Goal: Task Accomplishment & Management: Manage account settings

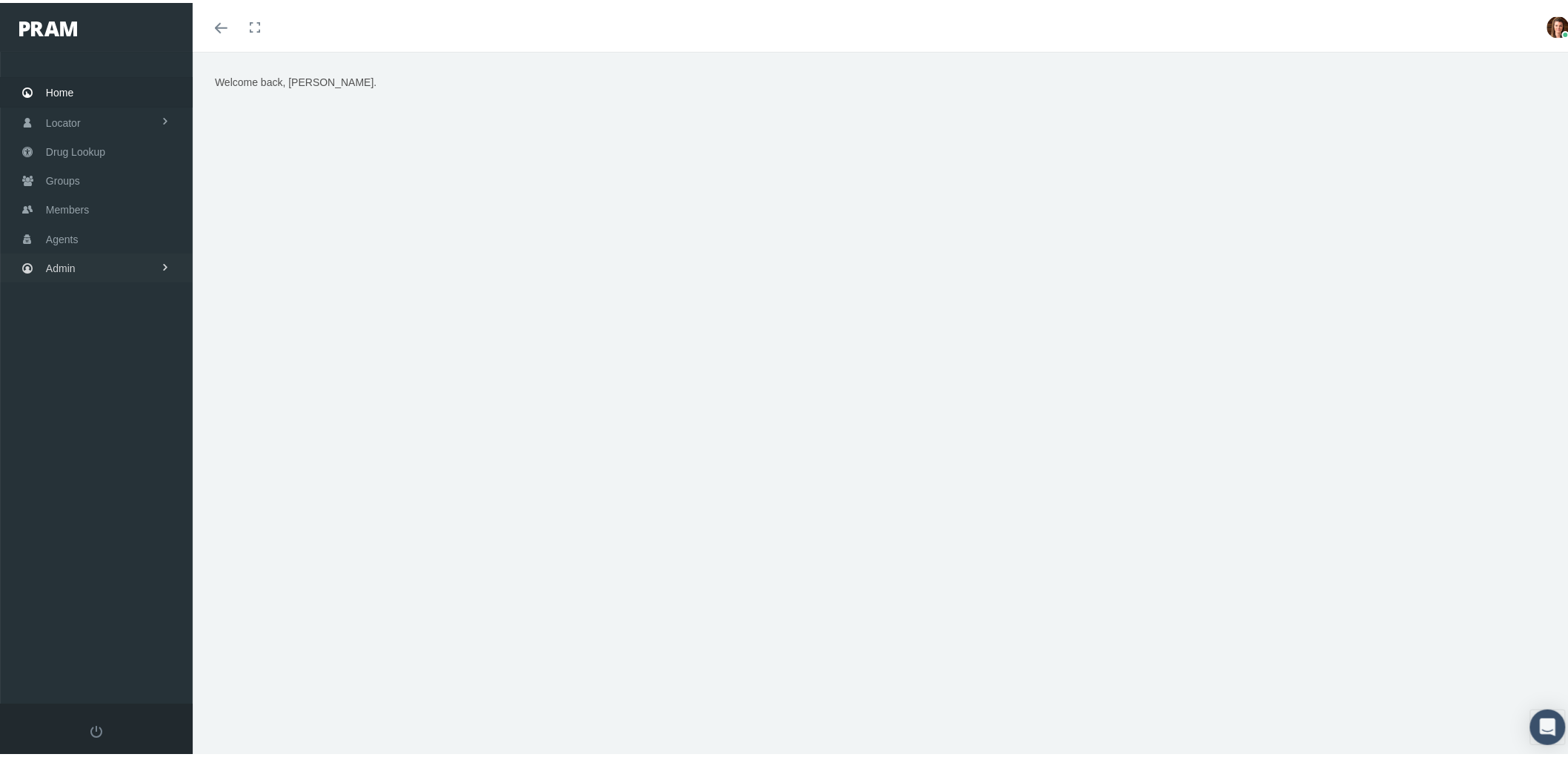
click at [67, 261] on span "Admin" at bounding box center [60, 264] width 30 height 28
click at [83, 384] on span "Group Billing" at bounding box center [90, 380] width 59 height 25
click at [101, 479] on span "Payments" at bounding box center [81, 489] width 46 height 25
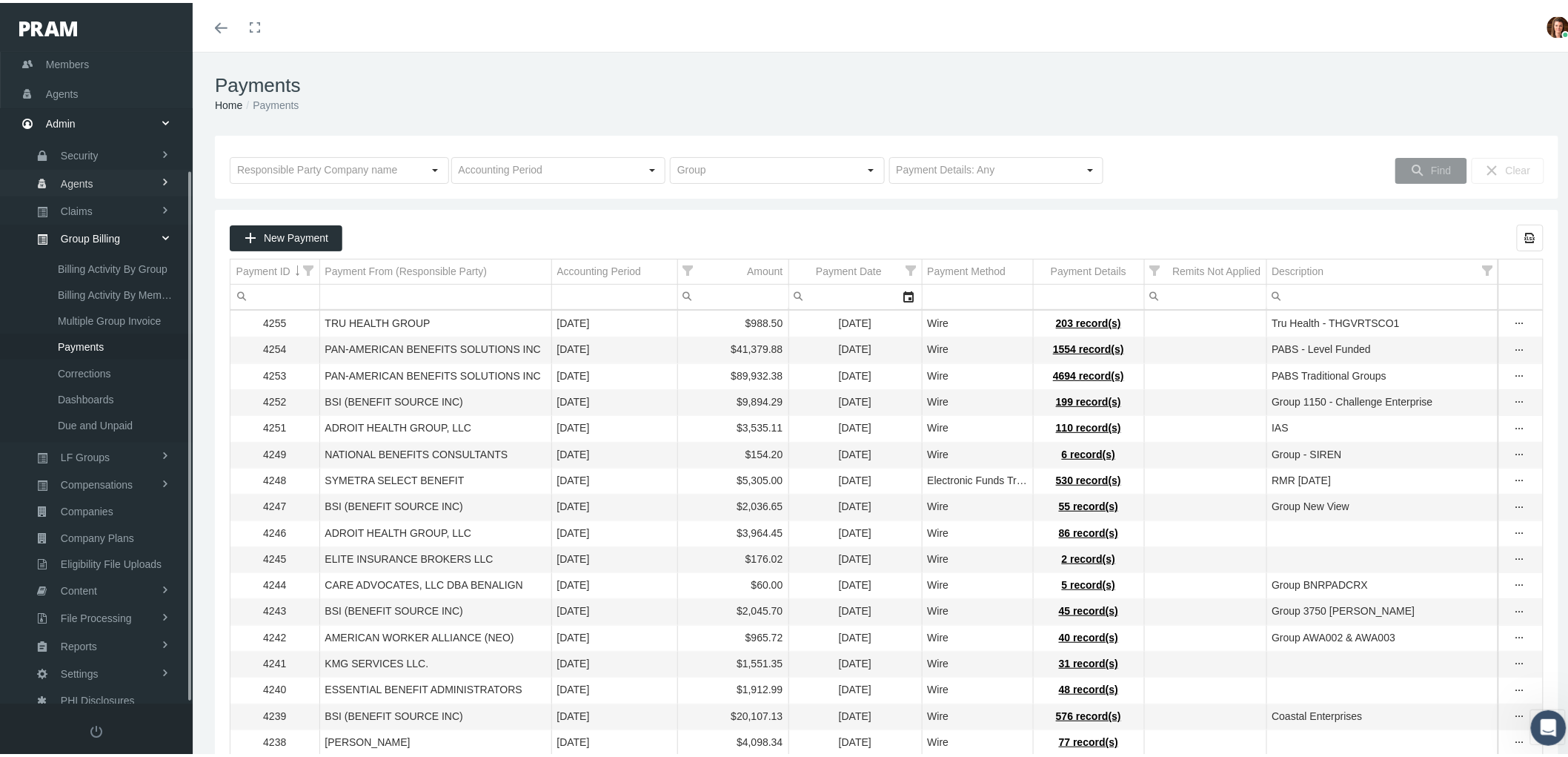
click at [75, 176] on span "Agents" at bounding box center [77, 181] width 33 height 25
click at [112, 355] on span "Bank Info Requests" at bounding box center [103, 365] width 90 height 25
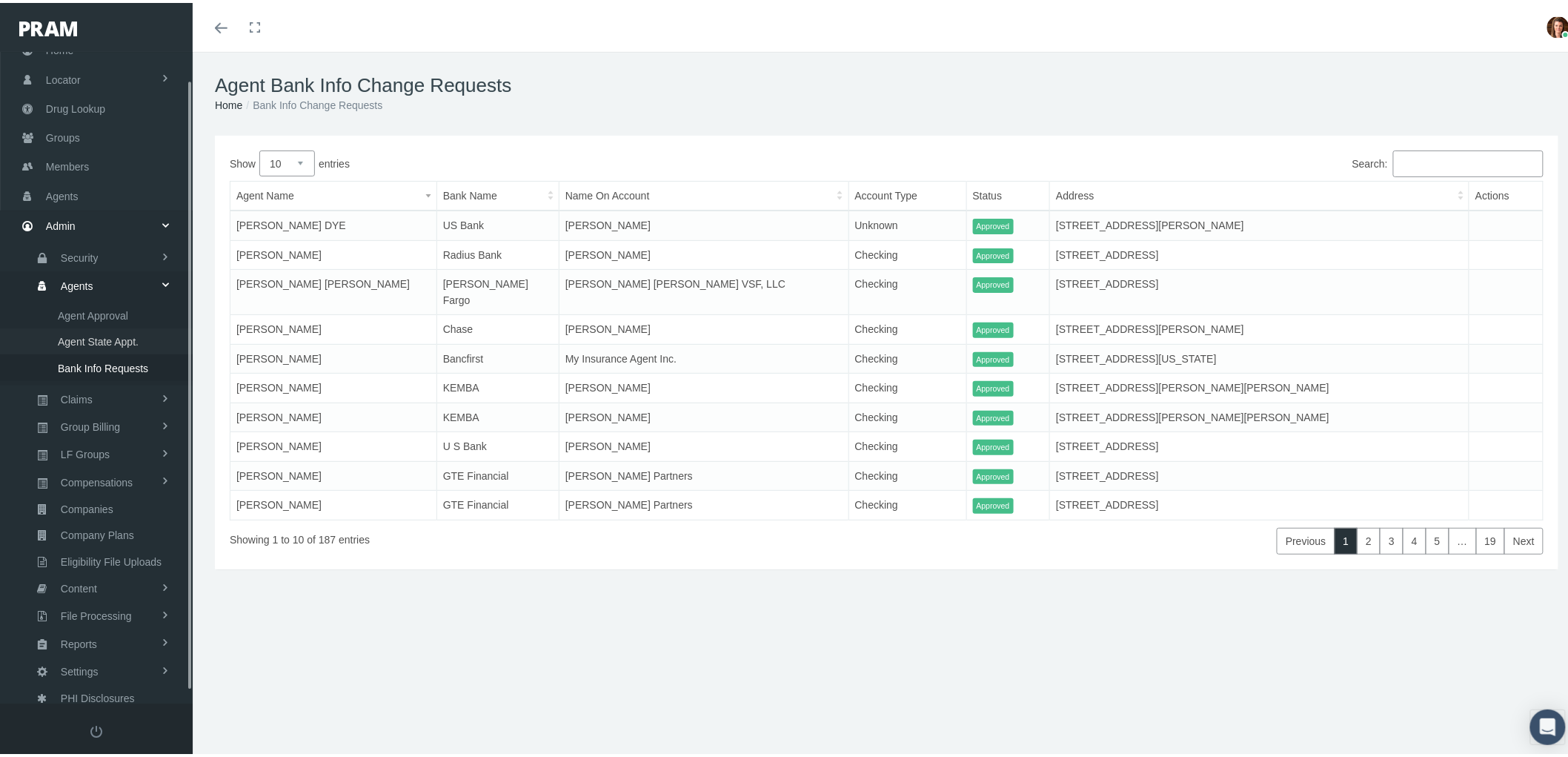
scroll to position [41, 0]
click at [101, 476] on span "Compensations" at bounding box center [96, 479] width 72 height 25
click at [142, 420] on span "Compensation Summary" at bounding box center [114, 423] width 114 height 25
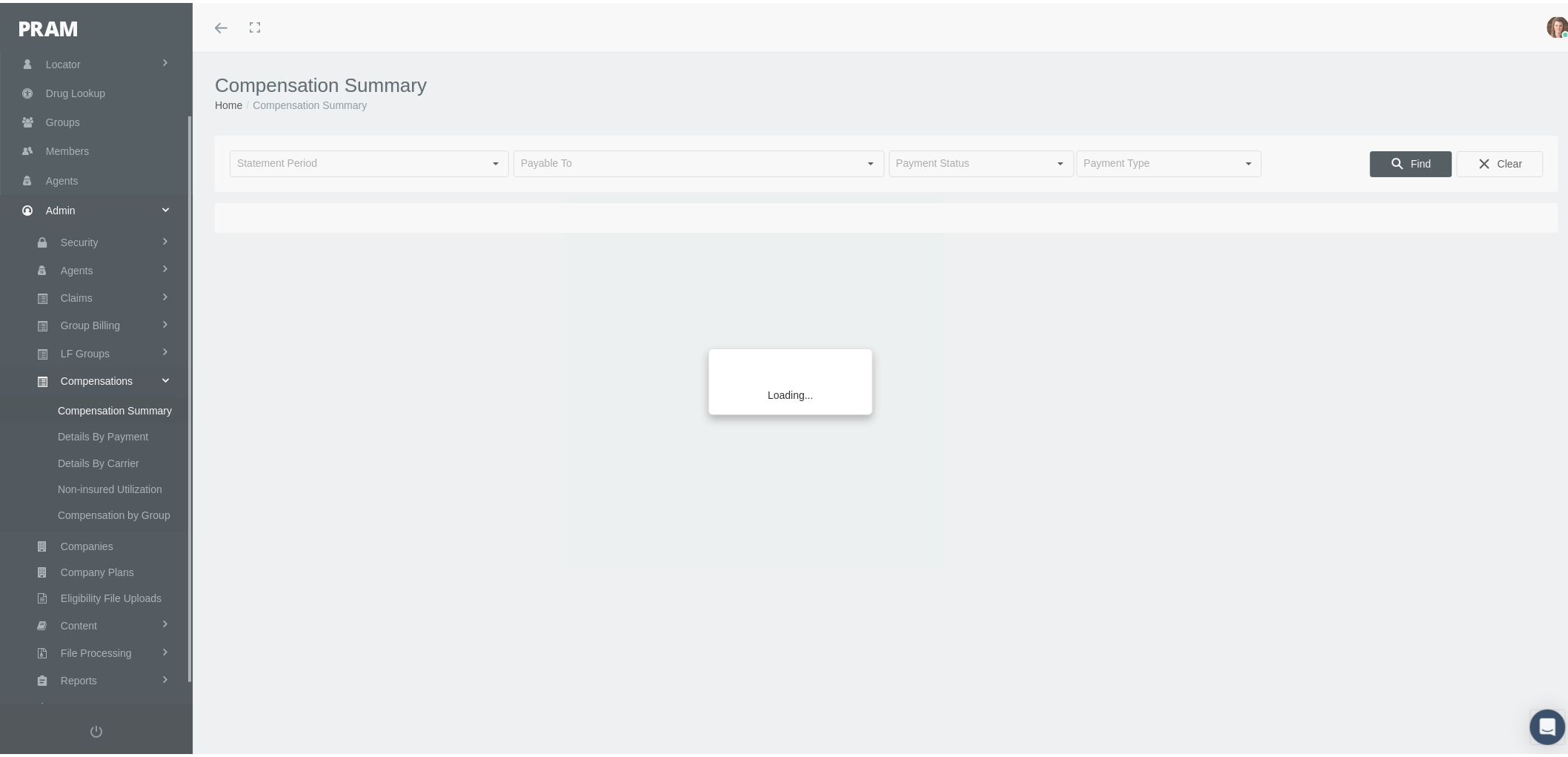
scroll to position [93, 0]
type input "[DATE]"
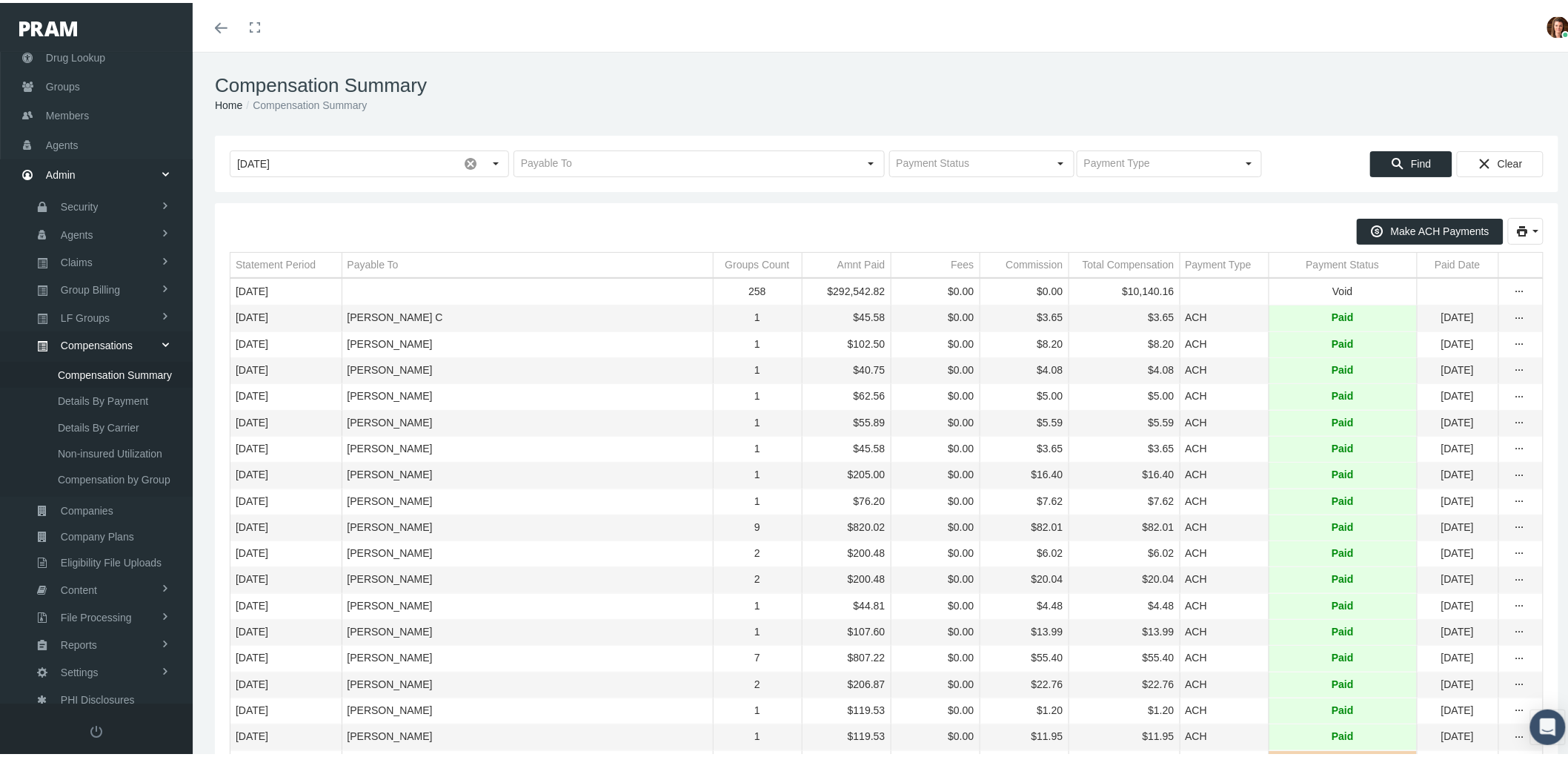
click at [377, 264] on div "Payable To" at bounding box center [373, 262] width 51 height 14
click at [1306, 258] on div "Payment Status" at bounding box center [1343, 262] width 74 height 14
click at [1303, 258] on div "Payment Status" at bounding box center [1336, 262] width 74 height 14
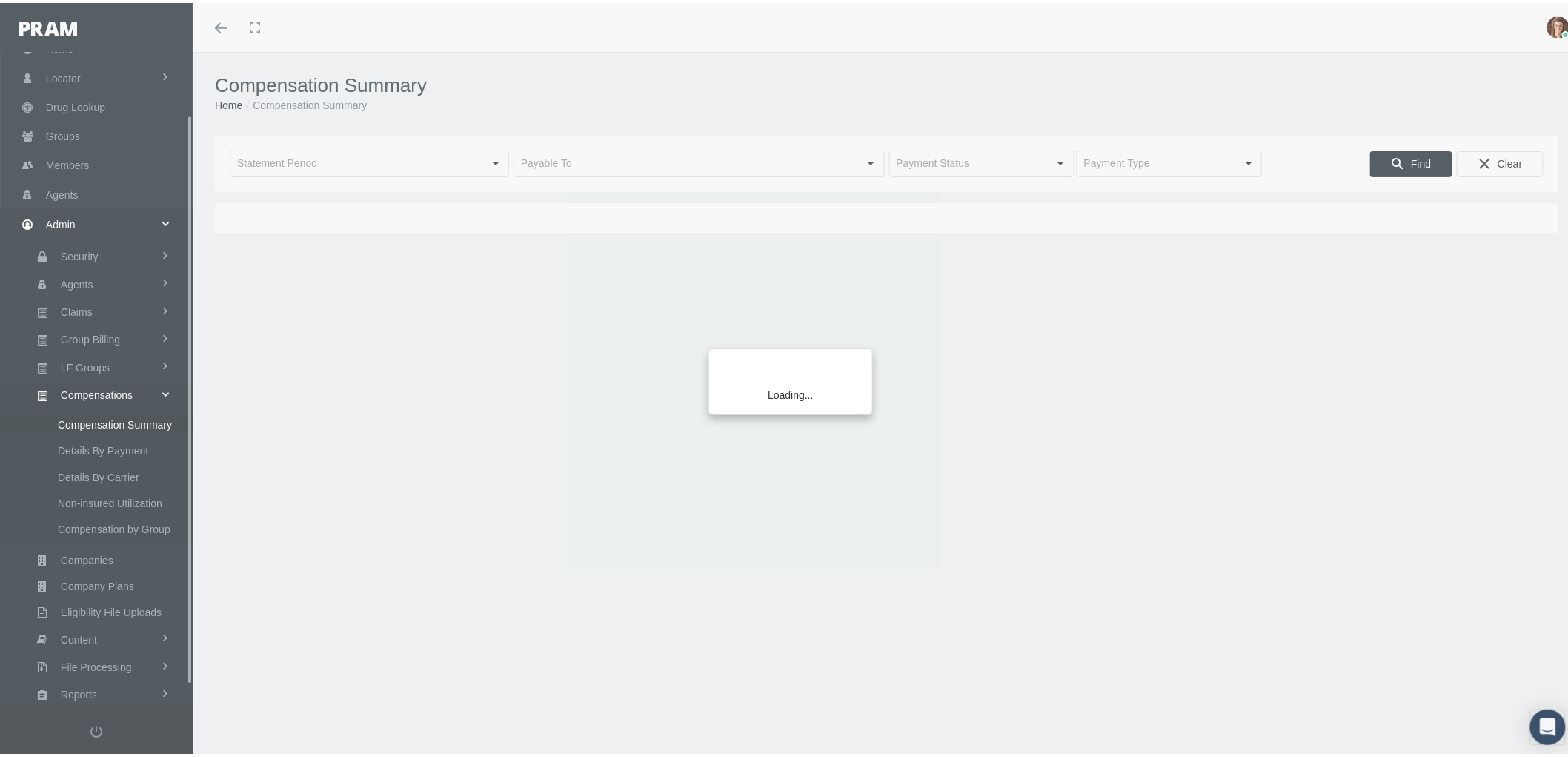
scroll to position [93, 0]
type input "[DATE]"
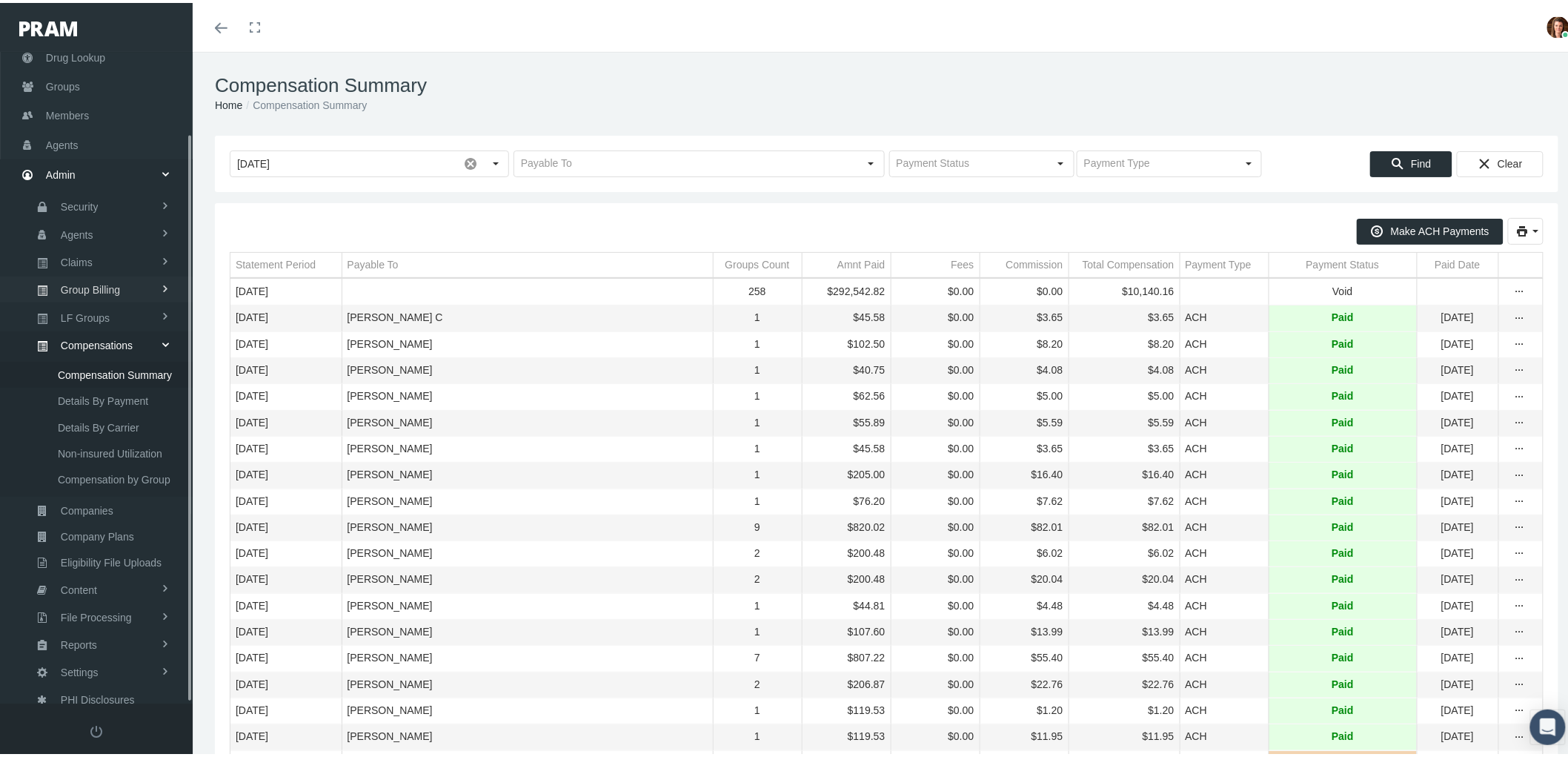
click at [104, 279] on span "Group Billing" at bounding box center [90, 287] width 59 height 25
click at [109, 386] on link "Payments" at bounding box center [96, 394] width 193 height 26
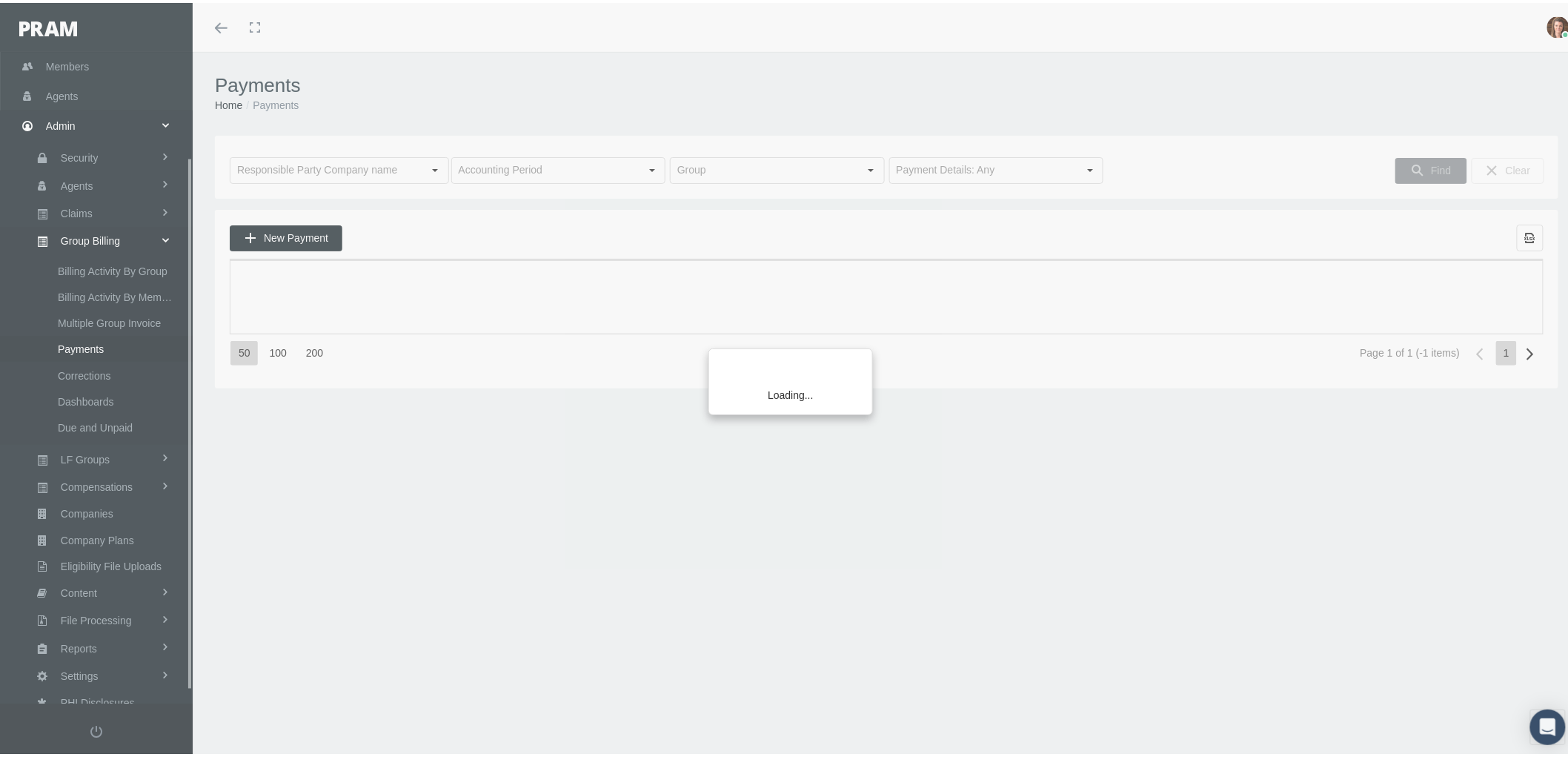
scroll to position [144, 0]
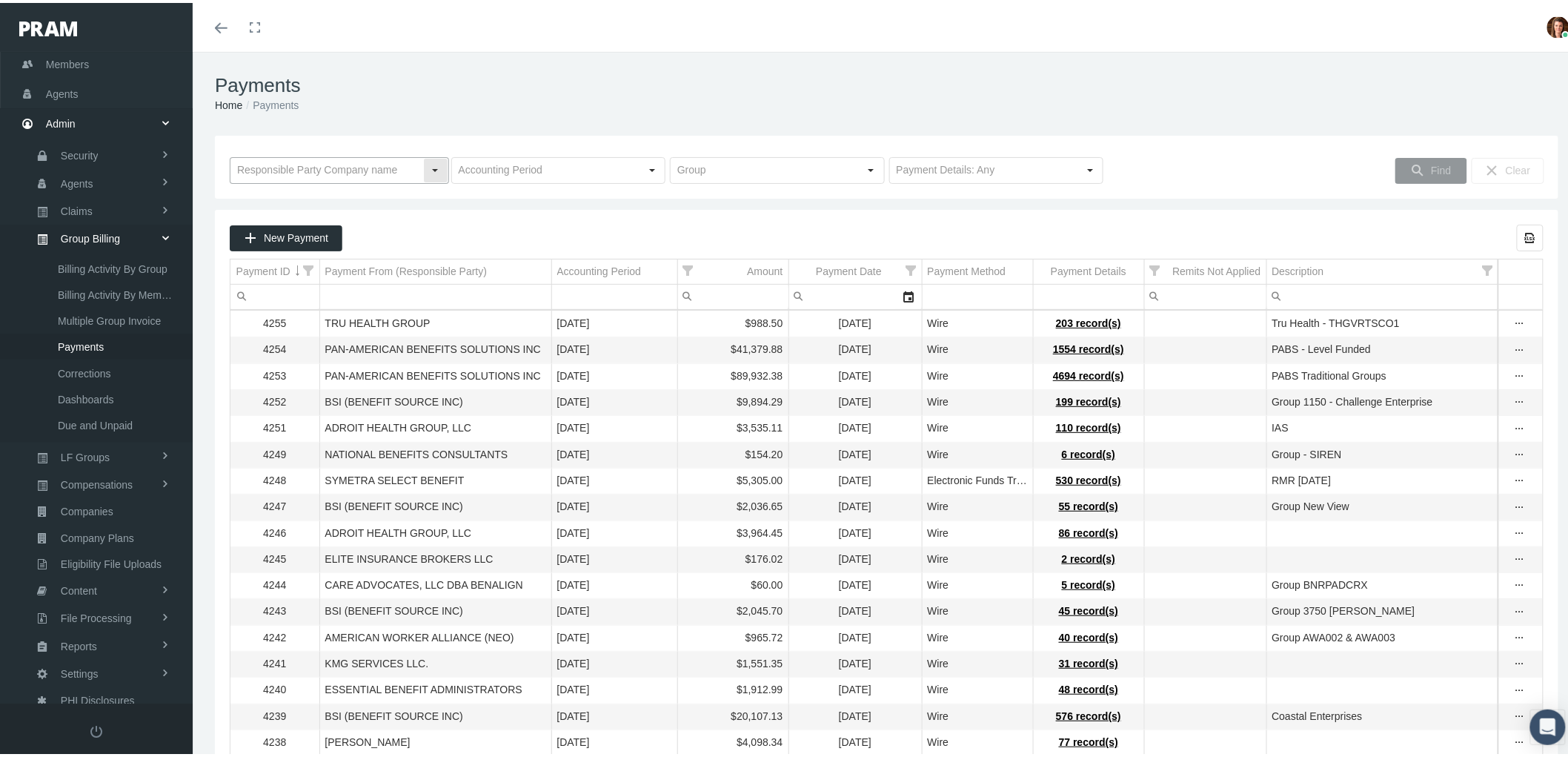
click at [342, 168] on input "text" at bounding box center [327, 168] width 193 height 25
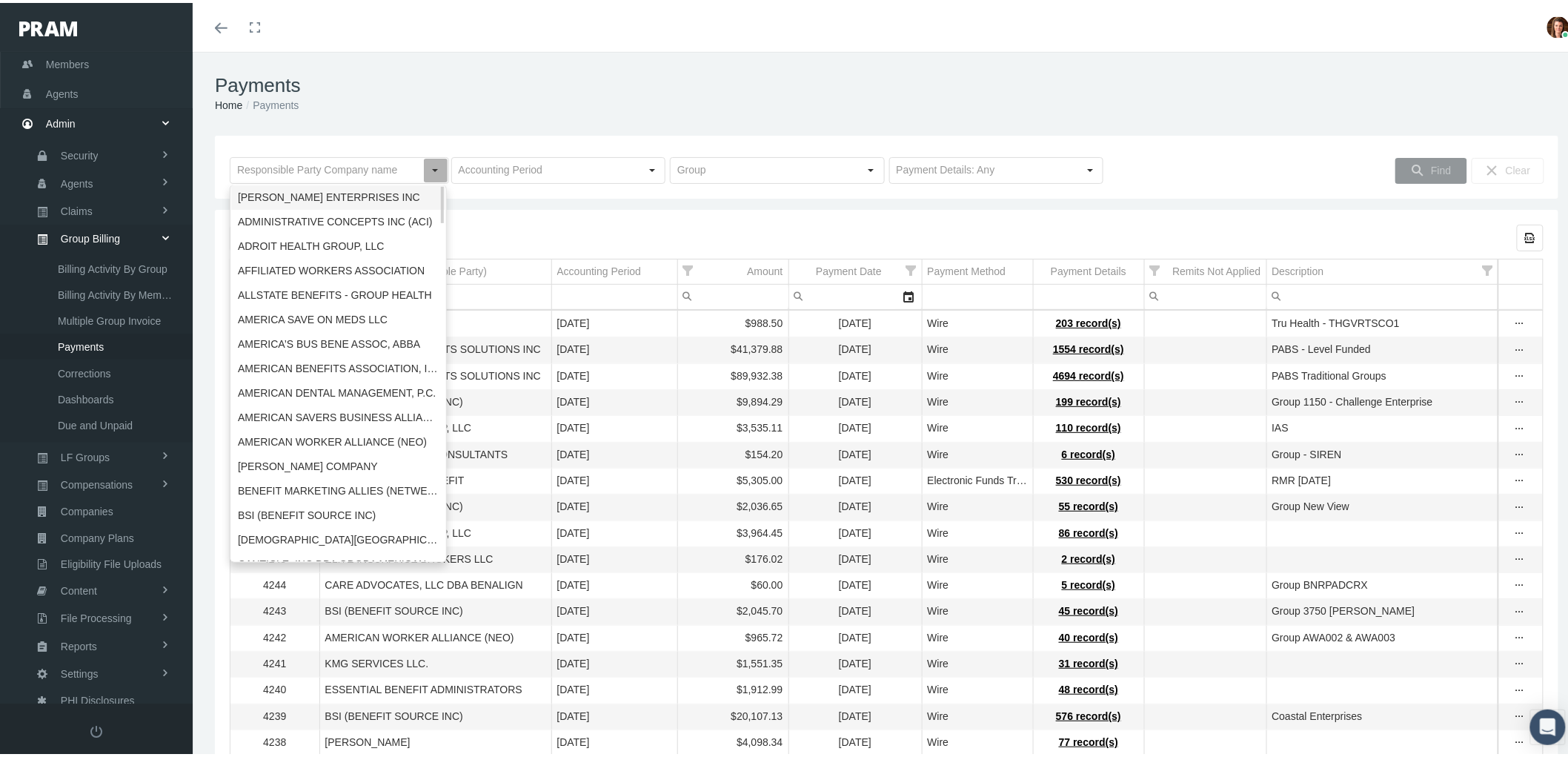
click at [610, 6] on div "Toggle menubar Toggle fullscreen Profile Logout" at bounding box center [887, 24] width 1366 height 49
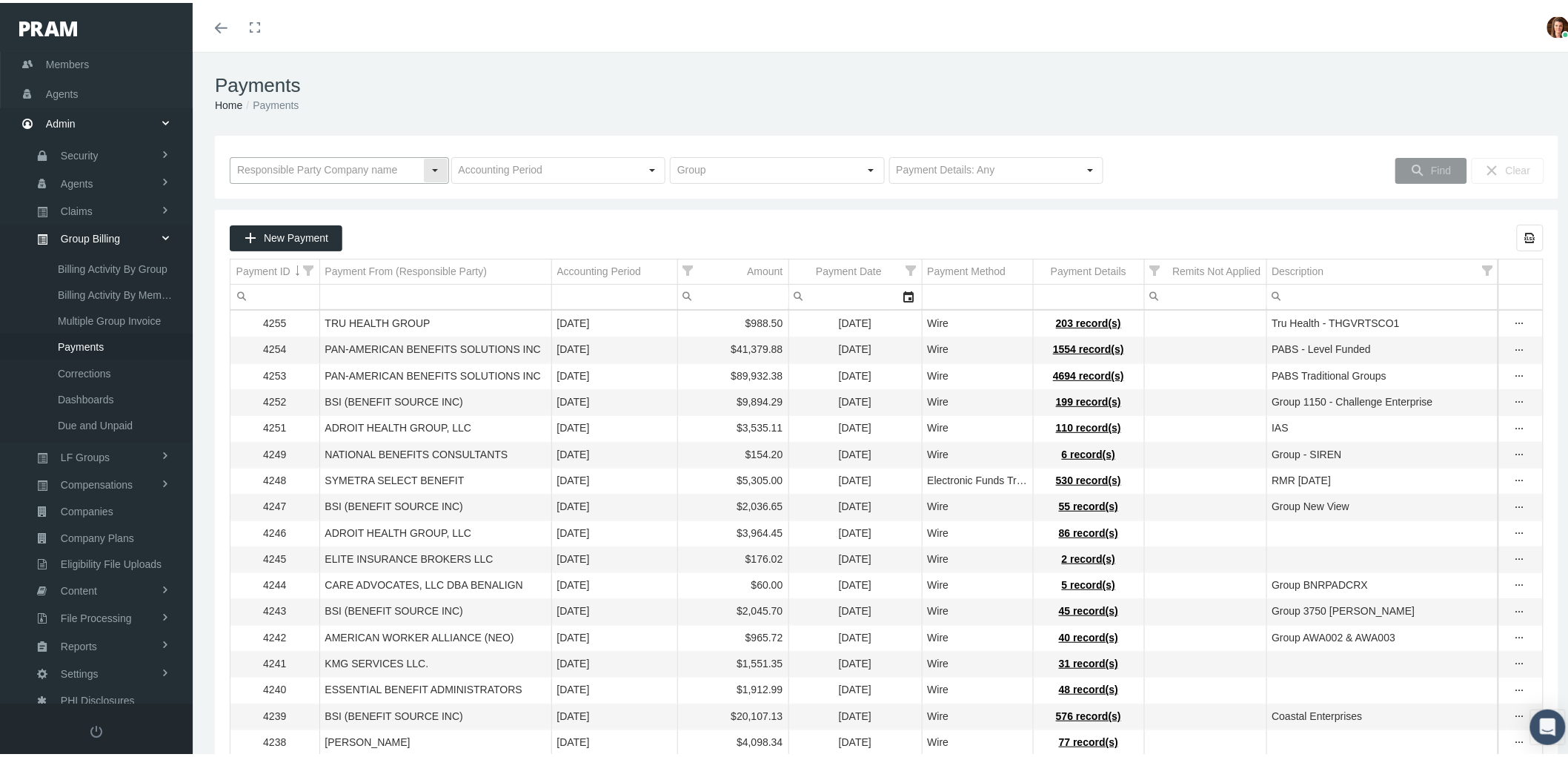
click at [357, 172] on input "text" at bounding box center [327, 168] width 193 height 25
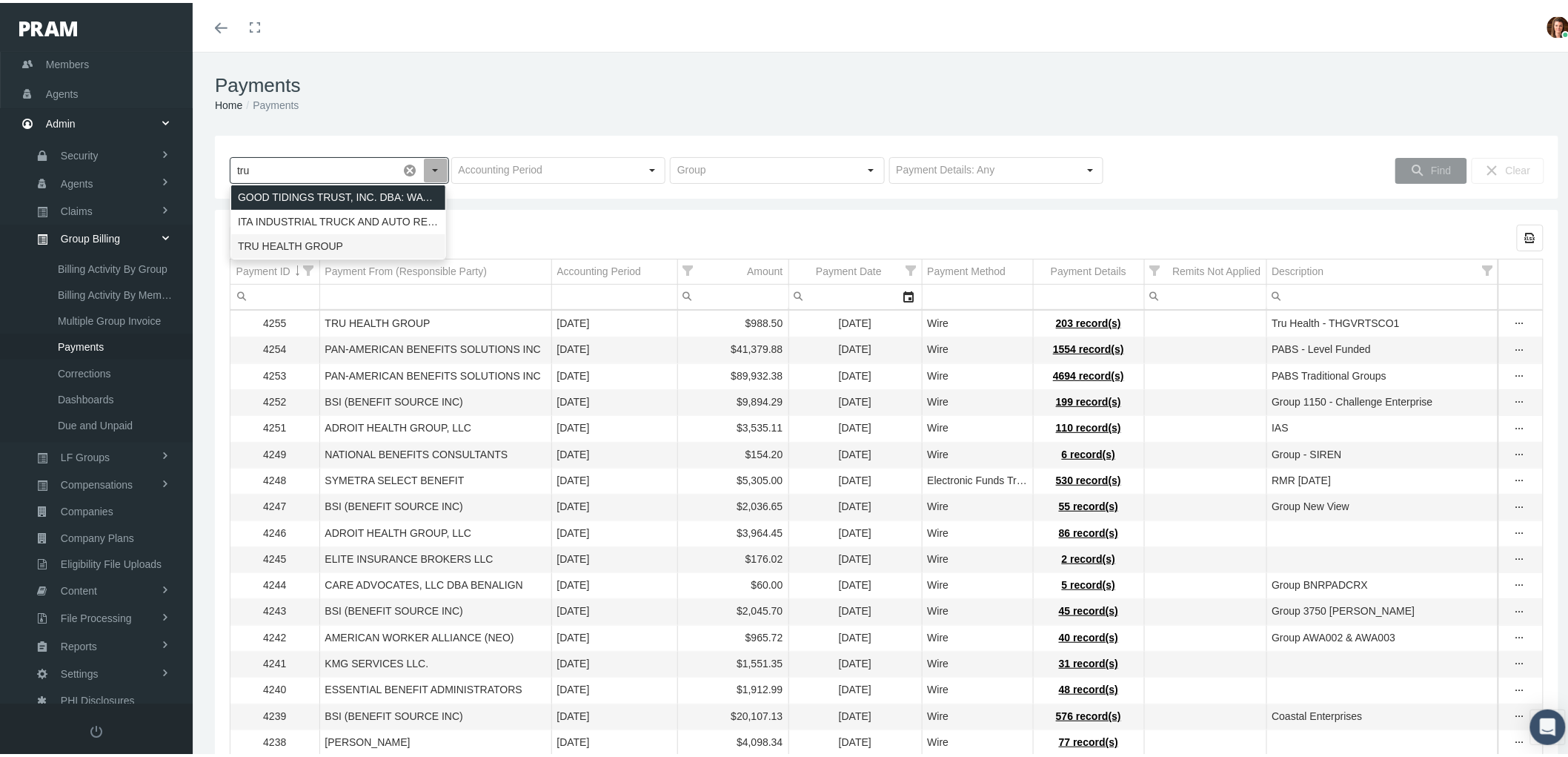
click at [345, 246] on div "TRU HEALTH GROUP" at bounding box center [338, 243] width 215 height 25
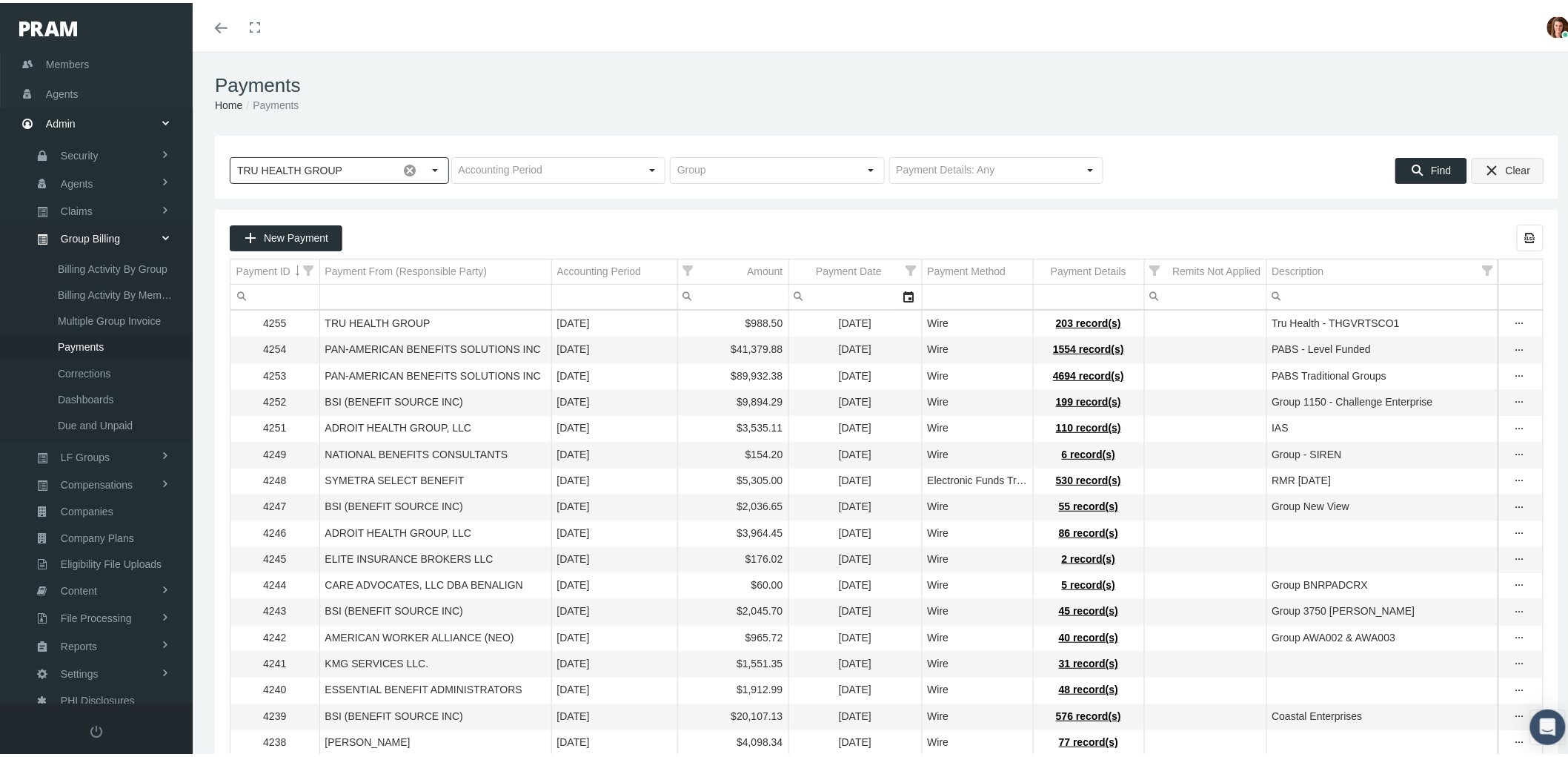
type input "TRU HEALTH GROUP"
click at [1411, 172] on icon "Find" at bounding box center [1418, 168] width 13 height 13
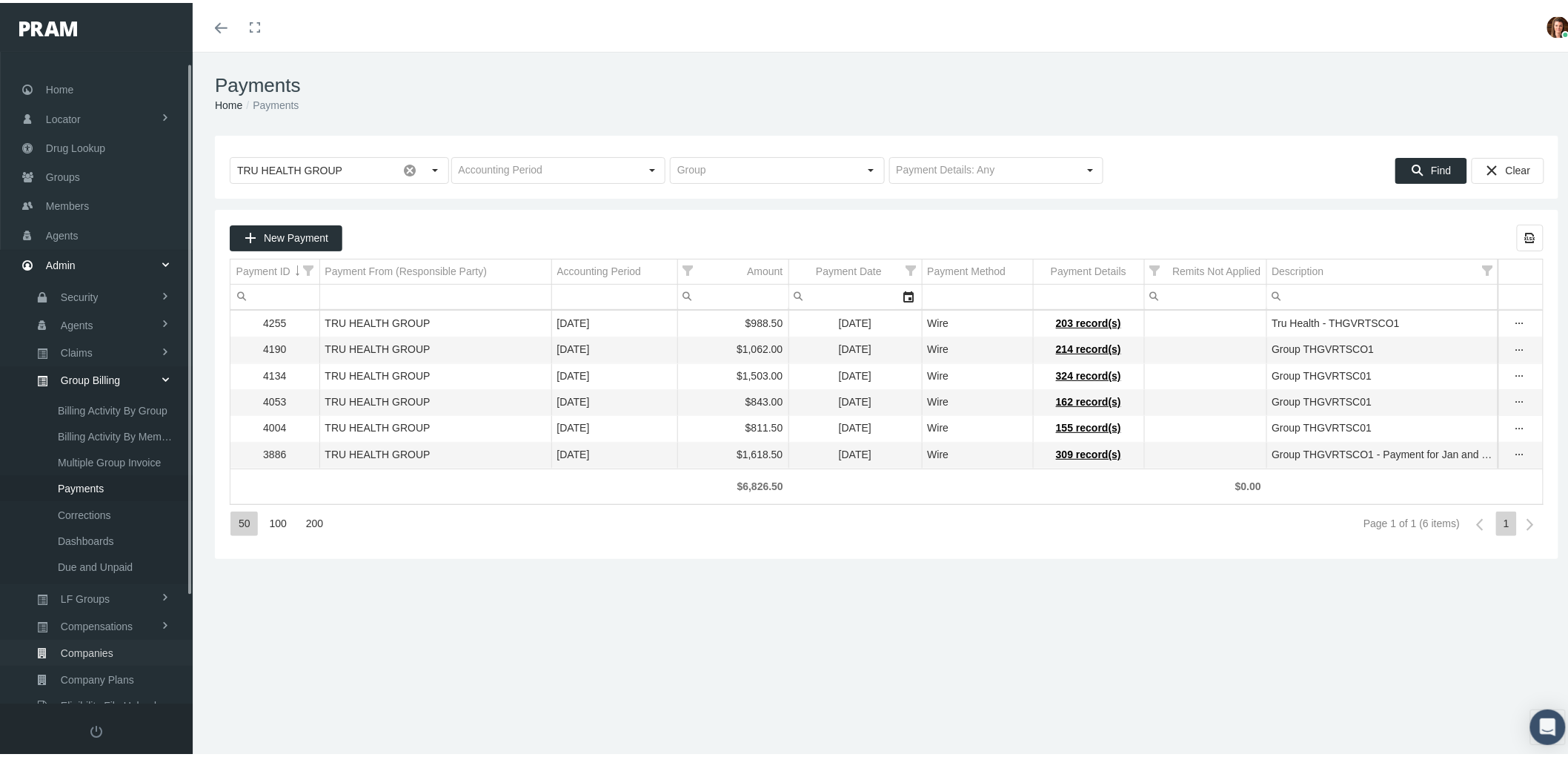
scroll to position [0, 0]
click at [65, 180] on span "Groups" at bounding box center [63, 175] width 35 height 28
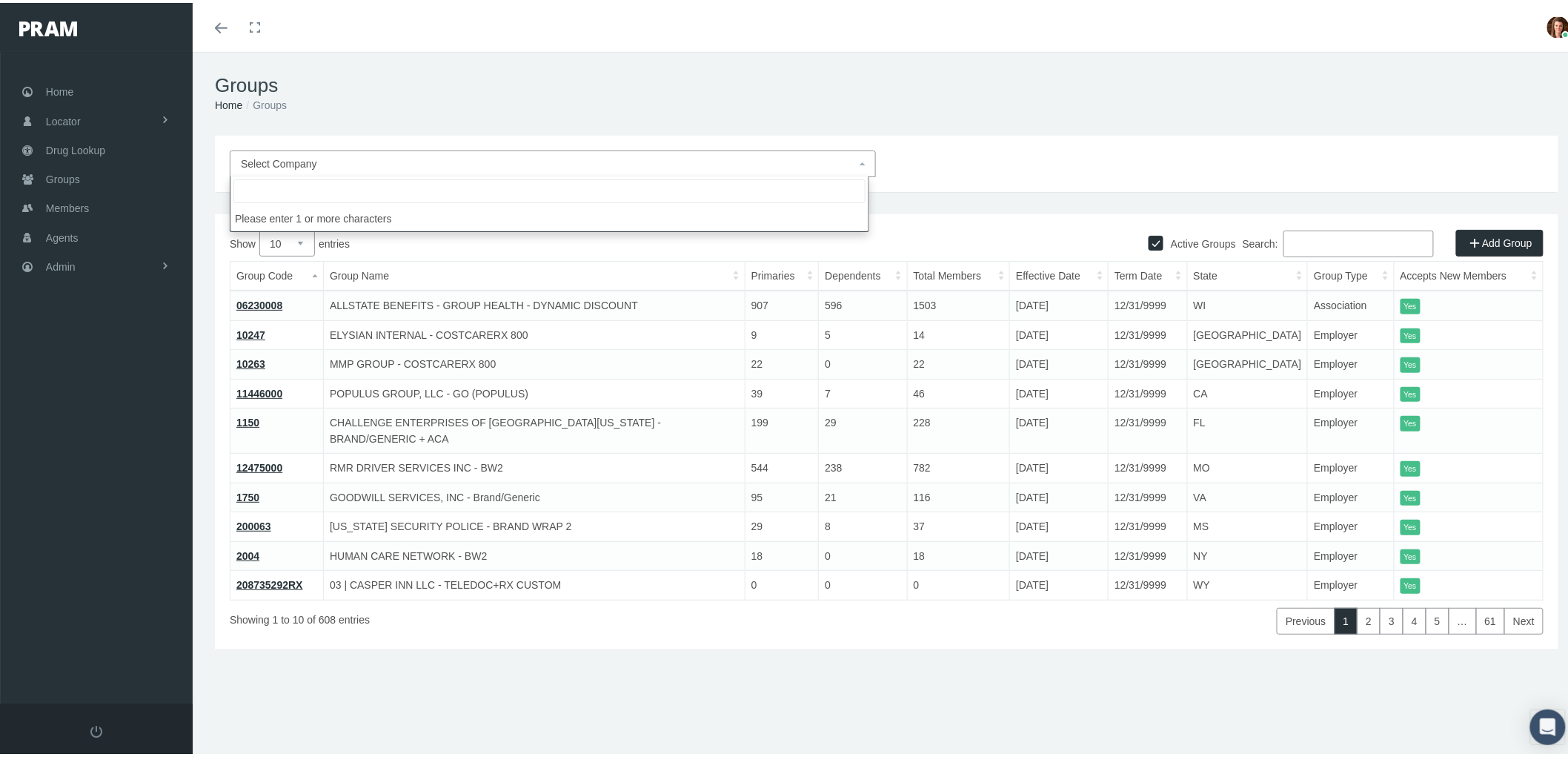
click at [454, 167] on span "Select Company" at bounding box center [548, 160] width 615 height 16
type input "truenorth"
select select "2676"
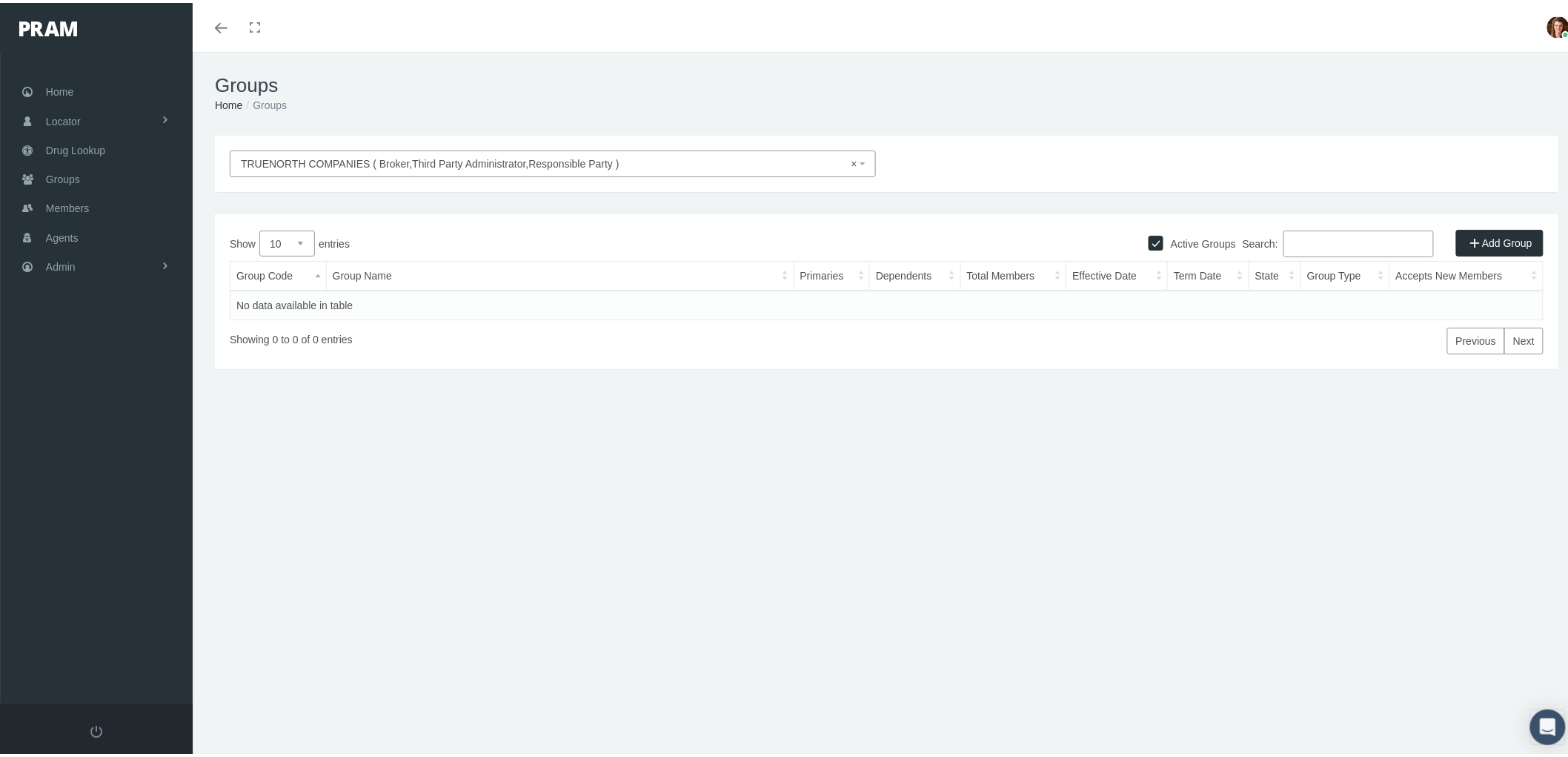
click at [1164, 236] on label "Active Groups" at bounding box center [1200, 241] width 73 height 16
click at [1151, 236] on input "Active Groups" at bounding box center [1156, 238] width 14 height 14
checkbox input "false"
click at [723, 157] on span "× TRUENORTH COMPANIES ( Broker,Third Party Administrator,Responsible Party )" at bounding box center [548, 160] width 615 height 16
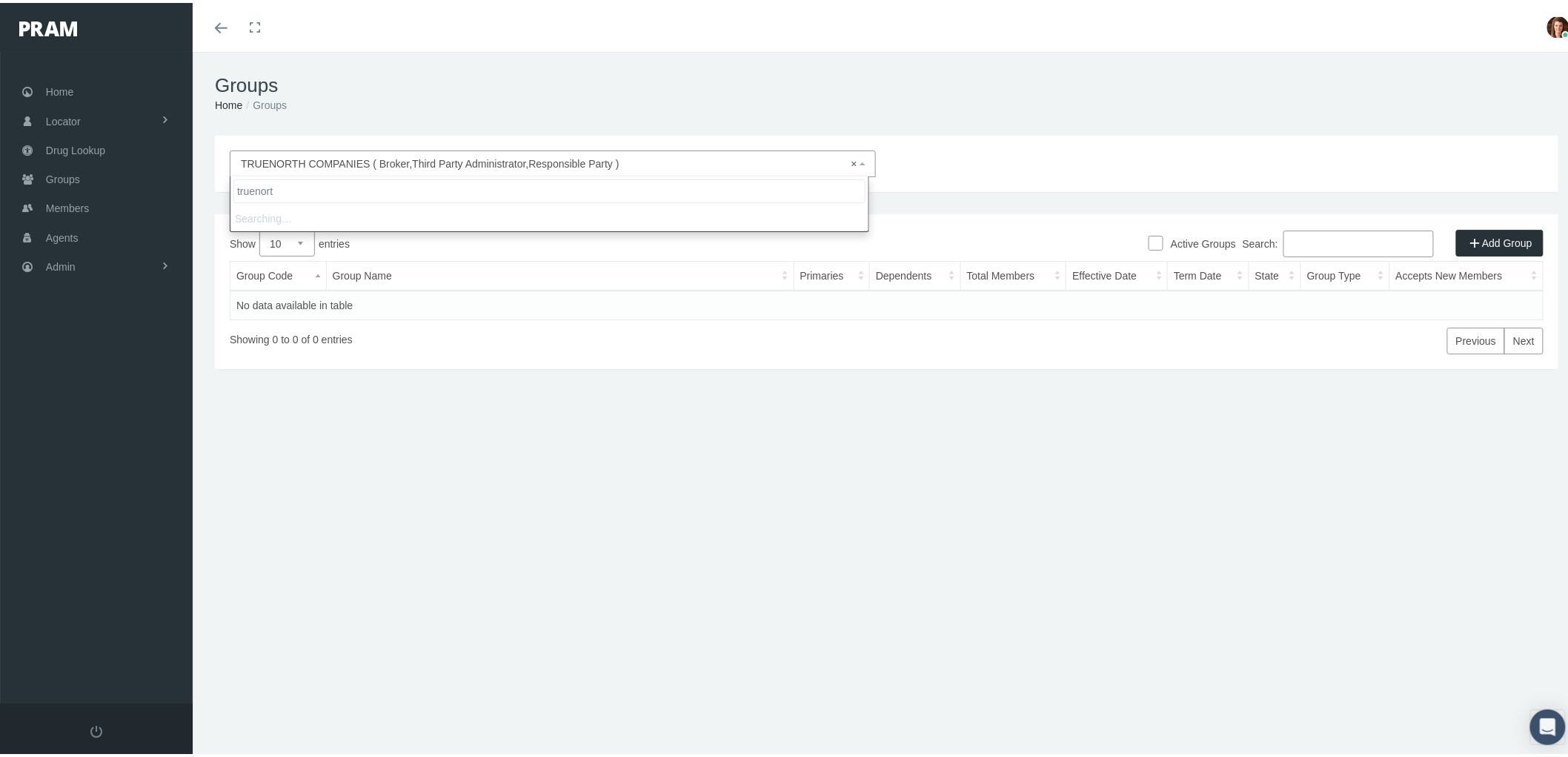
type input "truenorth"
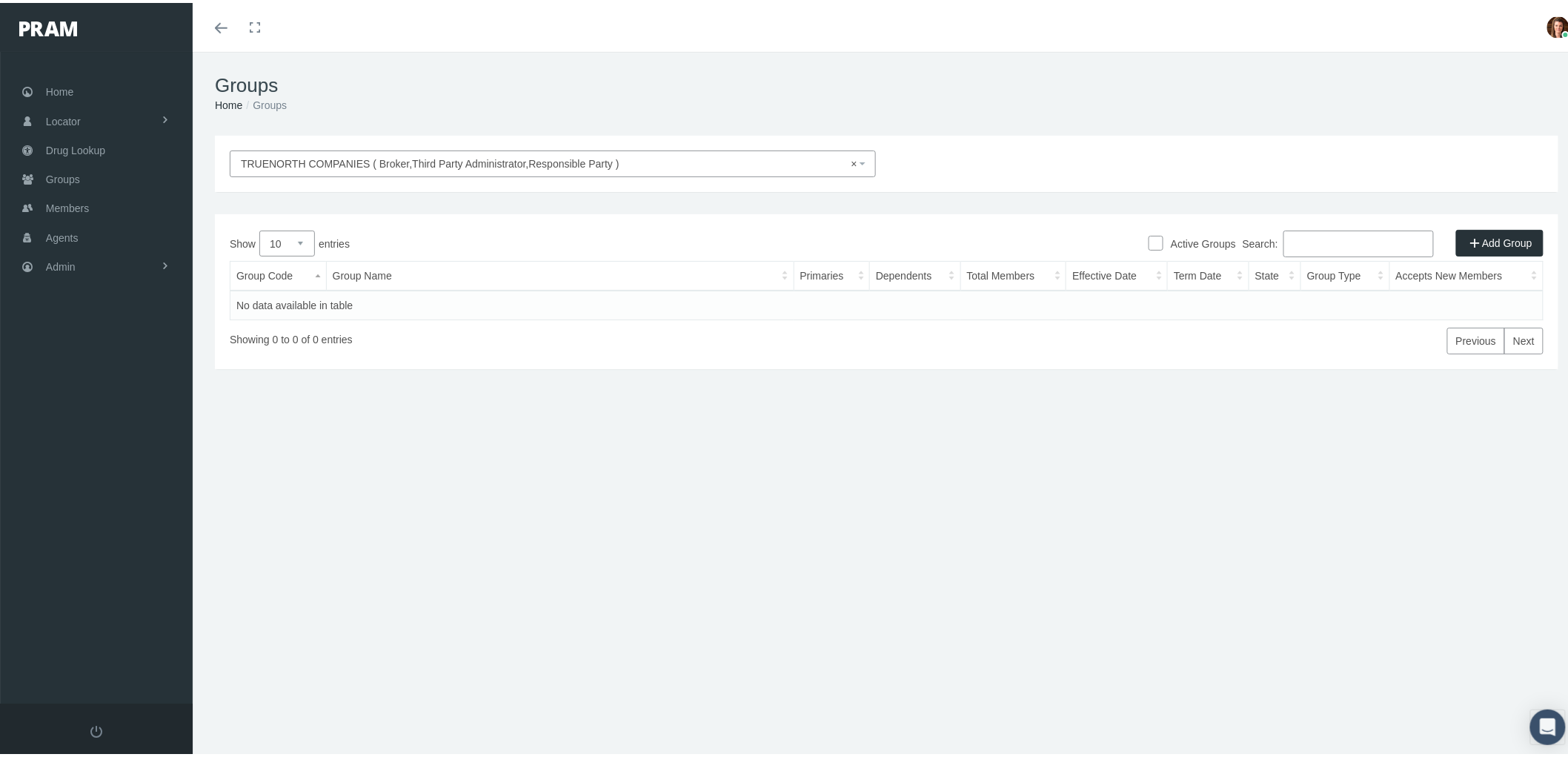
click at [722, 158] on span "× TRUENORTH COMPANIES ( Broker,Third Party Administrator,Responsible Party )" at bounding box center [548, 160] width 615 height 16
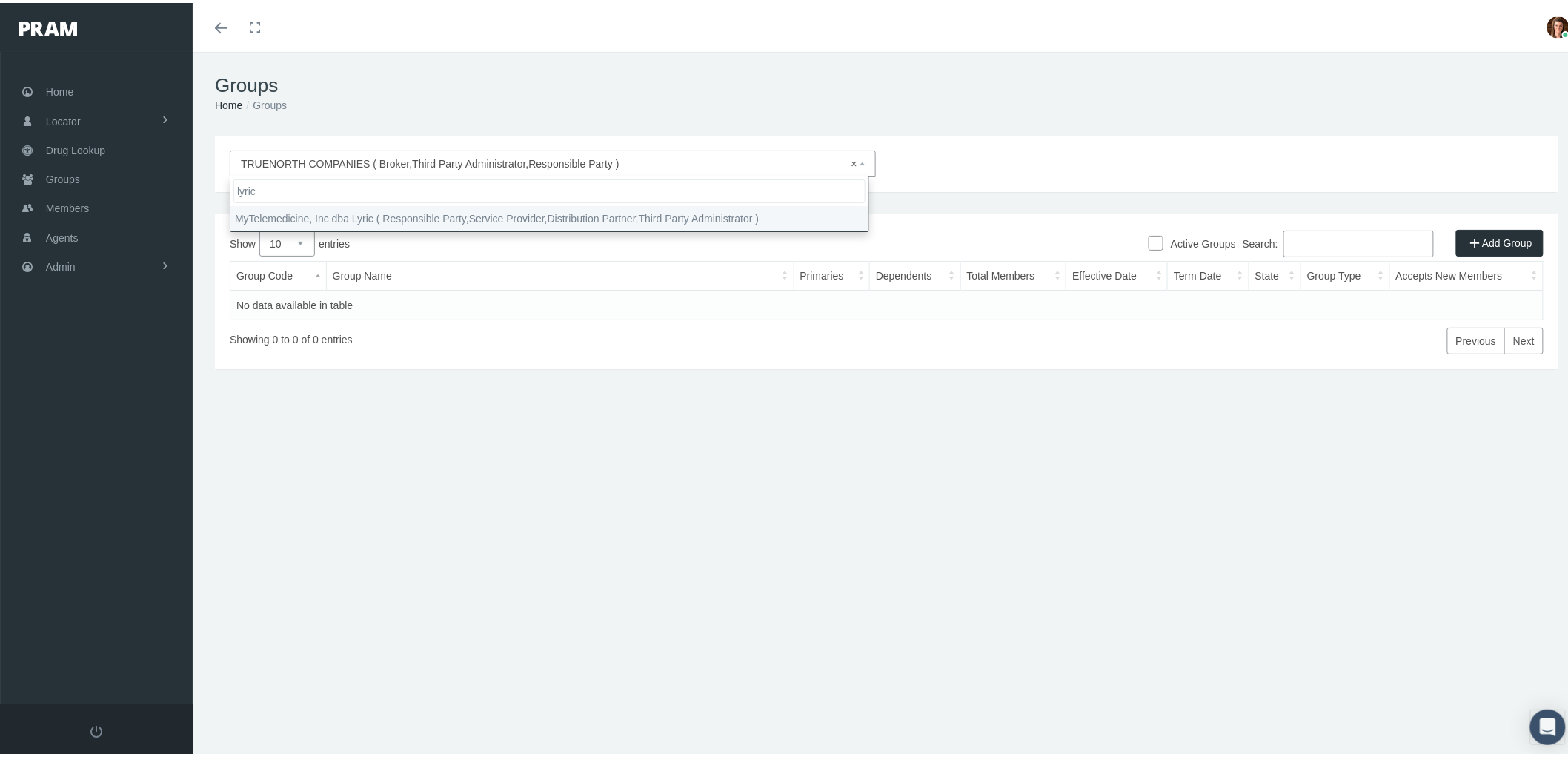
type input "lyric"
select select "9146"
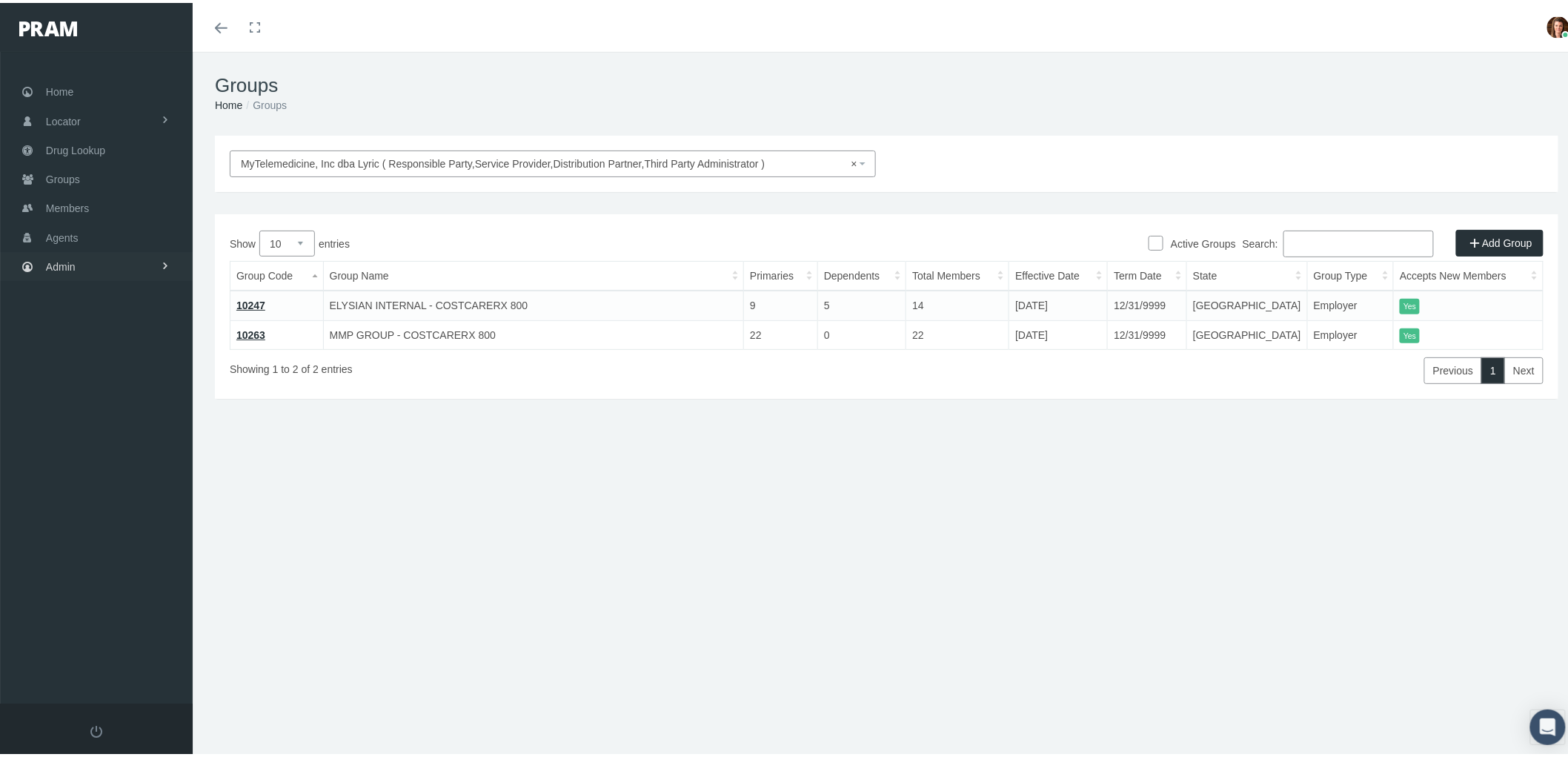
click at [101, 269] on link "Admin" at bounding box center [96, 264] width 193 height 29
click at [64, 181] on span "Groups" at bounding box center [63, 175] width 35 height 28
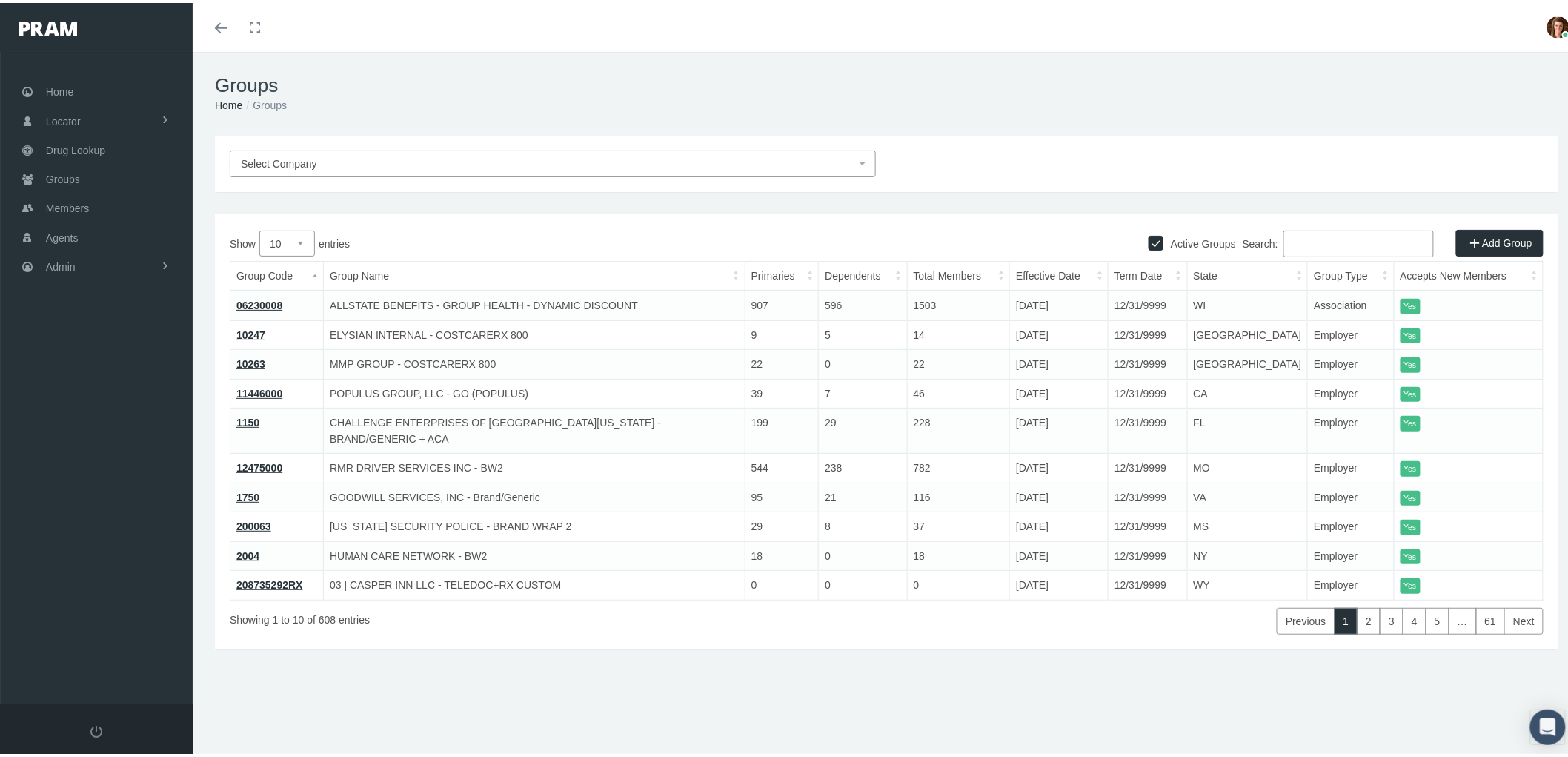
click at [1343, 242] on input "Search:" at bounding box center [1358, 241] width 150 height 27
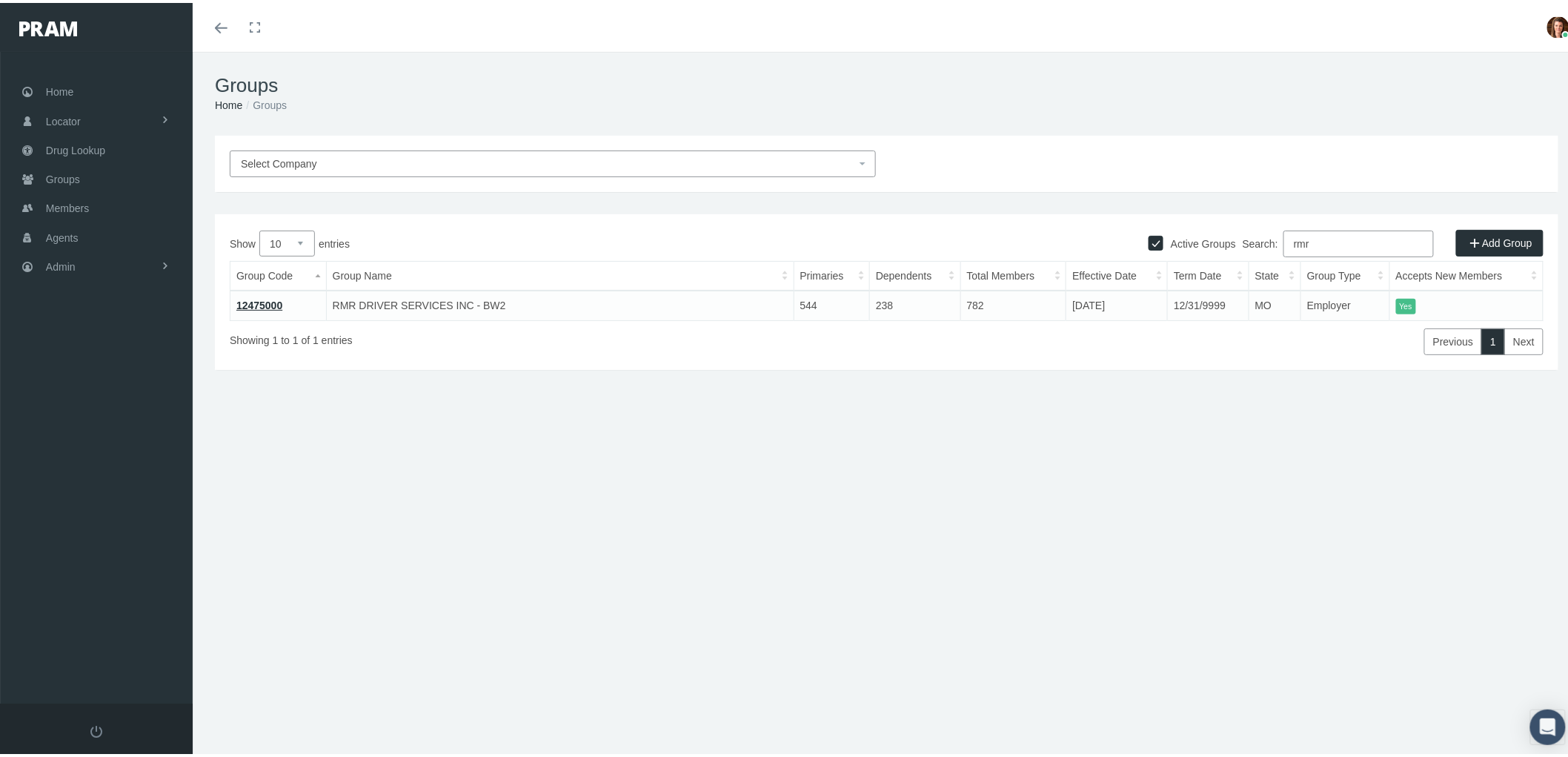
type input "rmr"
click at [257, 299] on link "12475000" at bounding box center [260, 302] width 46 height 11
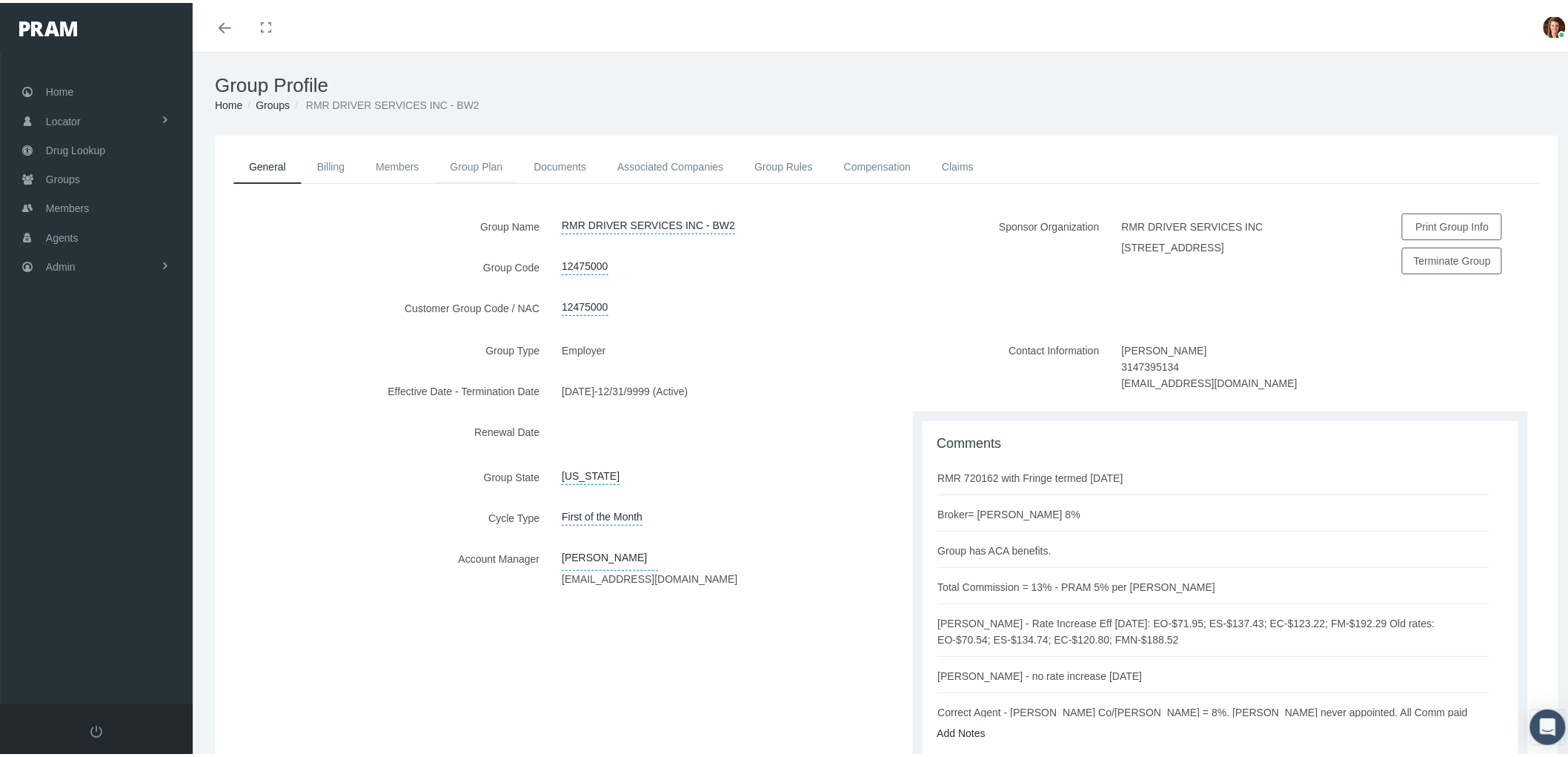
click at [509, 168] on link "Group Plan" at bounding box center [476, 164] width 83 height 33
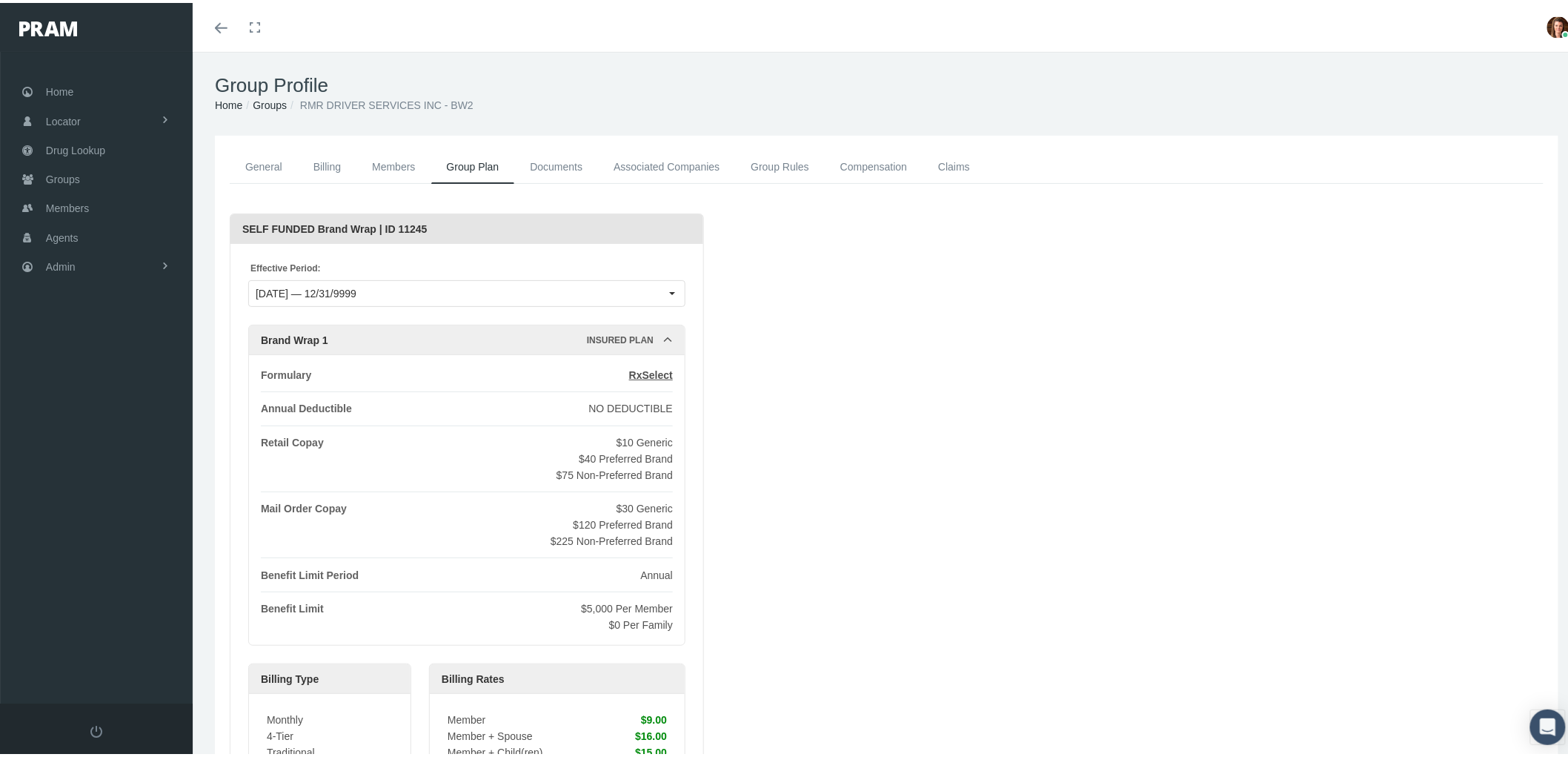
click at [877, 163] on link "Compensation" at bounding box center [874, 164] width 98 height 34
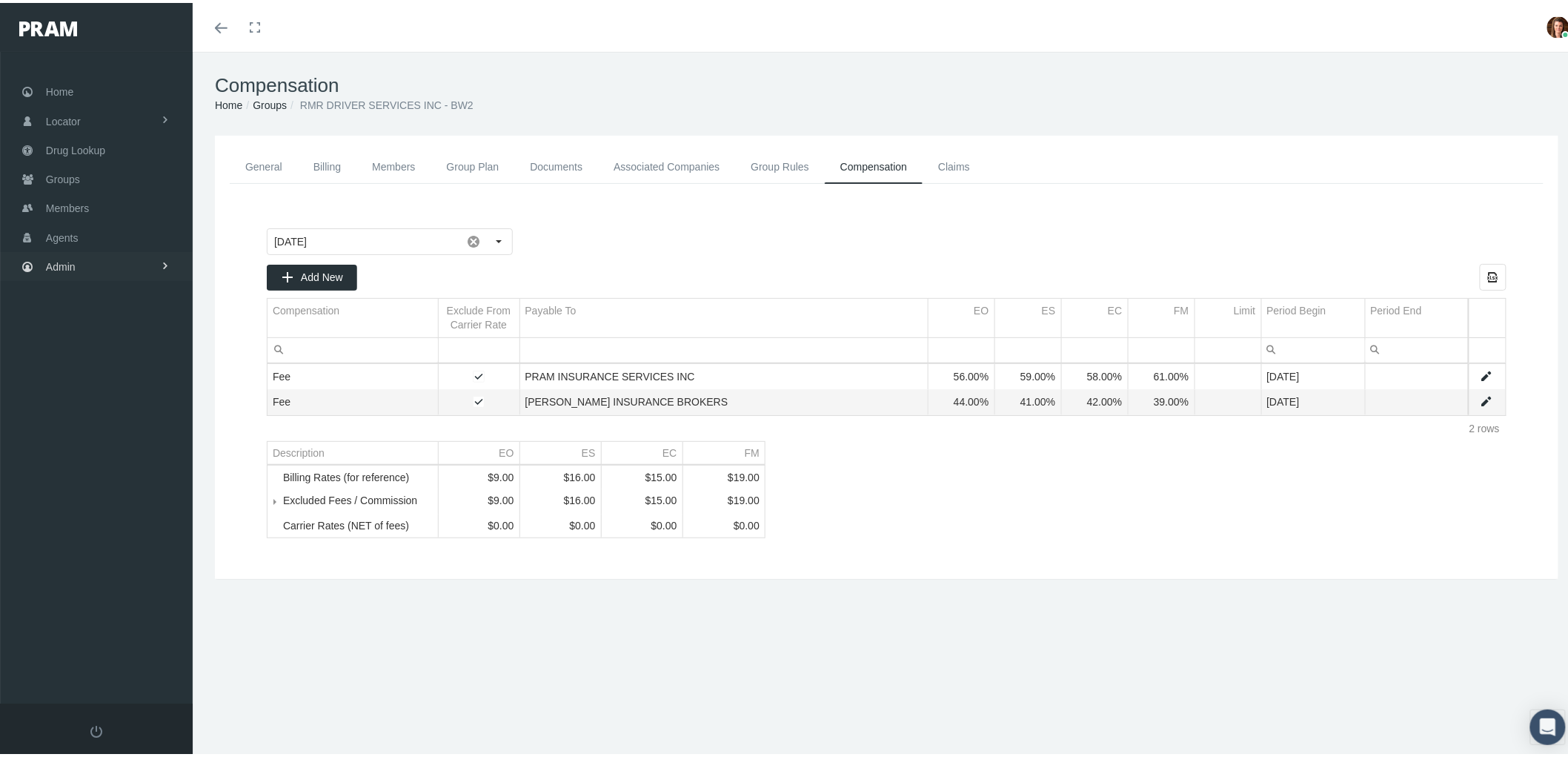
click at [90, 249] on link "Admin" at bounding box center [96, 264] width 193 height 29
click at [112, 438] on span "Compensations" at bounding box center [96, 434] width 72 height 25
click at [114, 453] on span "Compensation Summary" at bounding box center [114, 464] width 114 height 25
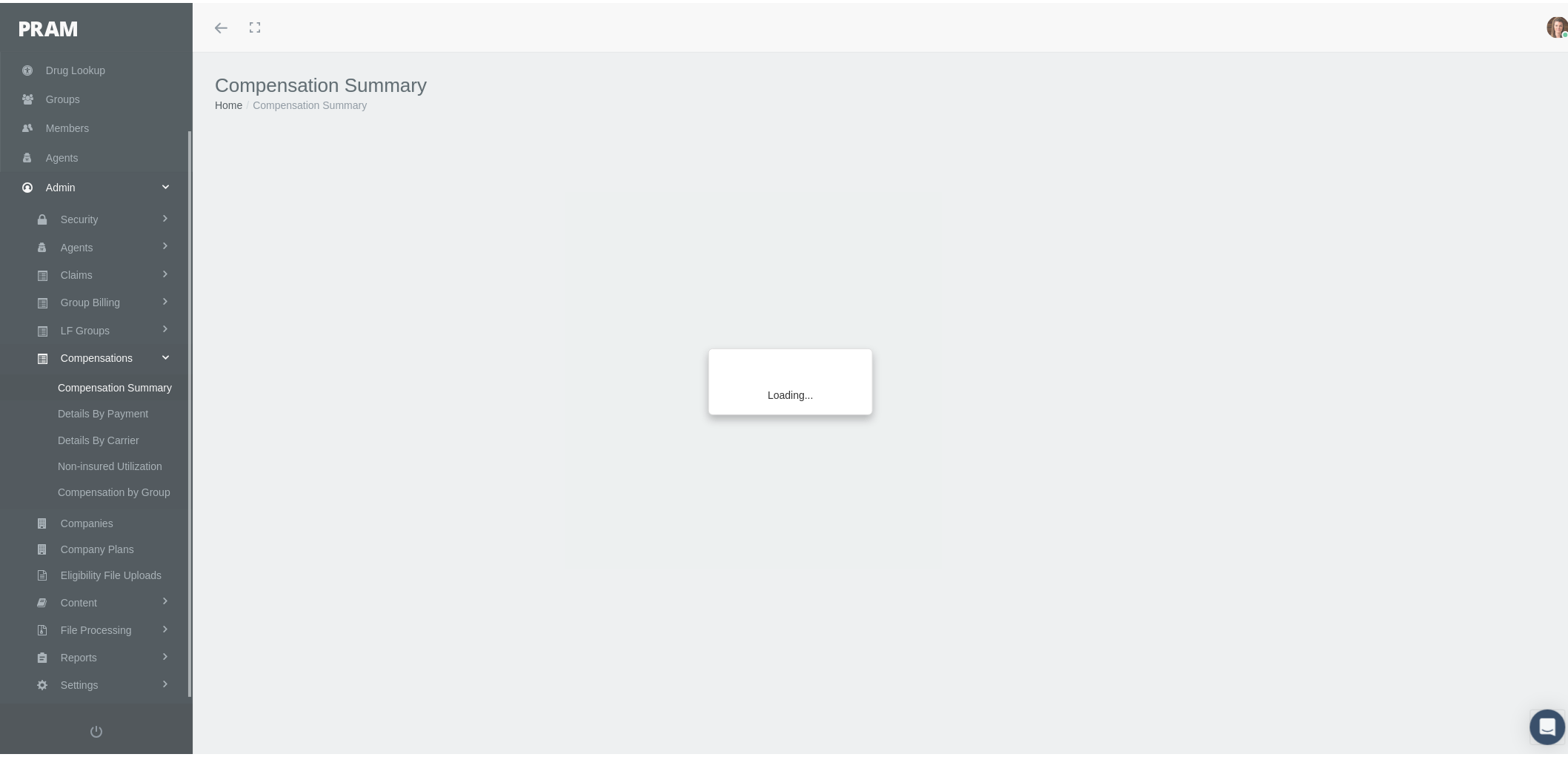
scroll to position [93, 0]
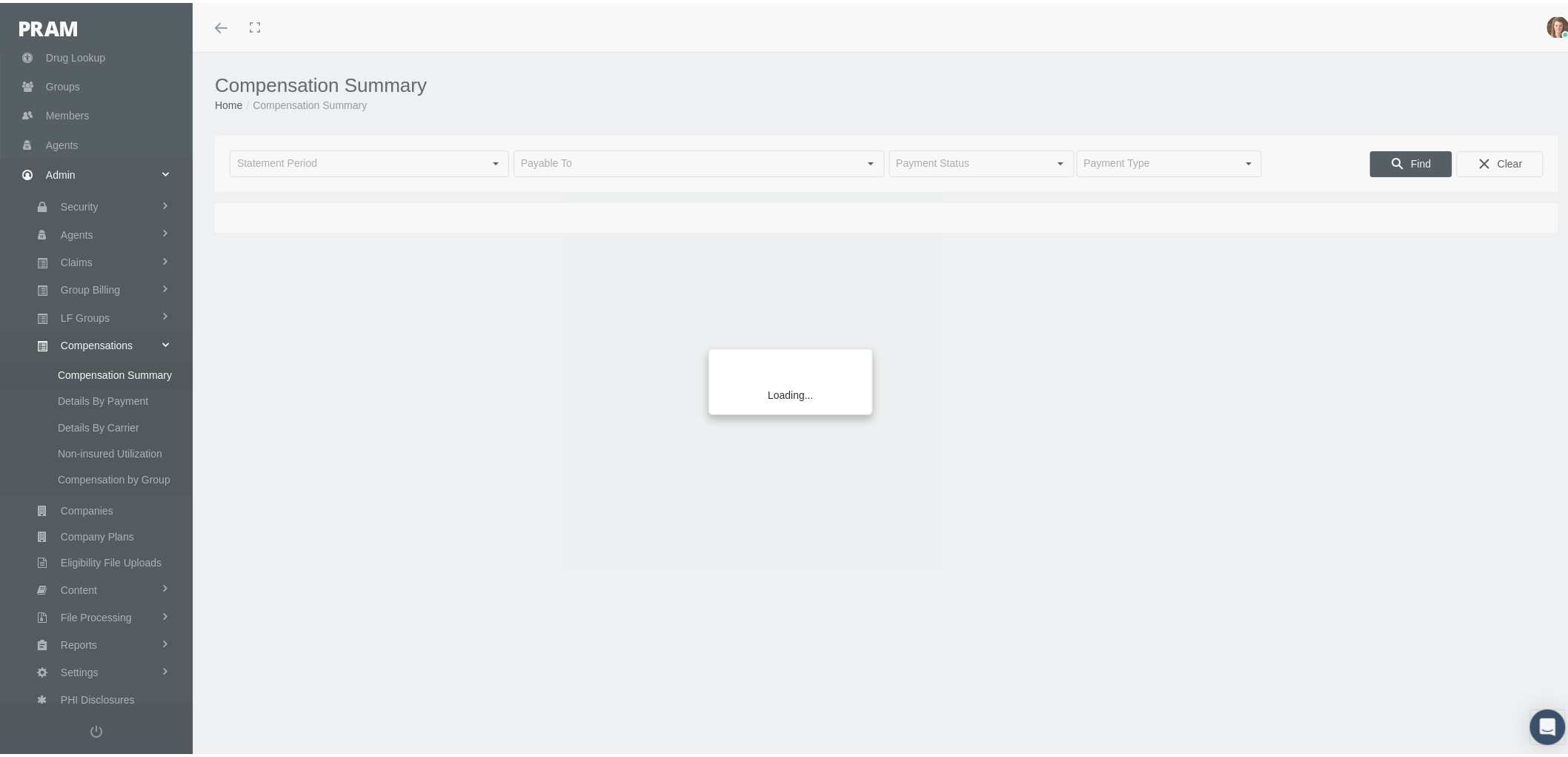
type input "[DATE]"
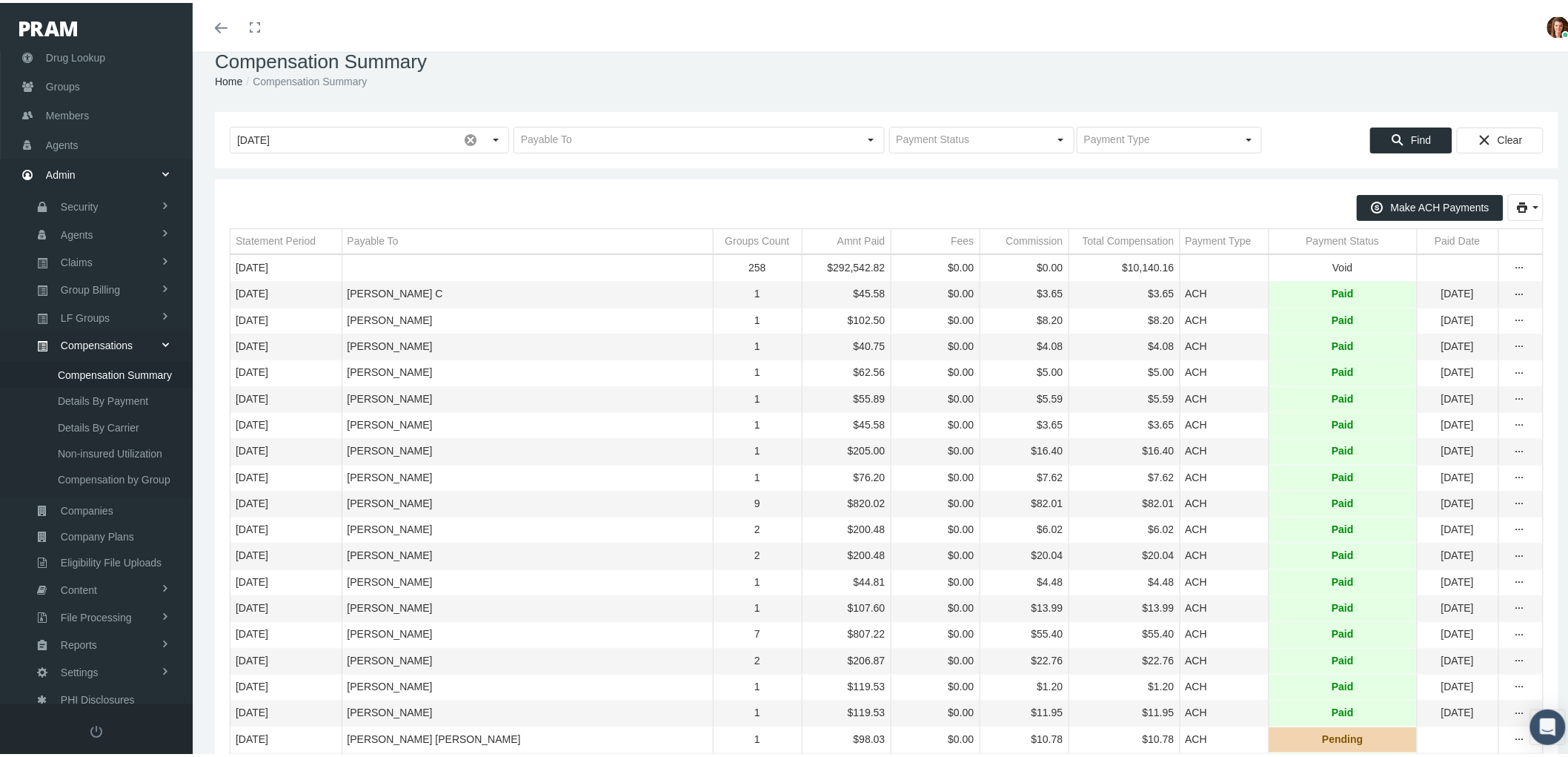
scroll to position [0, 0]
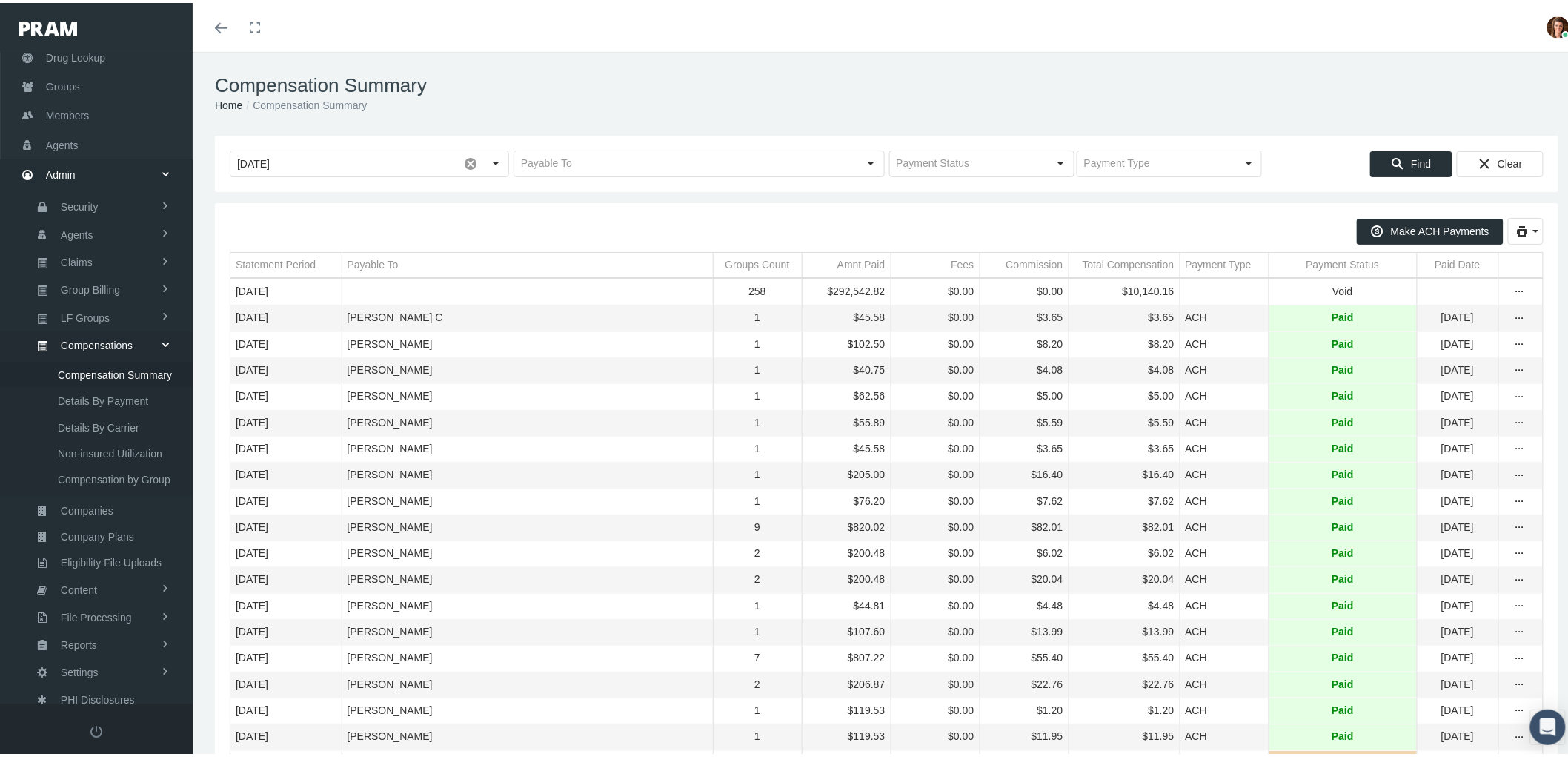
click at [380, 267] on div "Payable To" at bounding box center [373, 262] width 51 height 14
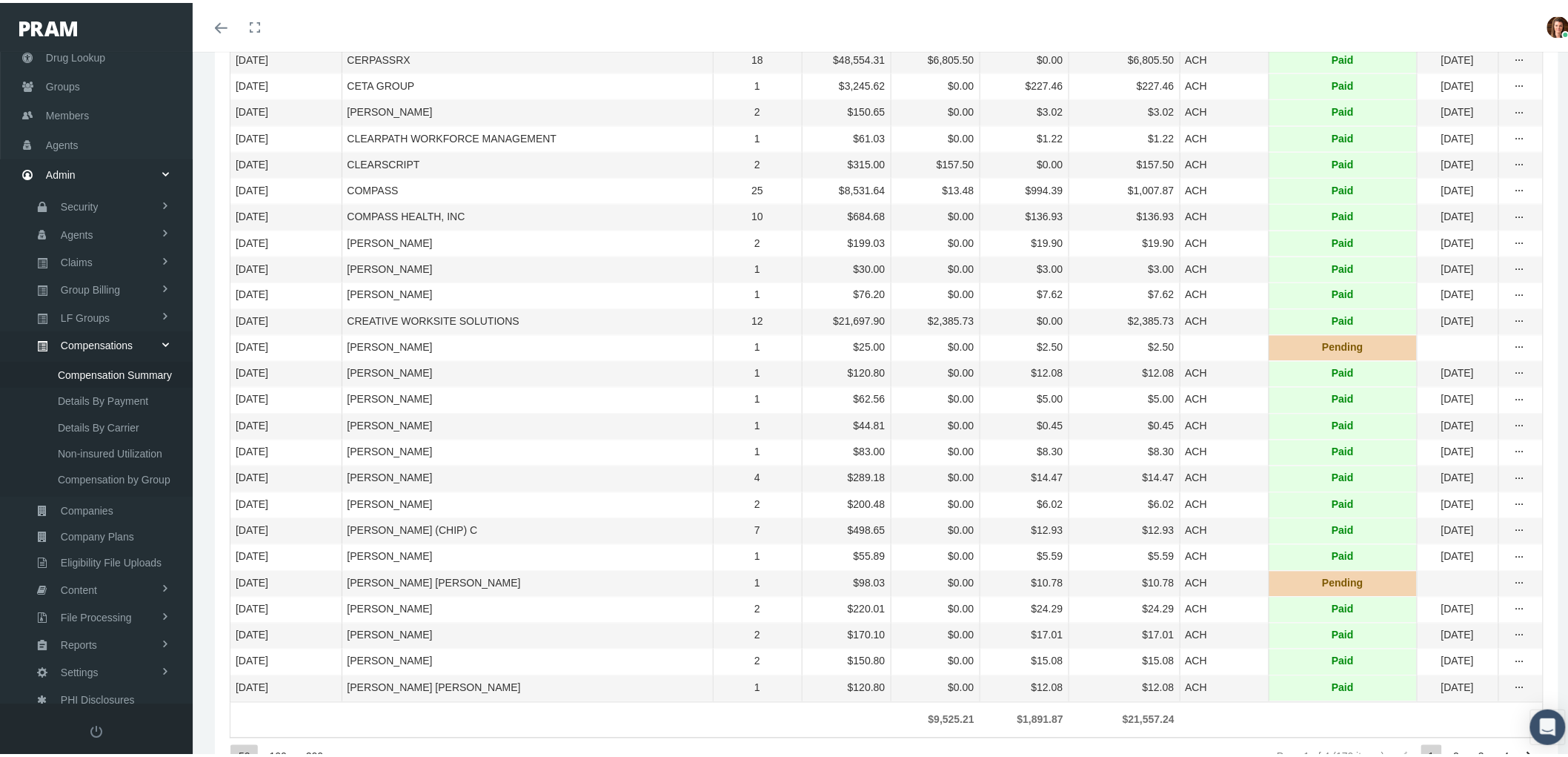
scroll to position [1019, 0]
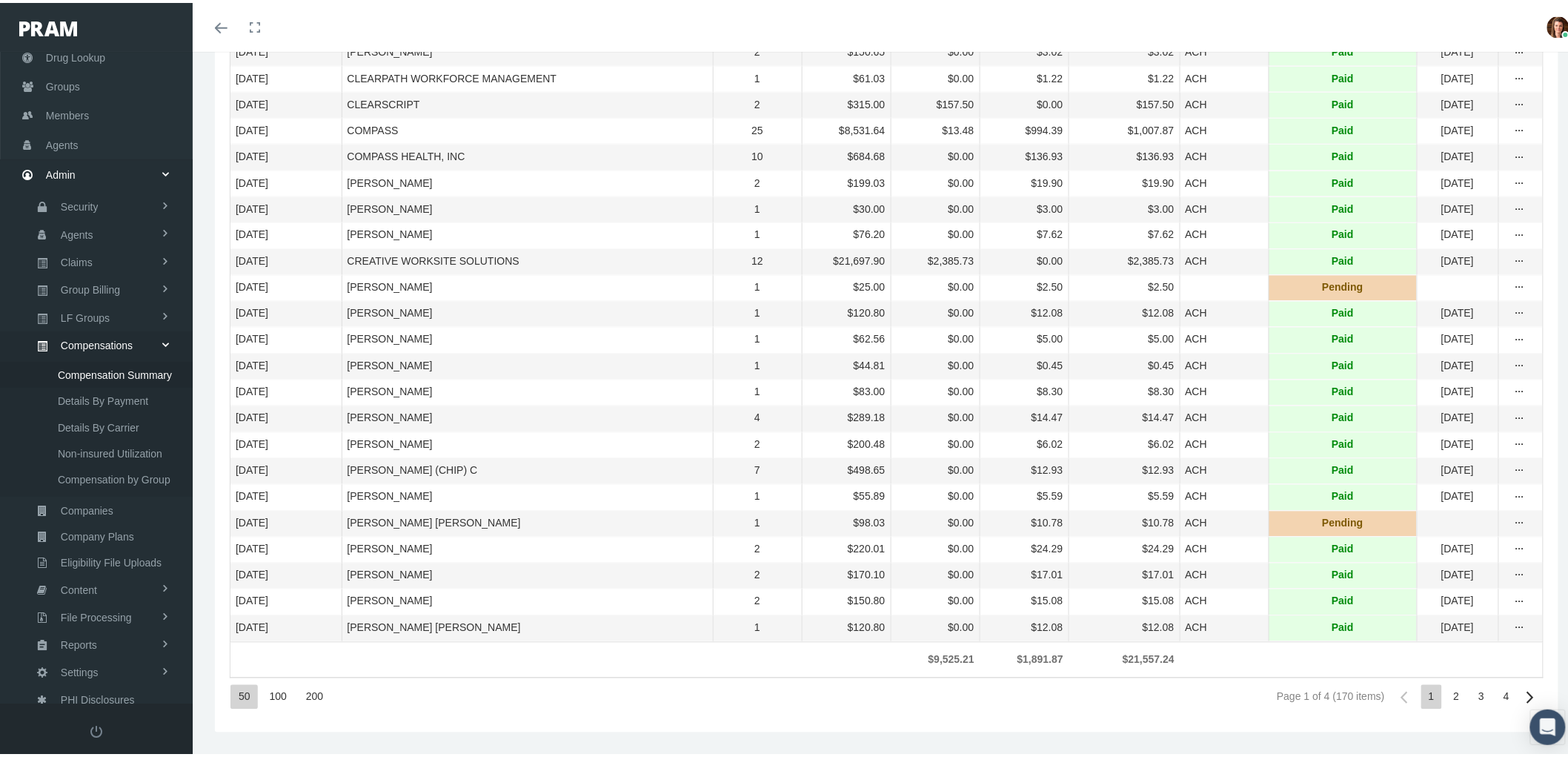
click at [312, 697] on div "200" at bounding box center [314, 695] width 33 height 25
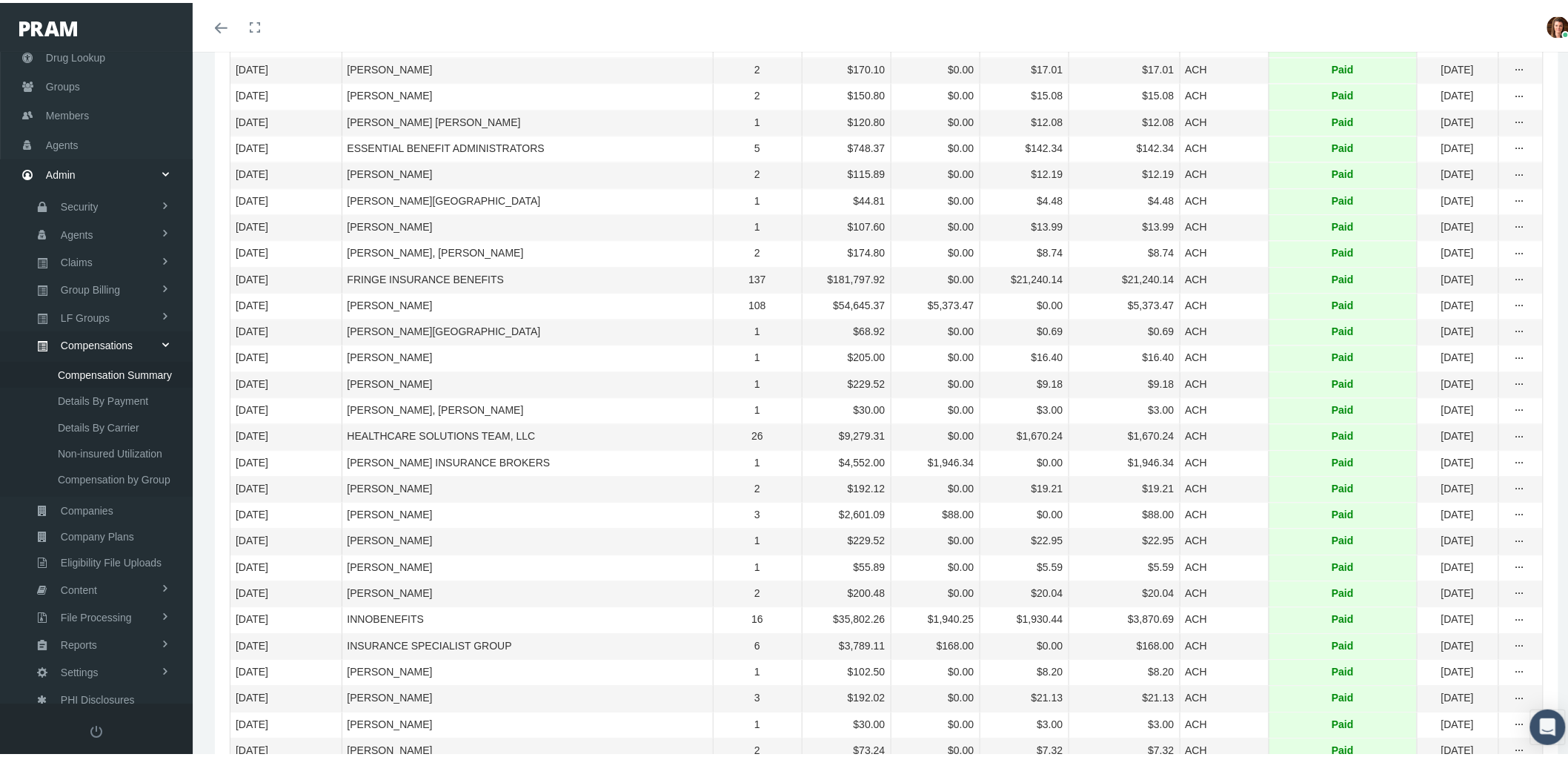
scroll to position [1513, 0]
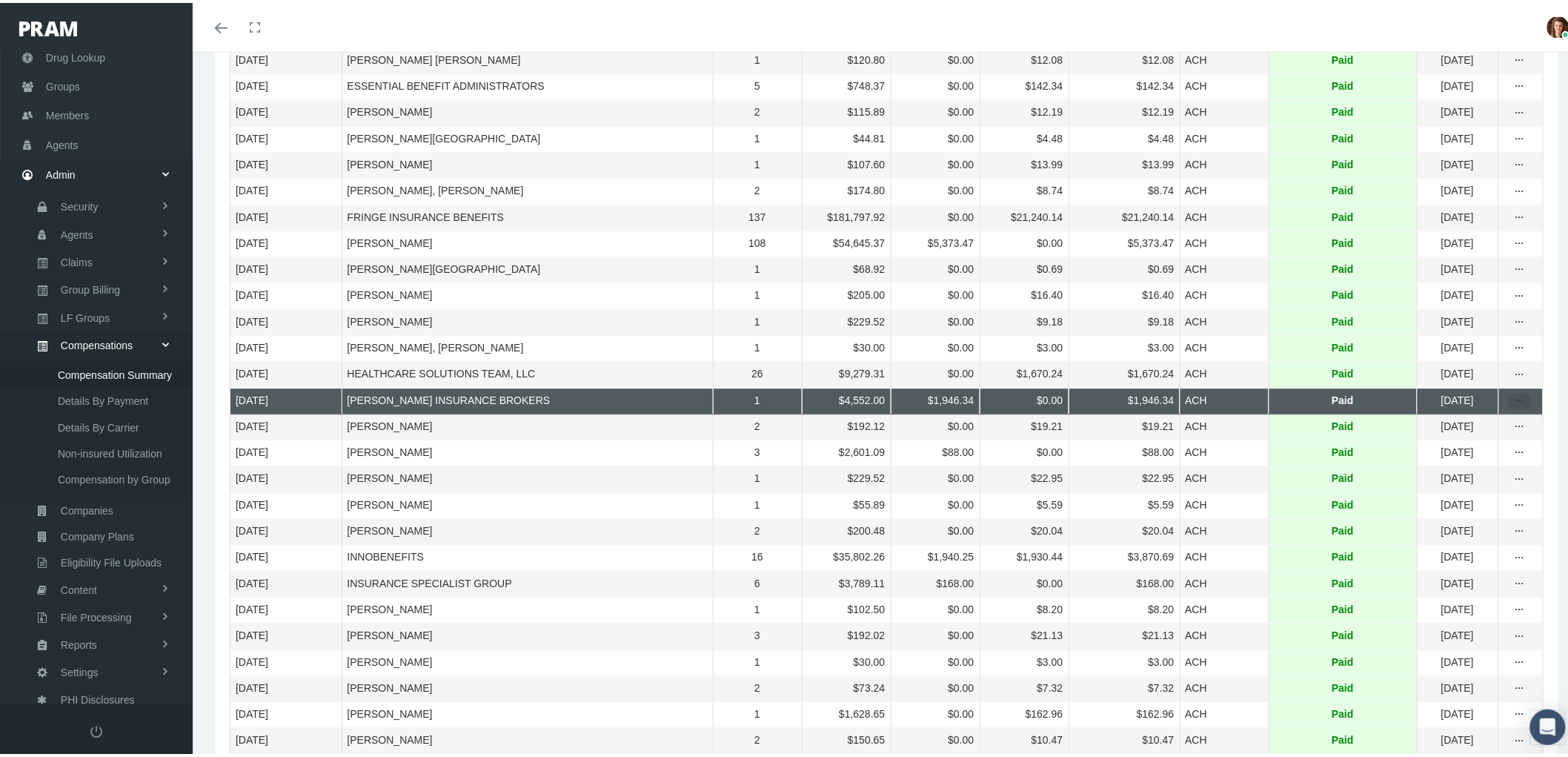
click at [1513, 404] on icon "more" at bounding box center [1520, 398] width 13 height 13
click at [1455, 541] on div "Statement By Group" at bounding box center [1445, 535] width 146 height 25
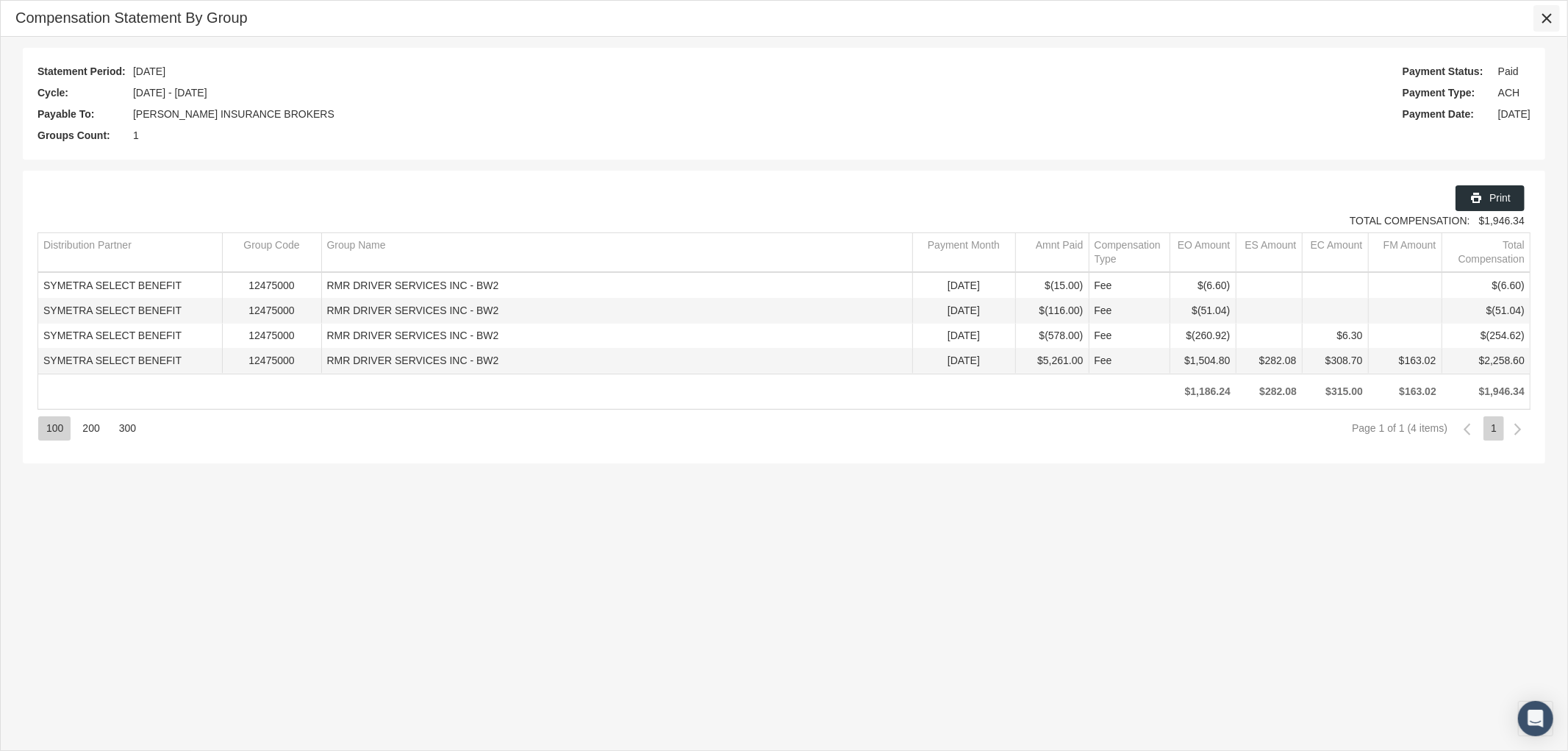
click at [1547, 24] on icon "Close" at bounding box center [1546, 18] width 13 height 13
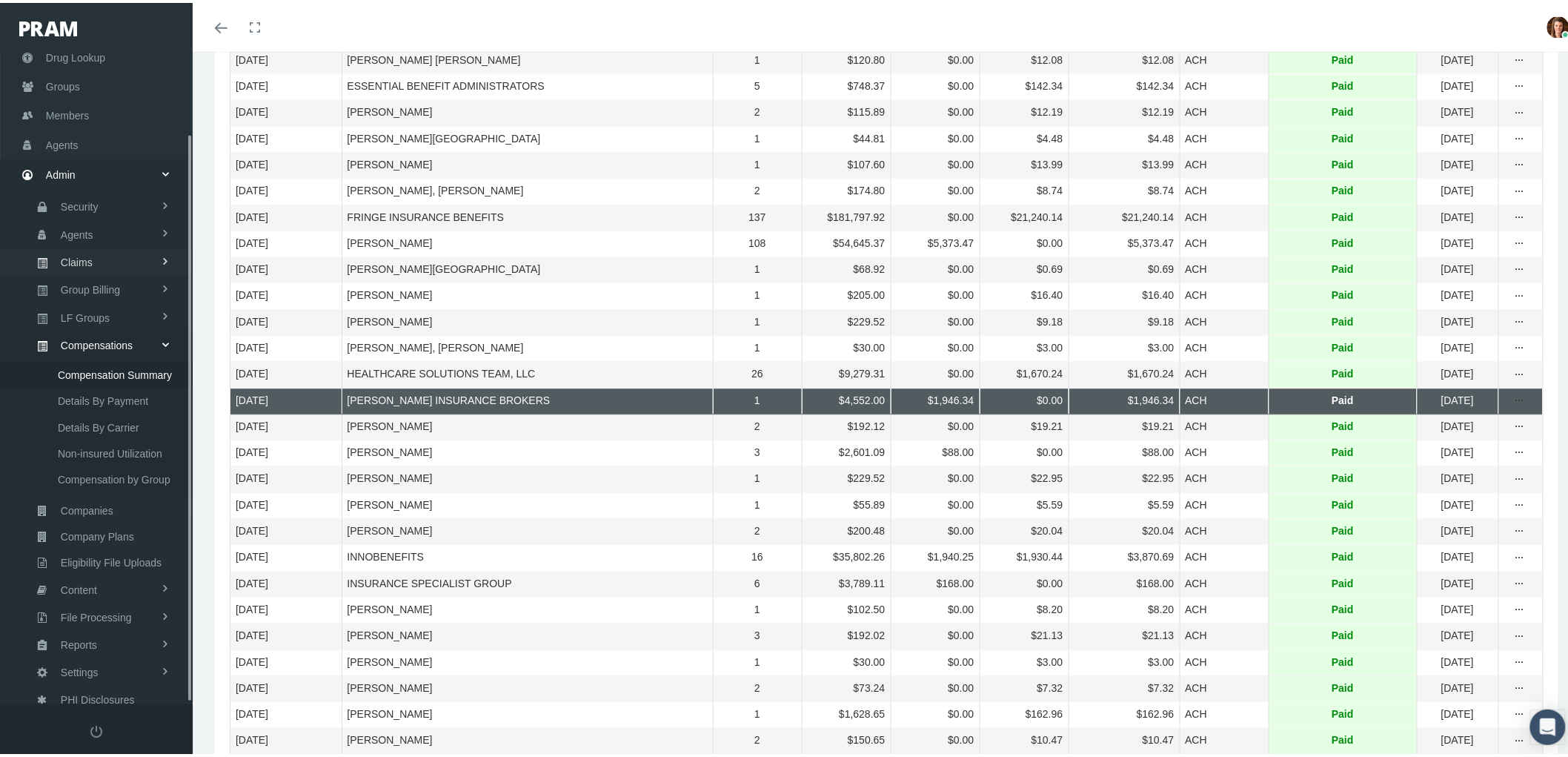
click at [93, 252] on link "Claims" at bounding box center [96, 259] width 193 height 26
click at [125, 337] on span "ACA Claims Invoices" at bounding box center [105, 341] width 97 height 25
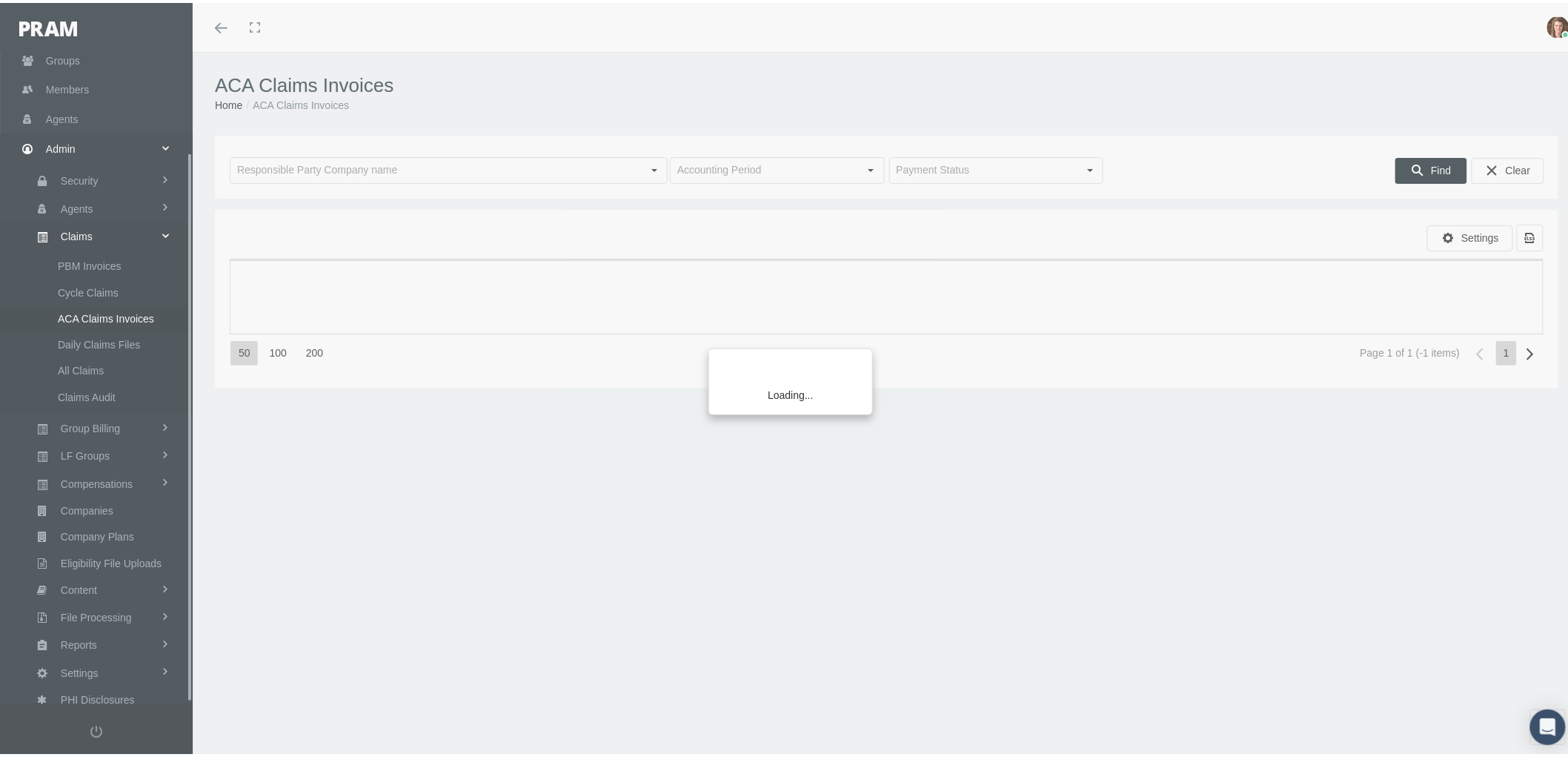
scroll to position [119, 0]
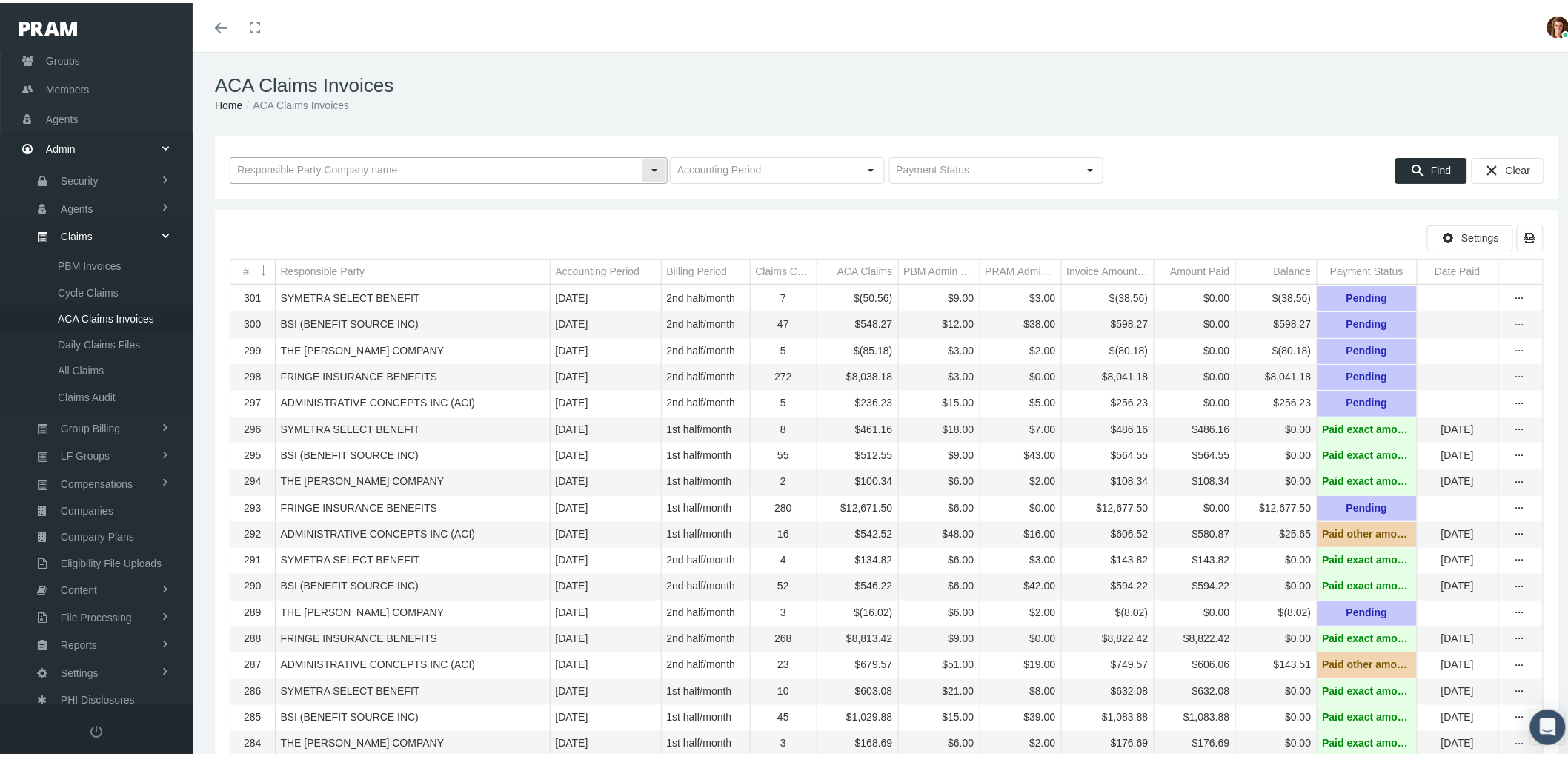
click at [363, 165] on input "text" at bounding box center [436, 168] width 411 height 25
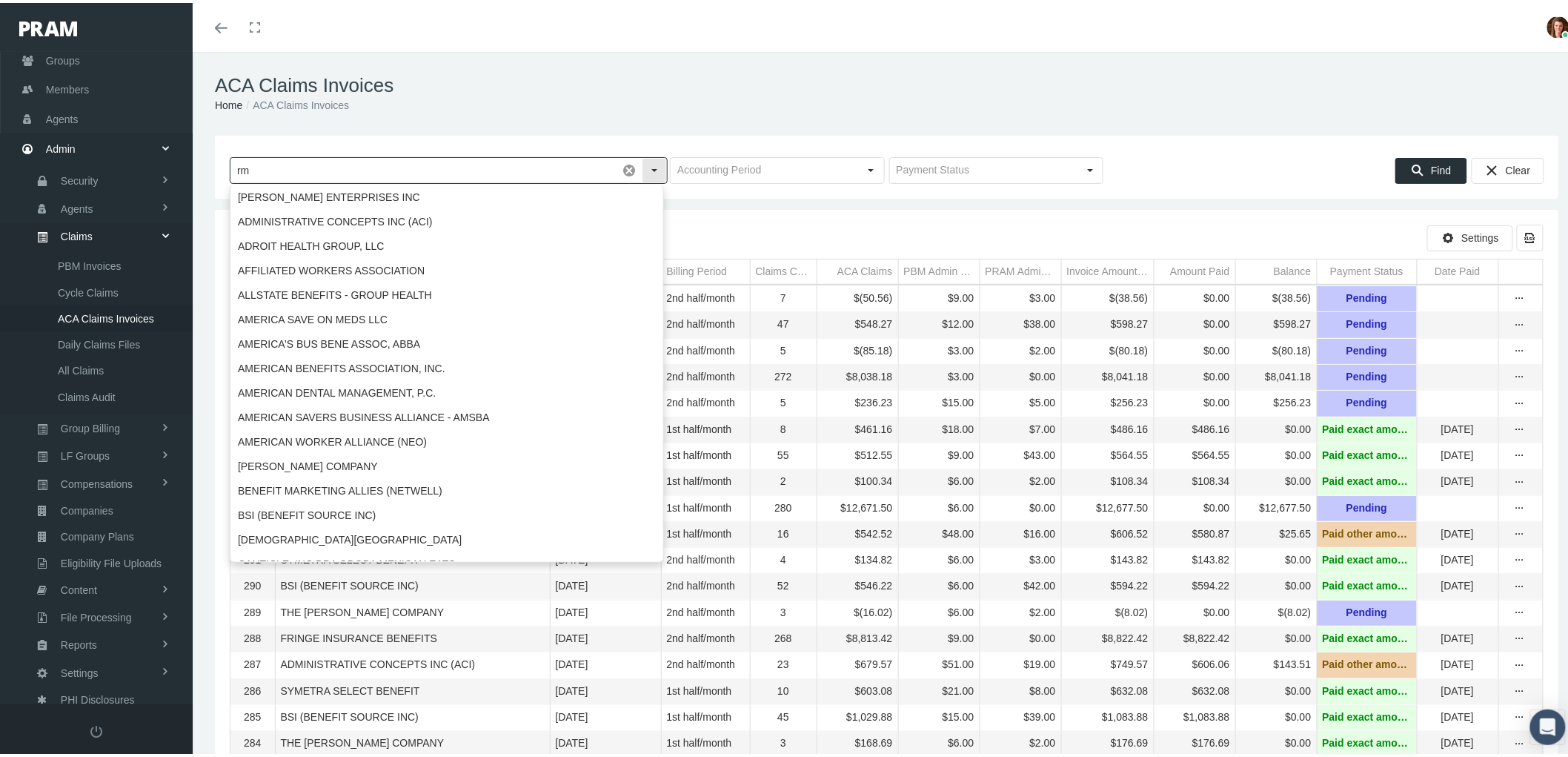
type input "r"
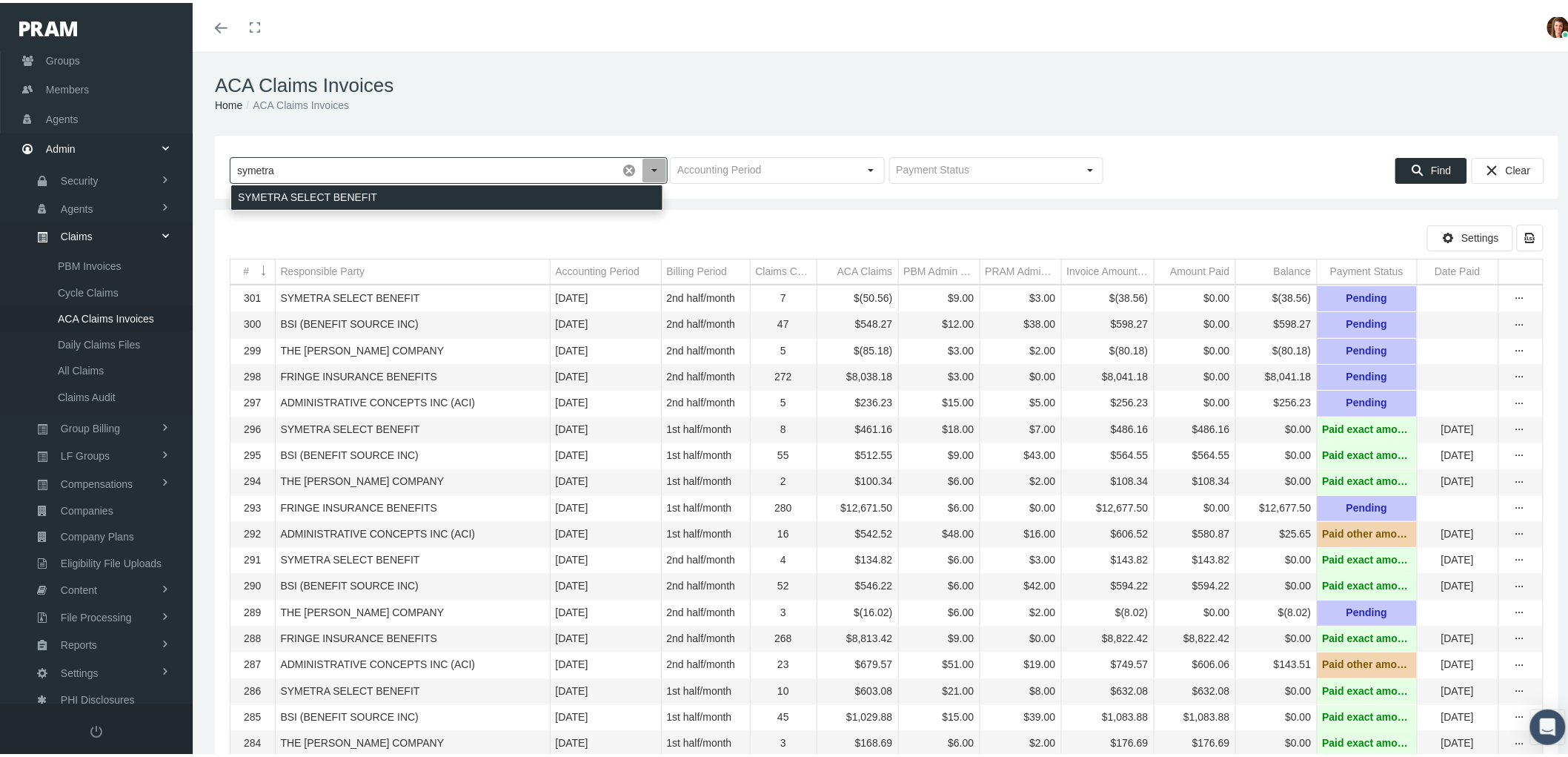
click at [364, 200] on div "SYMETRA SELECT BENEFIT" at bounding box center [447, 195] width 431 height 25
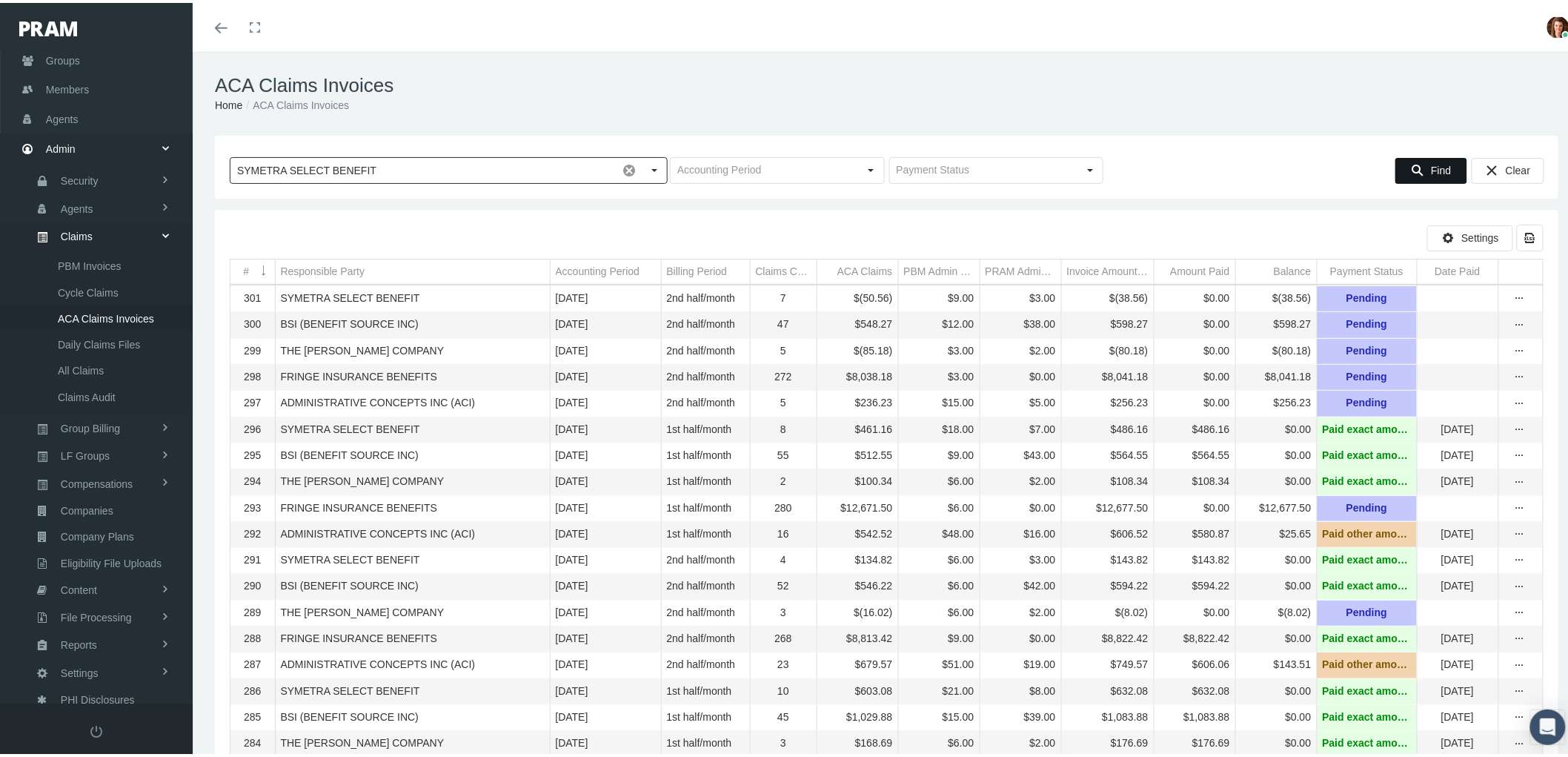
type input "SYMETRA SELECT BENEFIT"
click at [1431, 166] on span "Find" at bounding box center [1441, 168] width 20 height 11
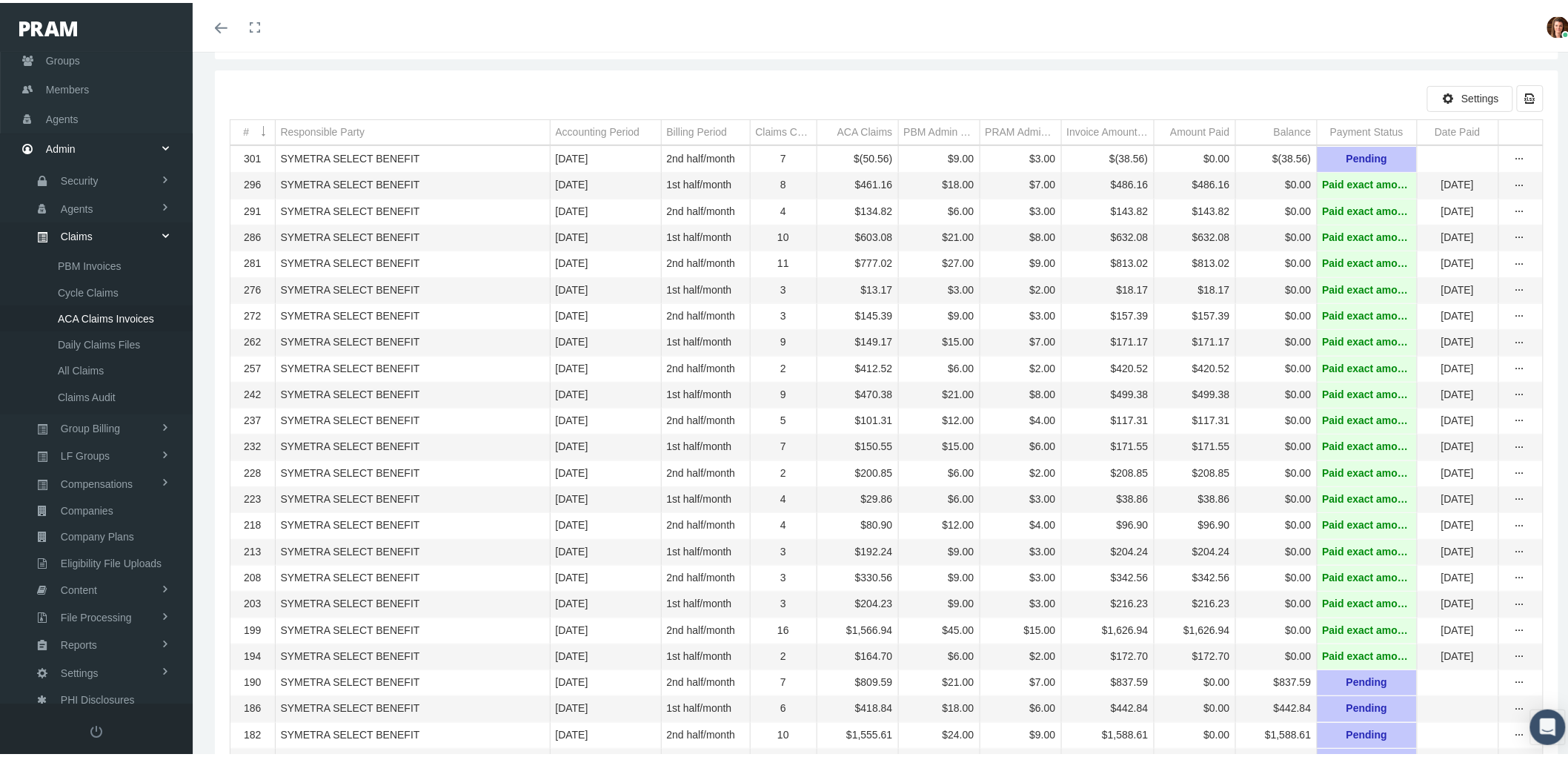
scroll to position [0, 0]
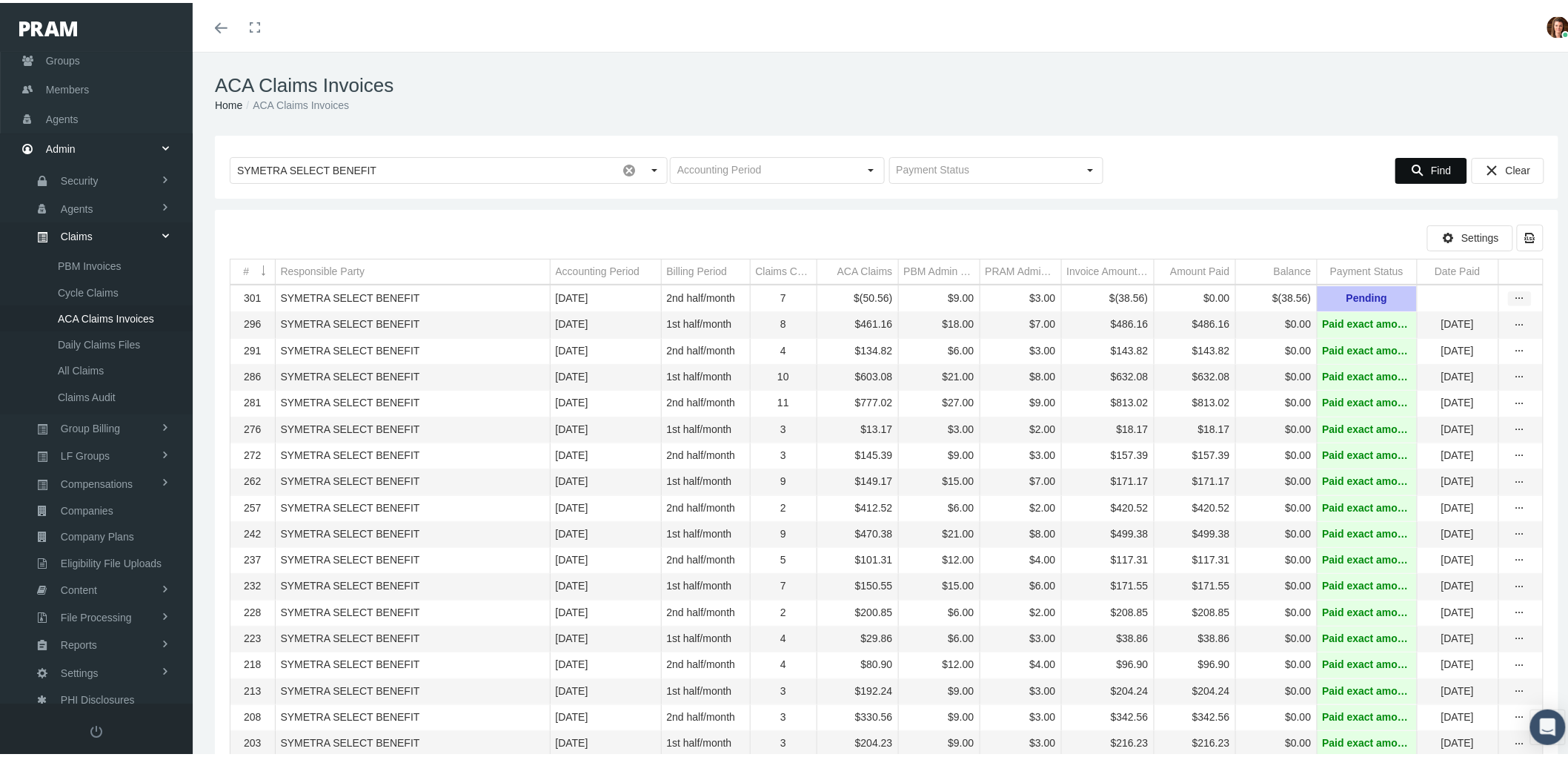
click at [1513, 296] on icon "more" at bounding box center [1520, 296] width 13 height 13
click at [1435, 321] on div "View" at bounding box center [1445, 322] width 146 height 31
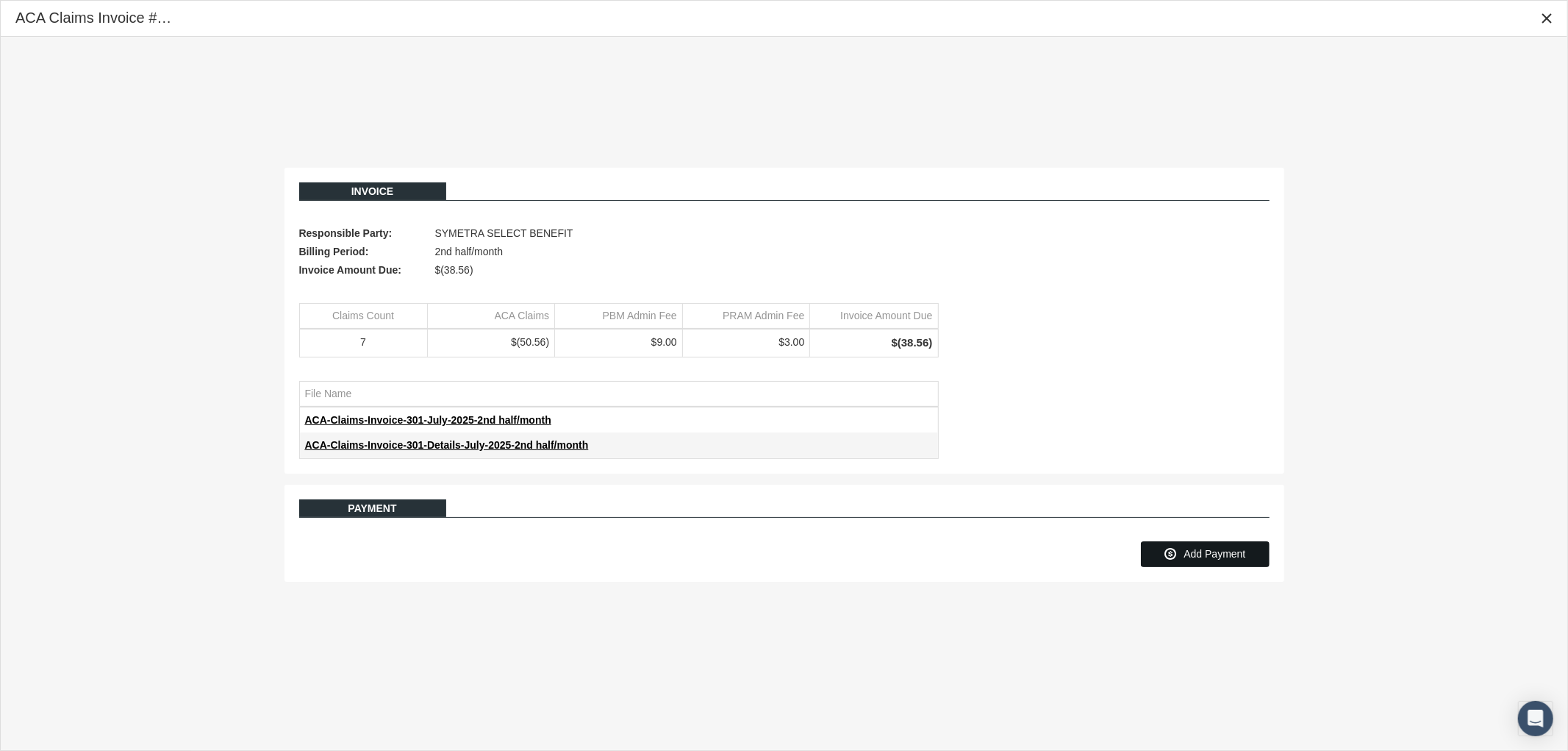
click at [1229, 559] on span "Add Payment" at bounding box center [1214, 553] width 62 height 11
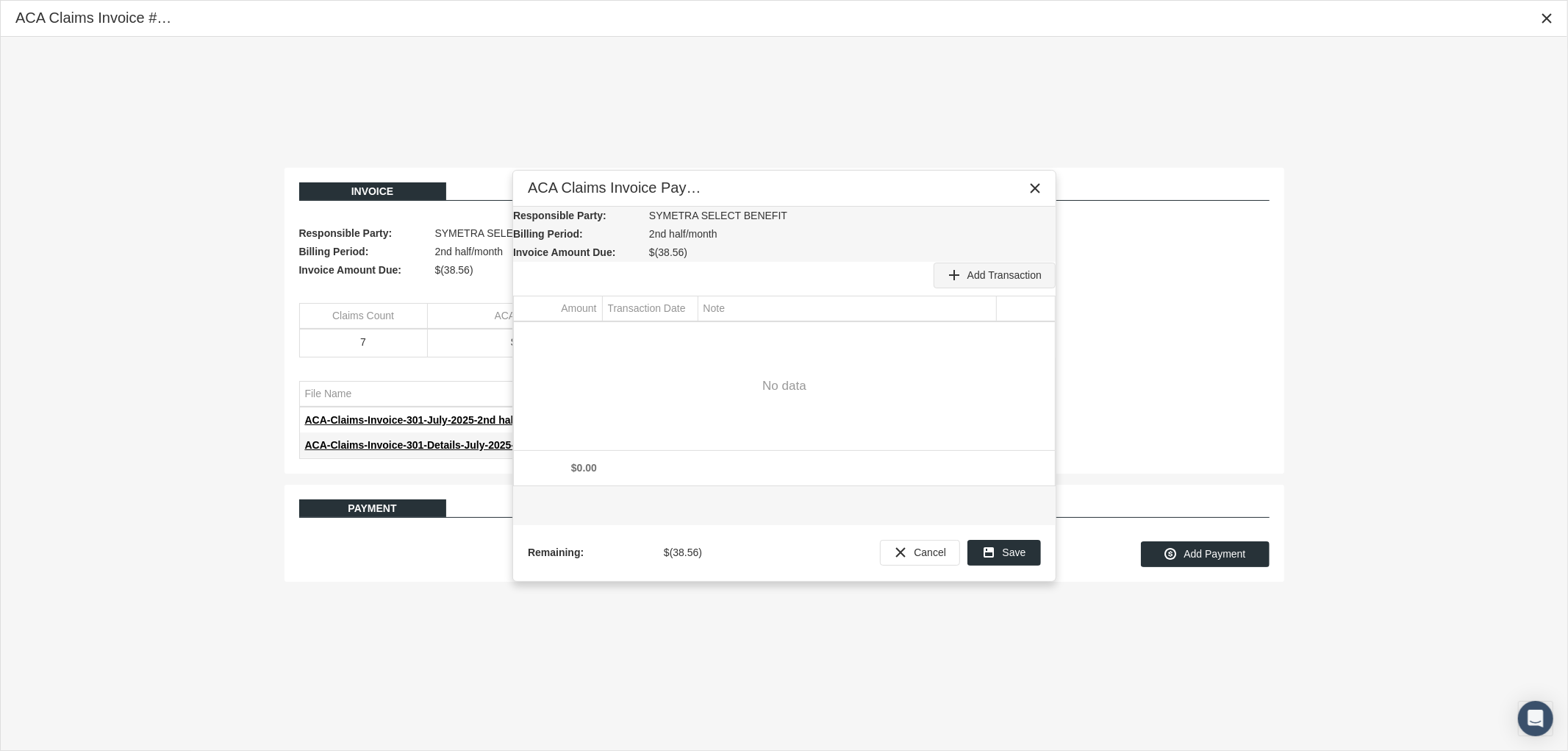
click at [981, 269] on span "Add Transaction" at bounding box center [1004, 275] width 74 height 11
type input "-38.56"
click at [680, 336] on div "Select" at bounding box center [684, 335] width 24 height 23
click at [718, 482] on span "13" at bounding box center [721, 477] width 12 height 12
type input "08/13/2025"
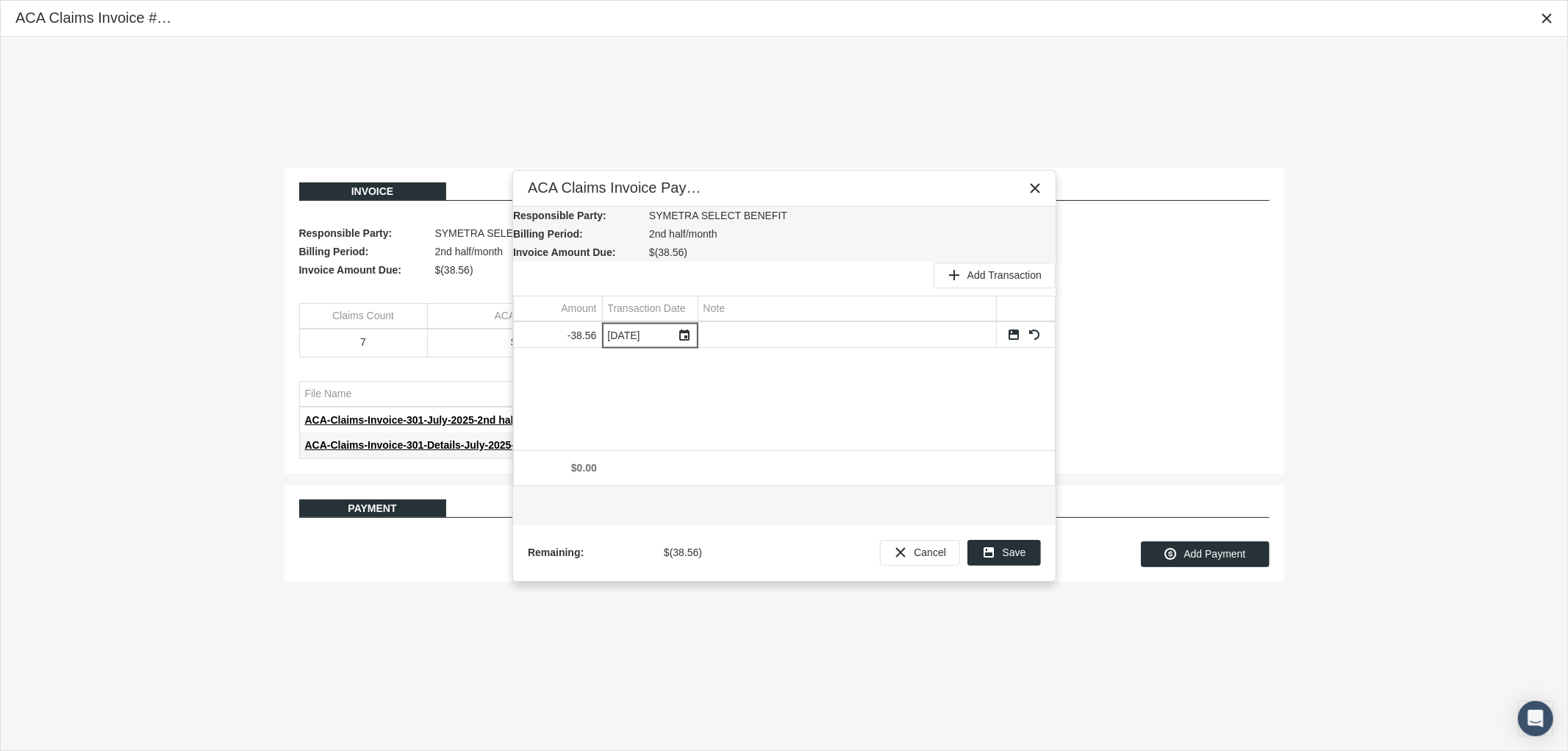
click at [1005, 334] on td "Data grid" at bounding box center [1025, 336] width 59 height 25
click at [1020, 553] on span "Save" at bounding box center [1014, 552] width 24 height 11
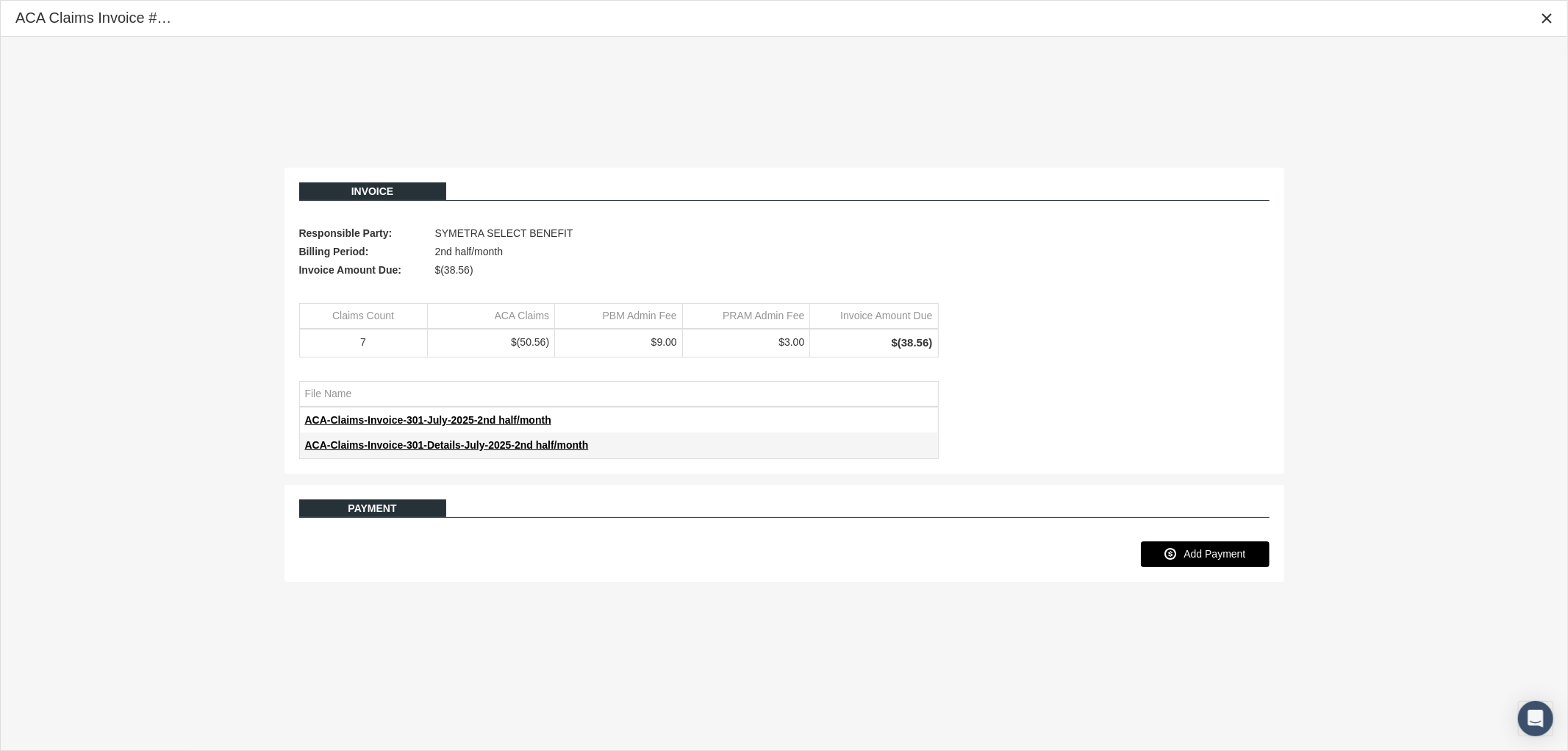
click at [1186, 551] on span "Add Payment" at bounding box center [1214, 553] width 62 height 11
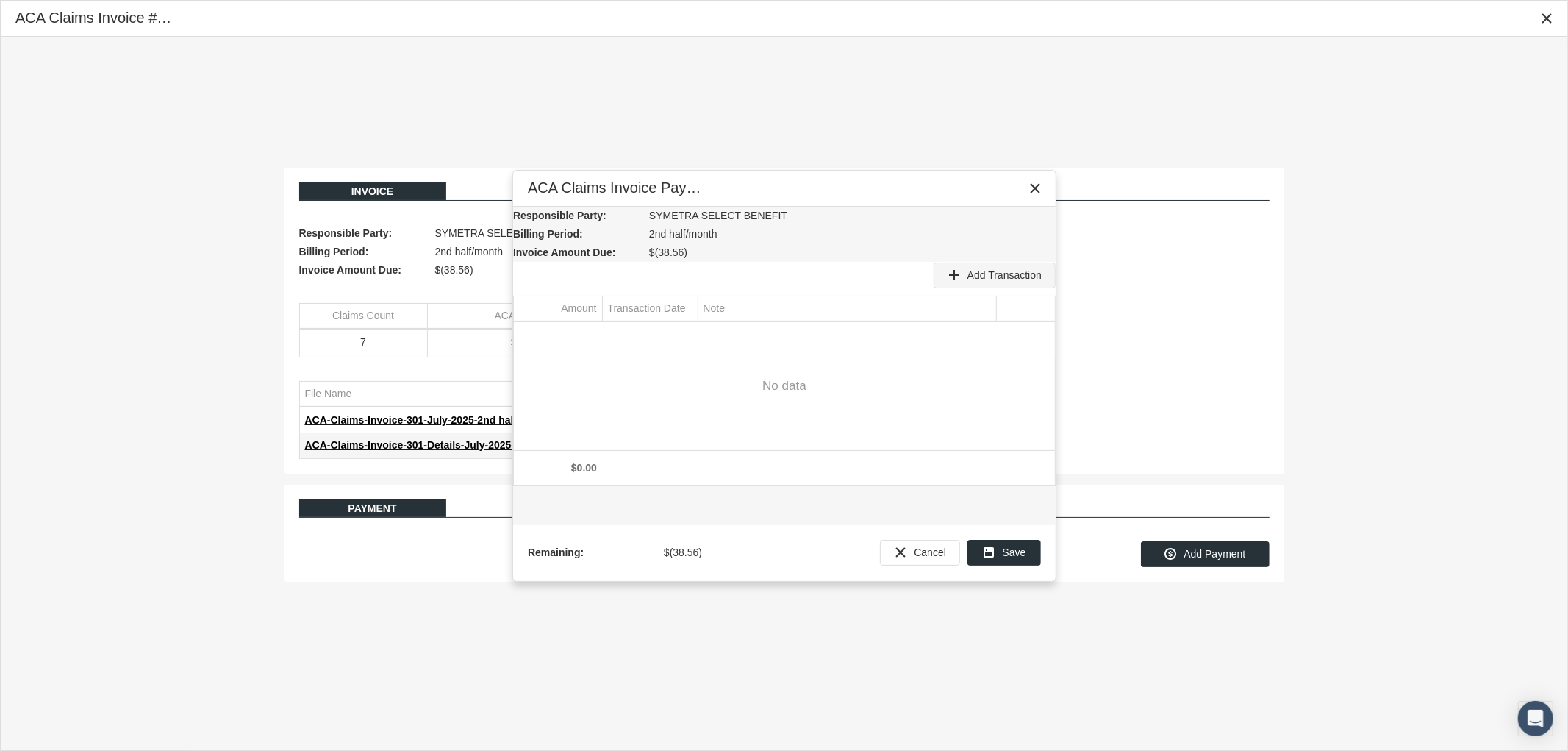
click at [1019, 275] on span "Add Transaction" at bounding box center [1004, 275] width 74 height 11
type input "-38.56"
click at [692, 329] on div "Select" at bounding box center [684, 335] width 24 height 23
click at [721, 481] on span "13" at bounding box center [721, 477] width 12 height 12
type input "08/13/2025"
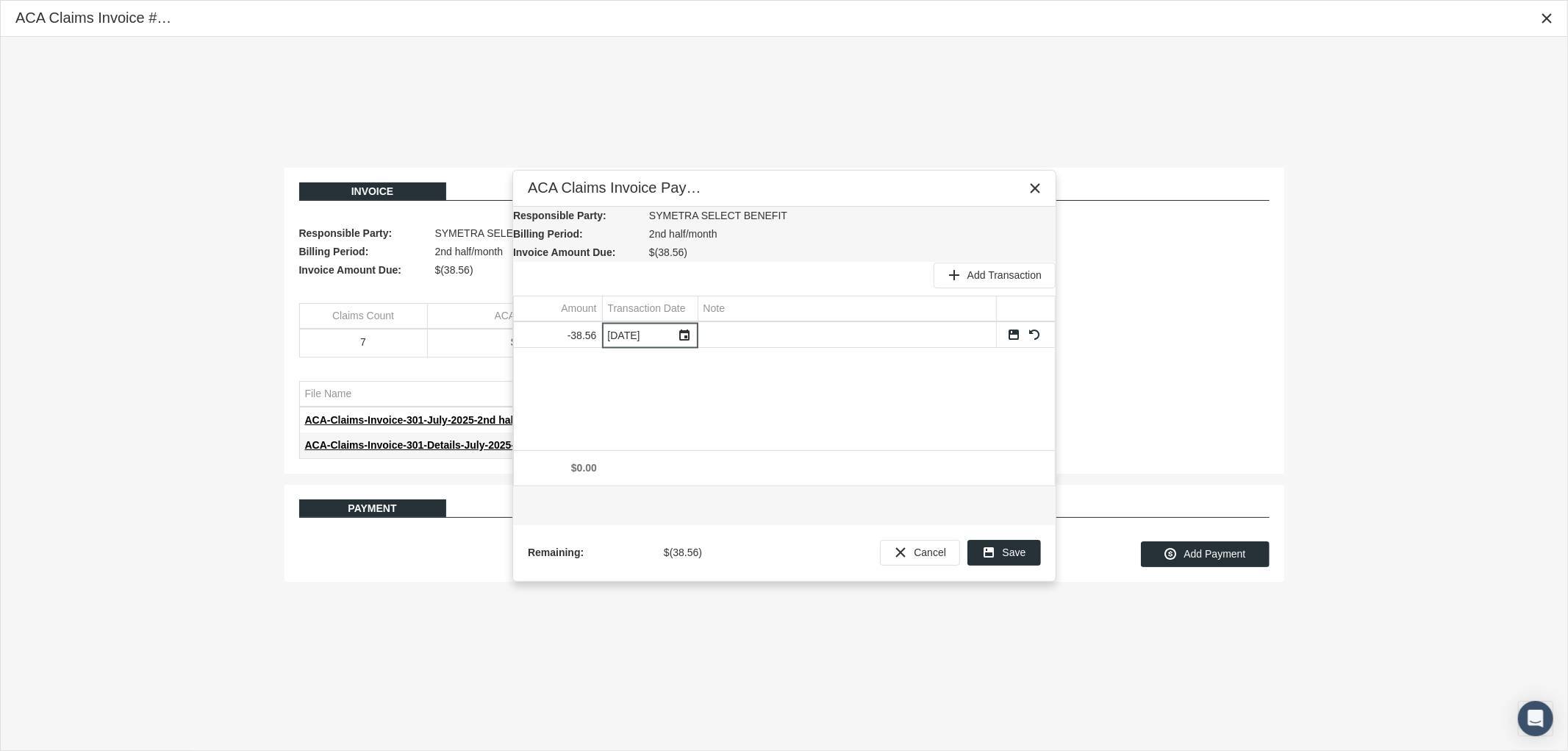
click at [838, 417] on div "-38.56 08/13/2025" at bounding box center [784, 386] width 541 height 128
click at [1013, 336] on link "Save" at bounding box center [1014, 335] width 13 height 13
click at [1001, 549] on div "Save" at bounding box center [1004, 552] width 72 height 25
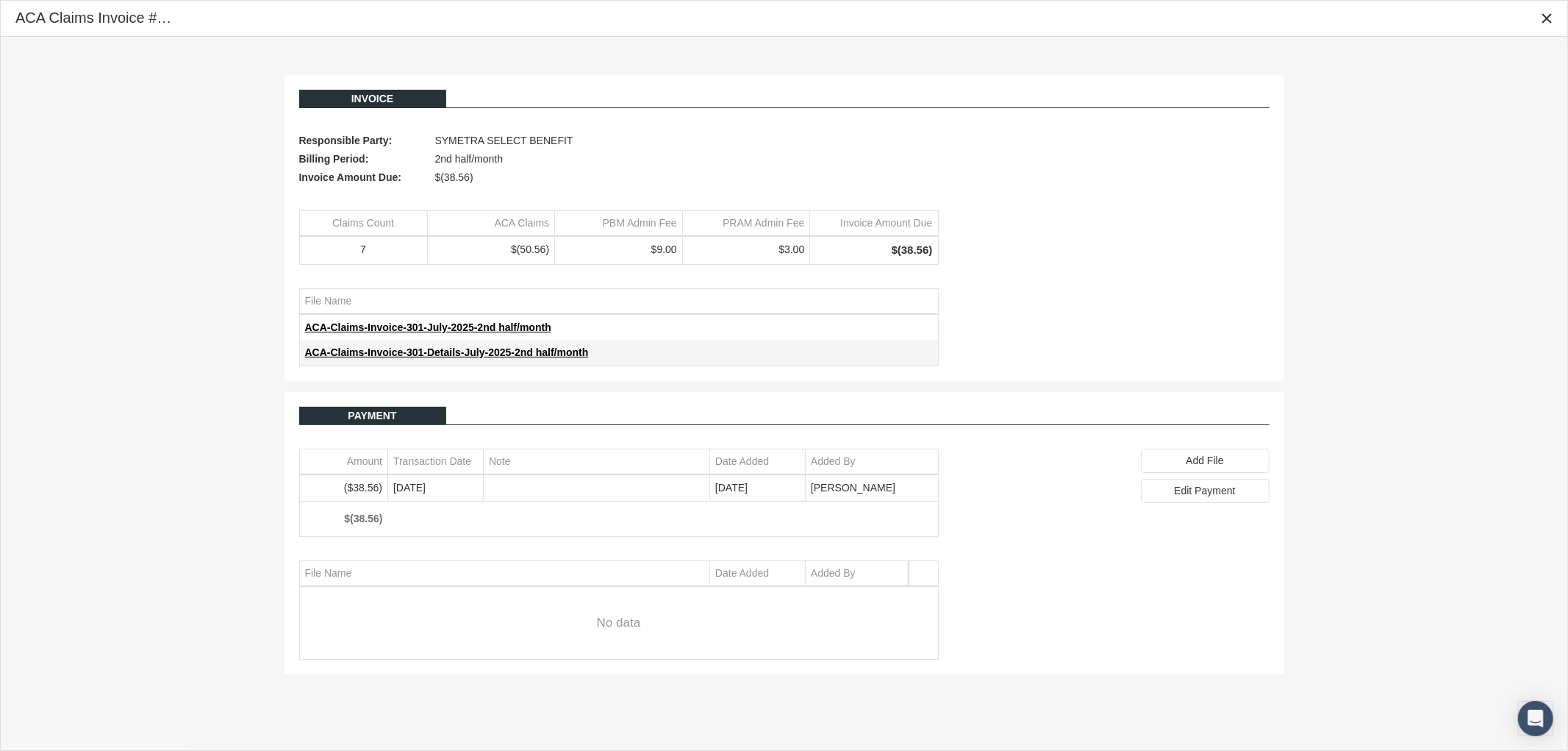
click at [1548, 28] on div "Close" at bounding box center [1546, 18] width 25 height 25
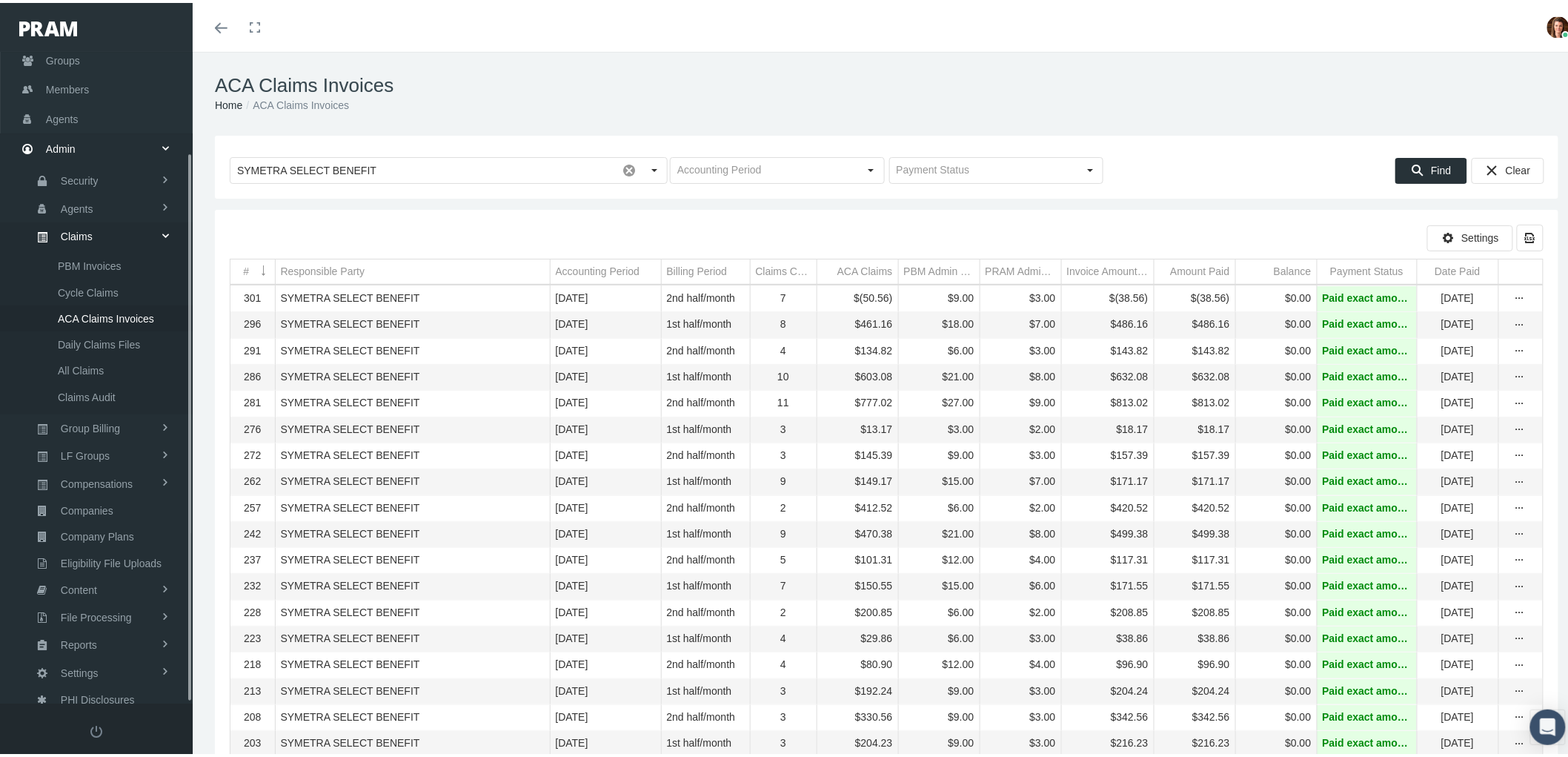
click at [57, 141] on span "Admin" at bounding box center [60, 146] width 30 height 28
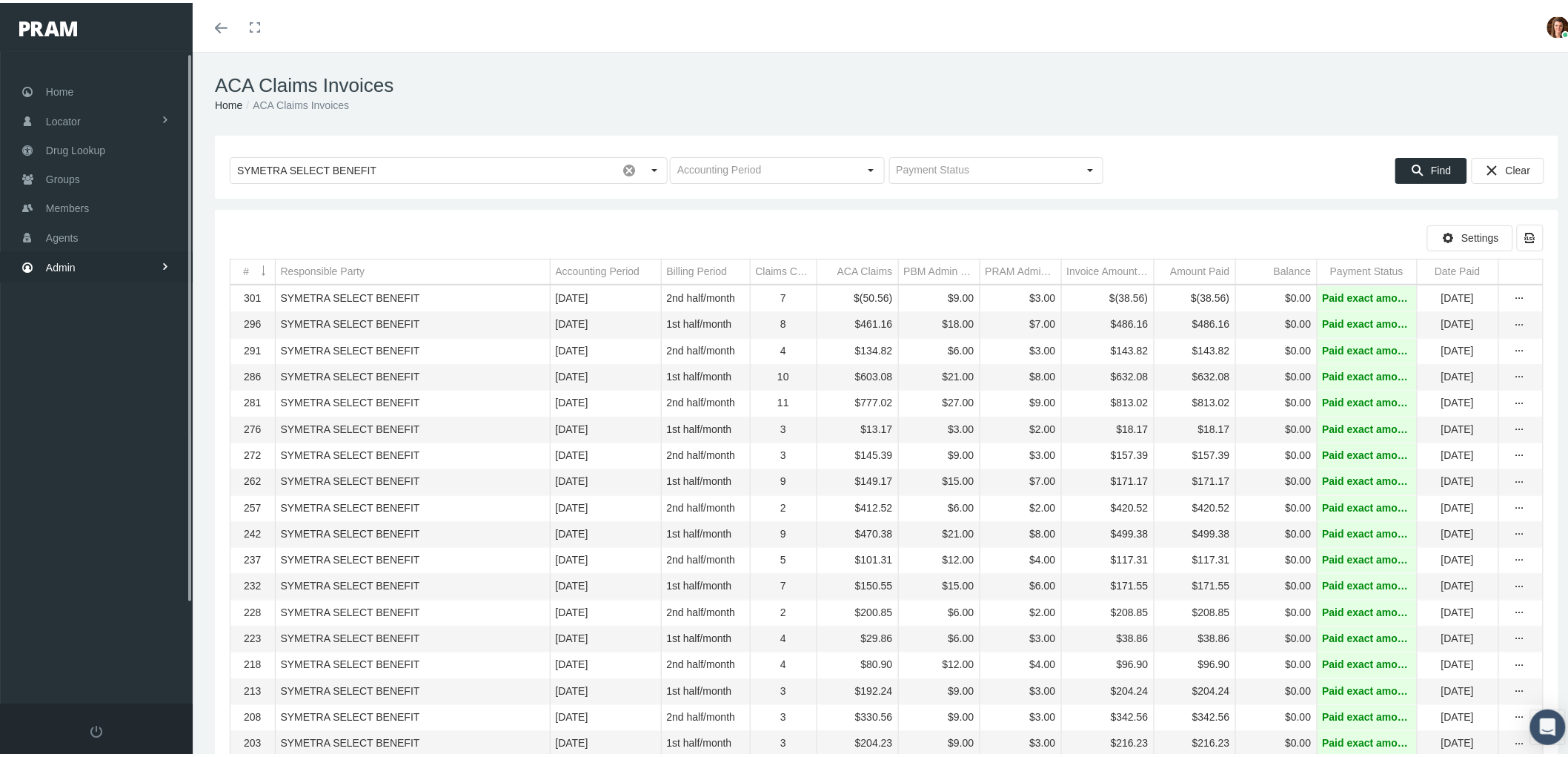
click at [63, 263] on span "Admin" at bounding box center [60, 264] width 30 height 28
click at [113, 542] on span "Group Billing" at bounding box center [90, 544] width 59 height 25
click at [136, 455] on span "Multiple Group Invoice" at bounding box center [108, 462] width 103 height 25
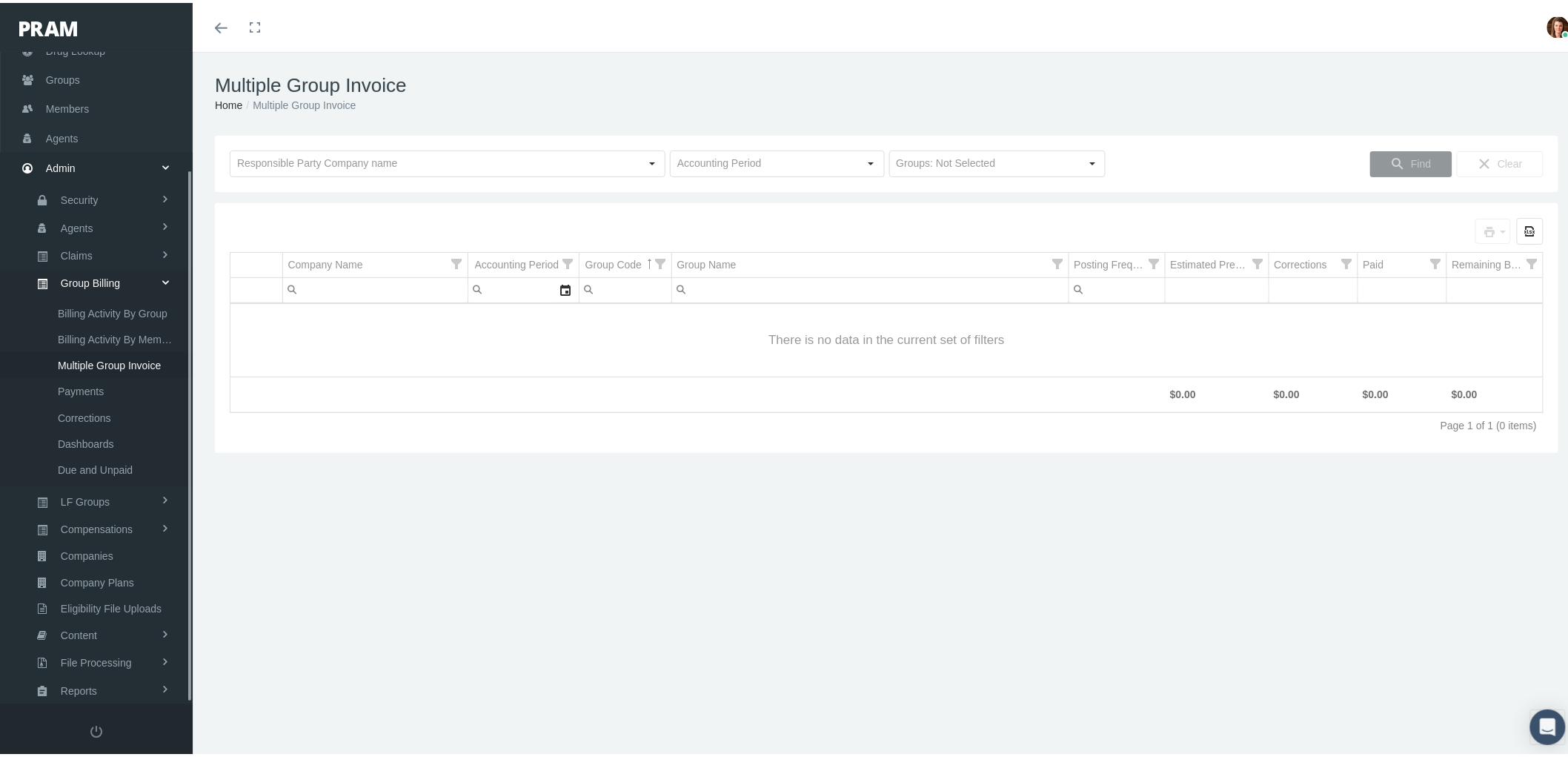
scroll to position [144, 0]
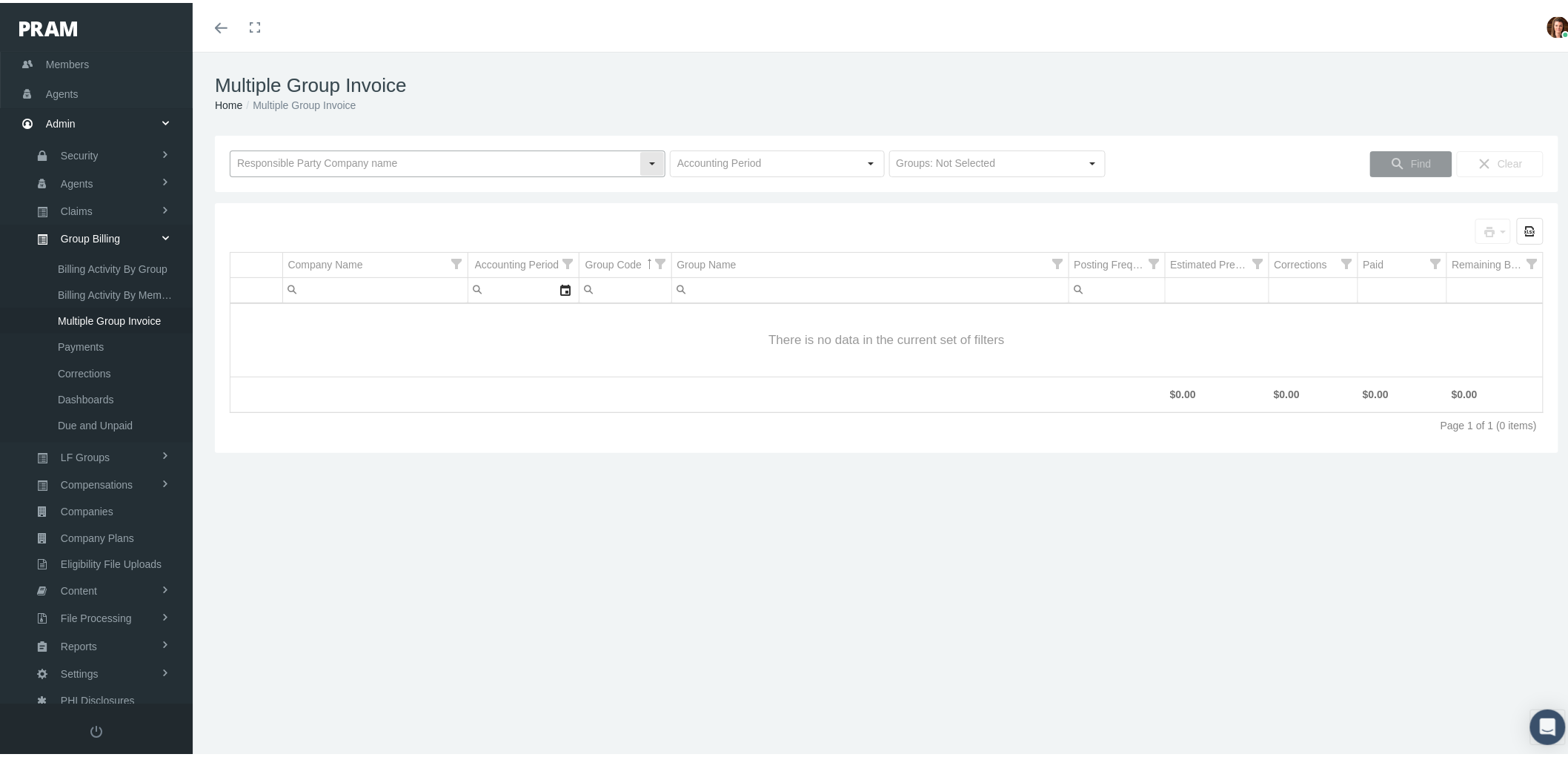
click at [309, 159] on input "text" at bounding box center [435, 161] width 409 height 25
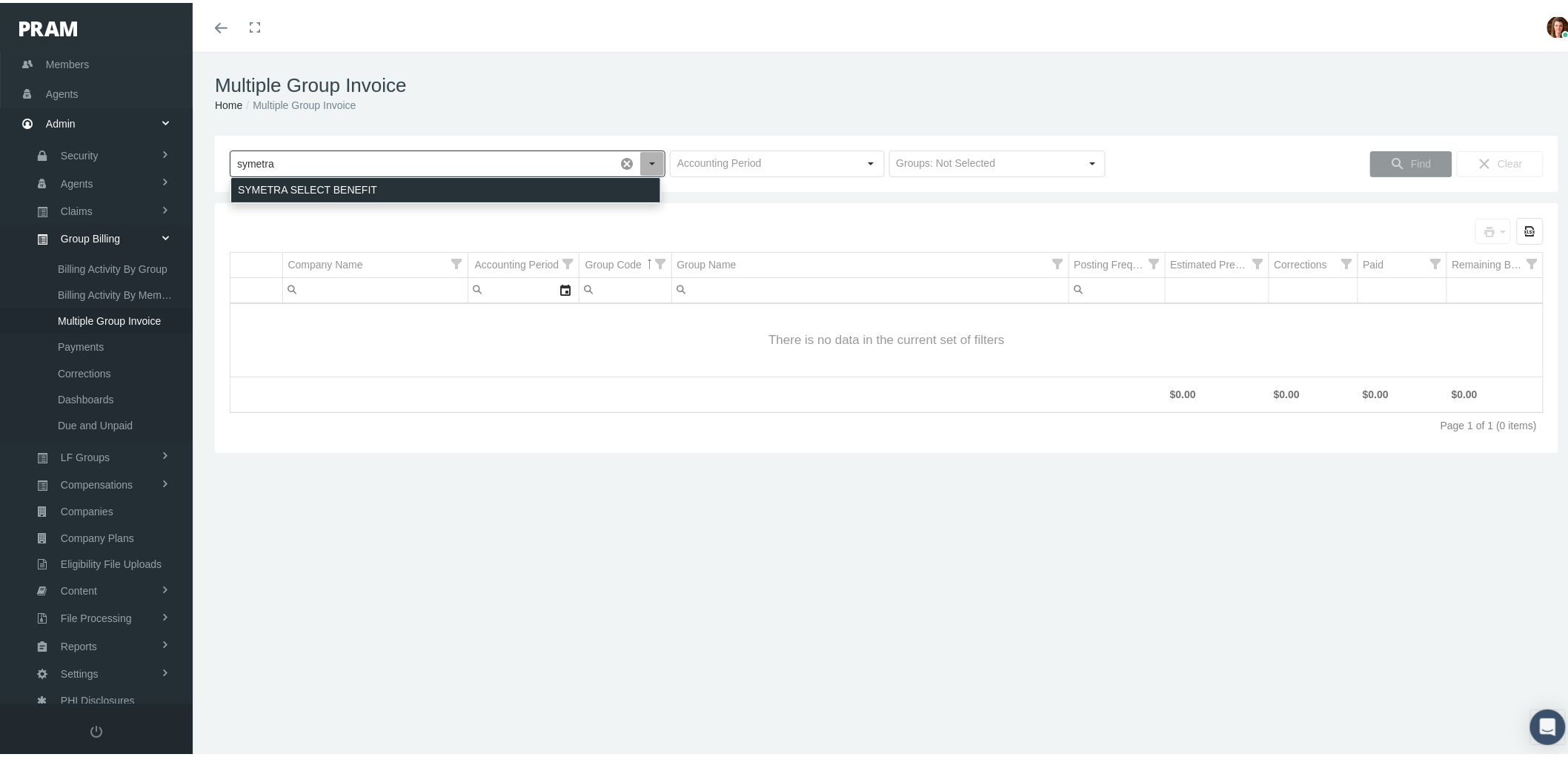
click at [320, 180] on div "SYMETRA SELECT BENEFIT" at bounding box center [446, 188] width 429 height 25
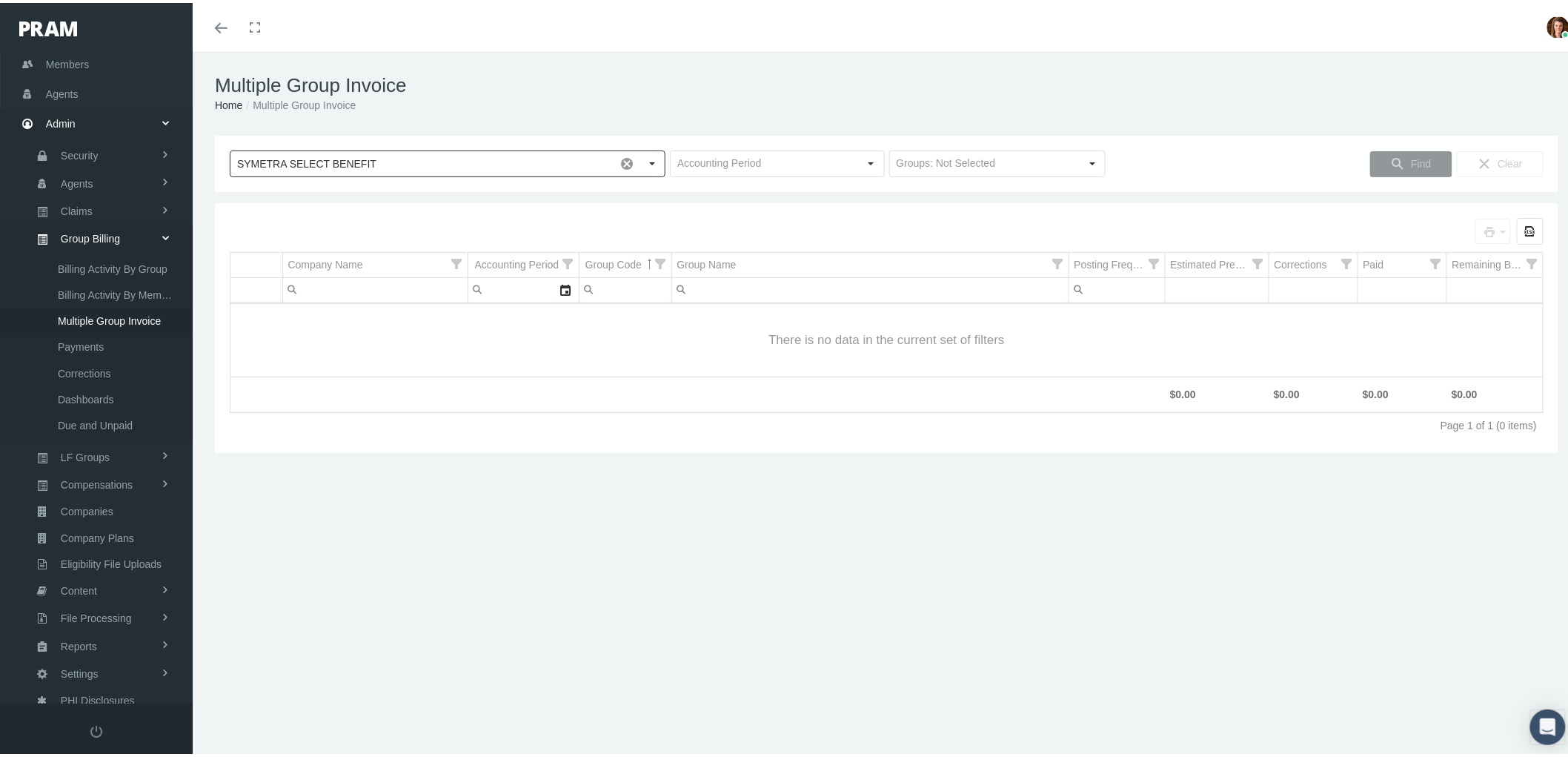
type input "SYMETRA SELECT BENEFIT"
click at [1251, 197] on div "SYMETRA SELECT BENEFIT Pull down to refresh... Release to refresh... Refreshing…" at bounding box center [887, 290] width 1389 height 317
click at [871, 161] on div "Select" at bounding box center [871, 160] width 24 height 24
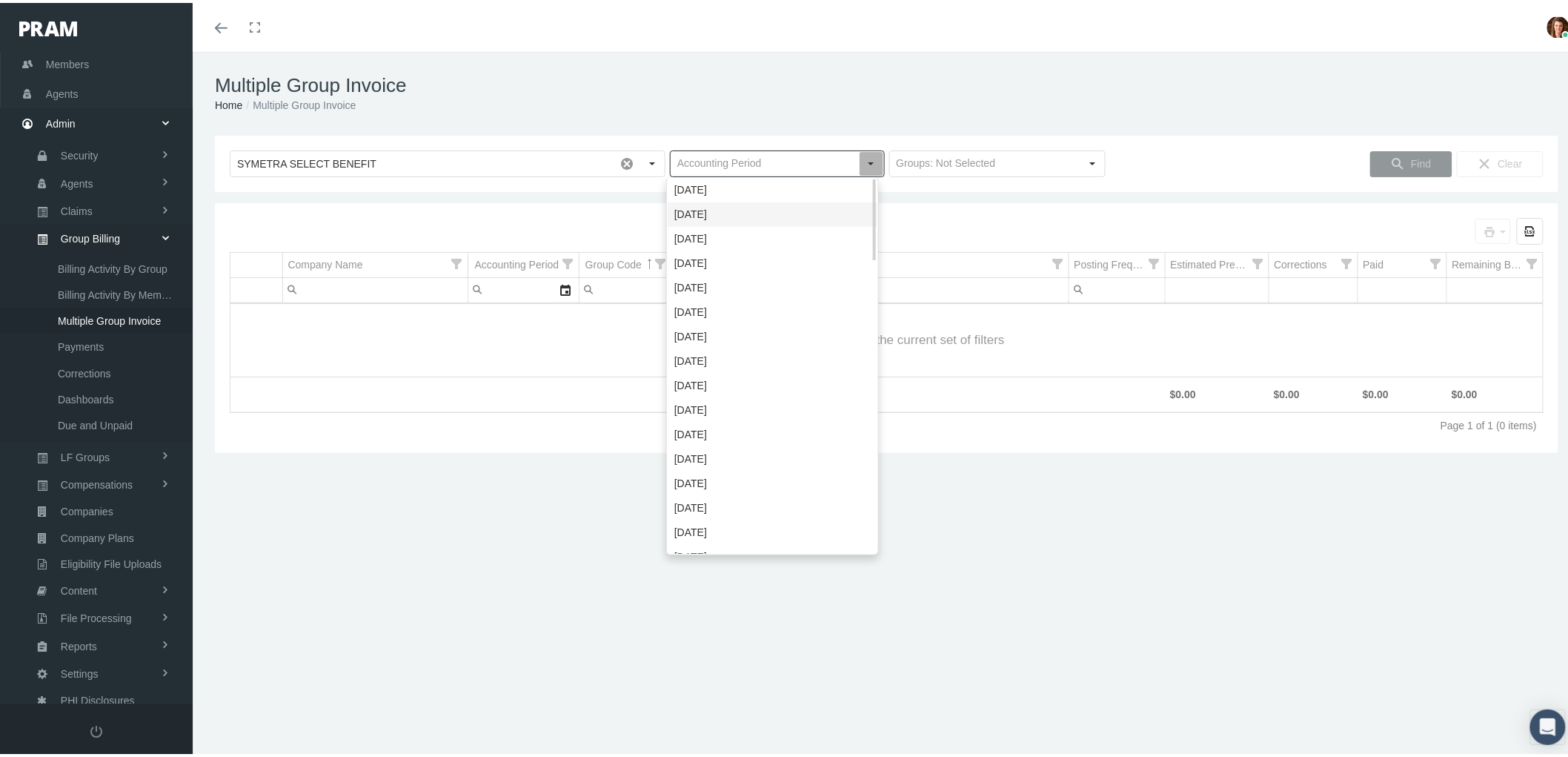
click at [796, 204] on div "[DATE]" at bounding box center [772, 212] width 210 height 25
type input "[DATE]"
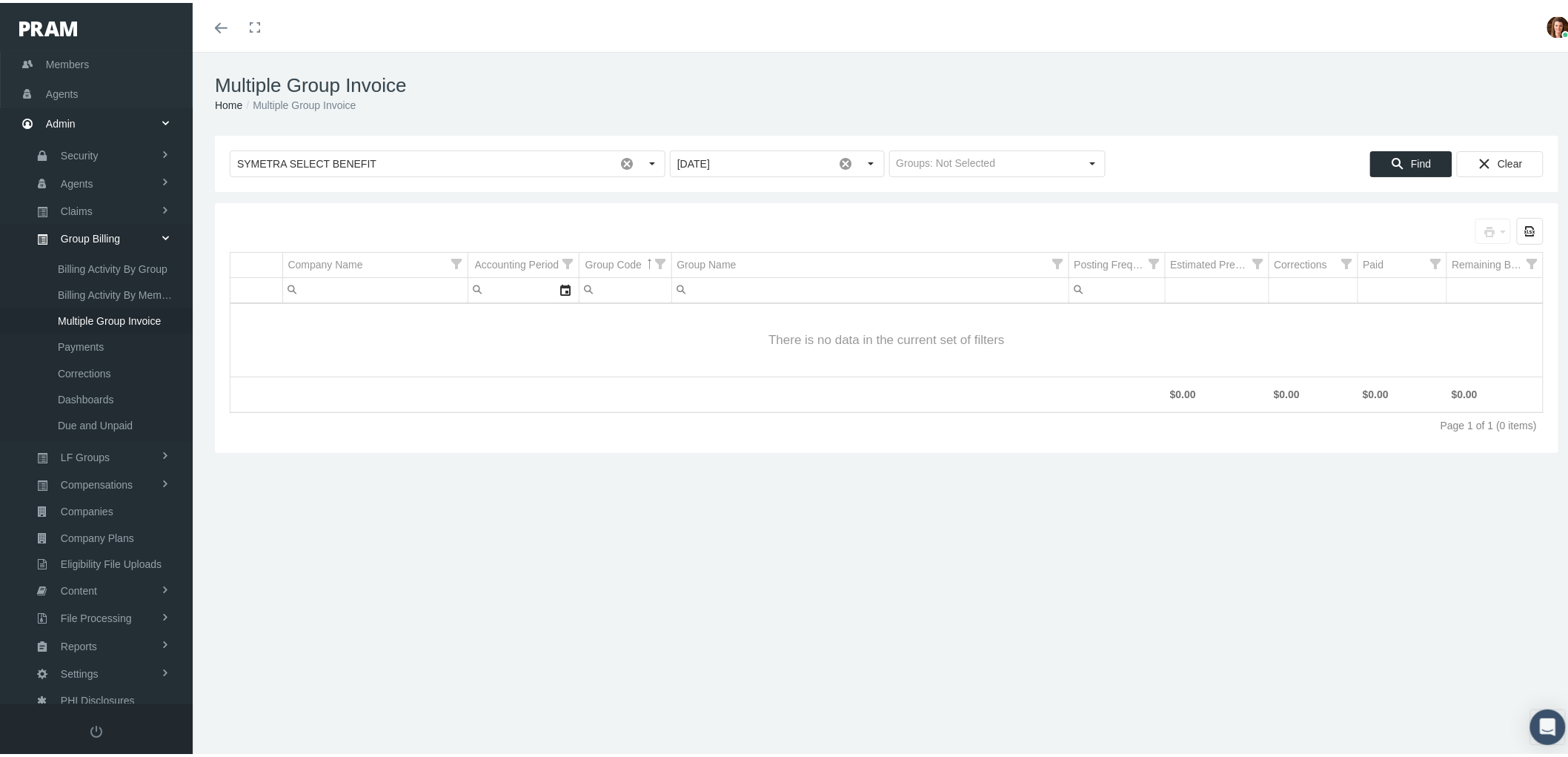
click at [993, 214] on div "Selected groups for printing: 0 Export all data to Excel Company Name Accountin…" at bounding box center [887, 325] width 1344 height 250
click at [1398, 159] on div "Find" at bounding box center [1412, 161] width 81 height 25
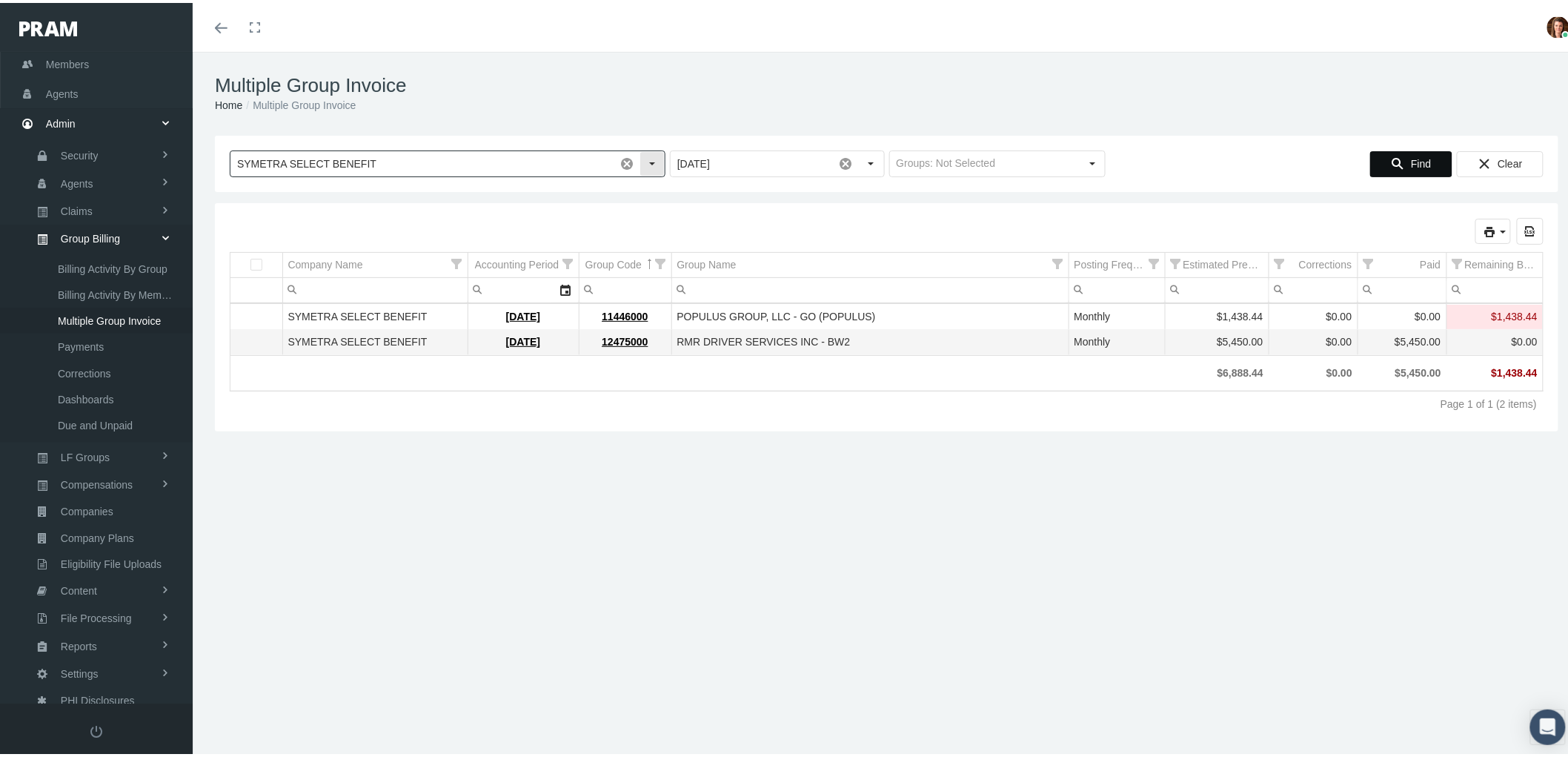
click at [623, 164] on span at bounding box center [627, 161] width 25 height 25
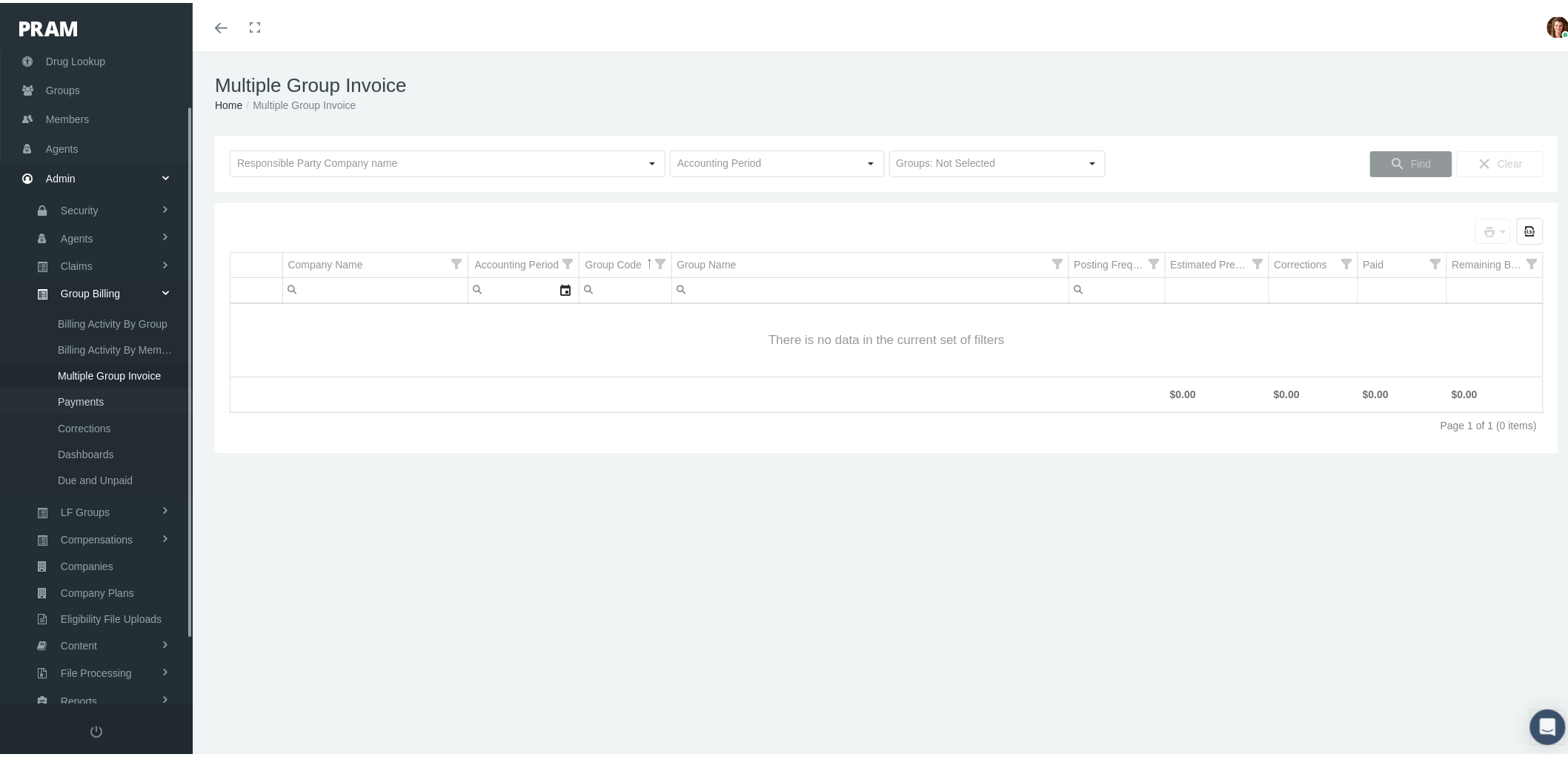
scroll to position [61, 0]
click at [111, 417] on link "Payments" at bounding box center [96, 425] width 193 height 26
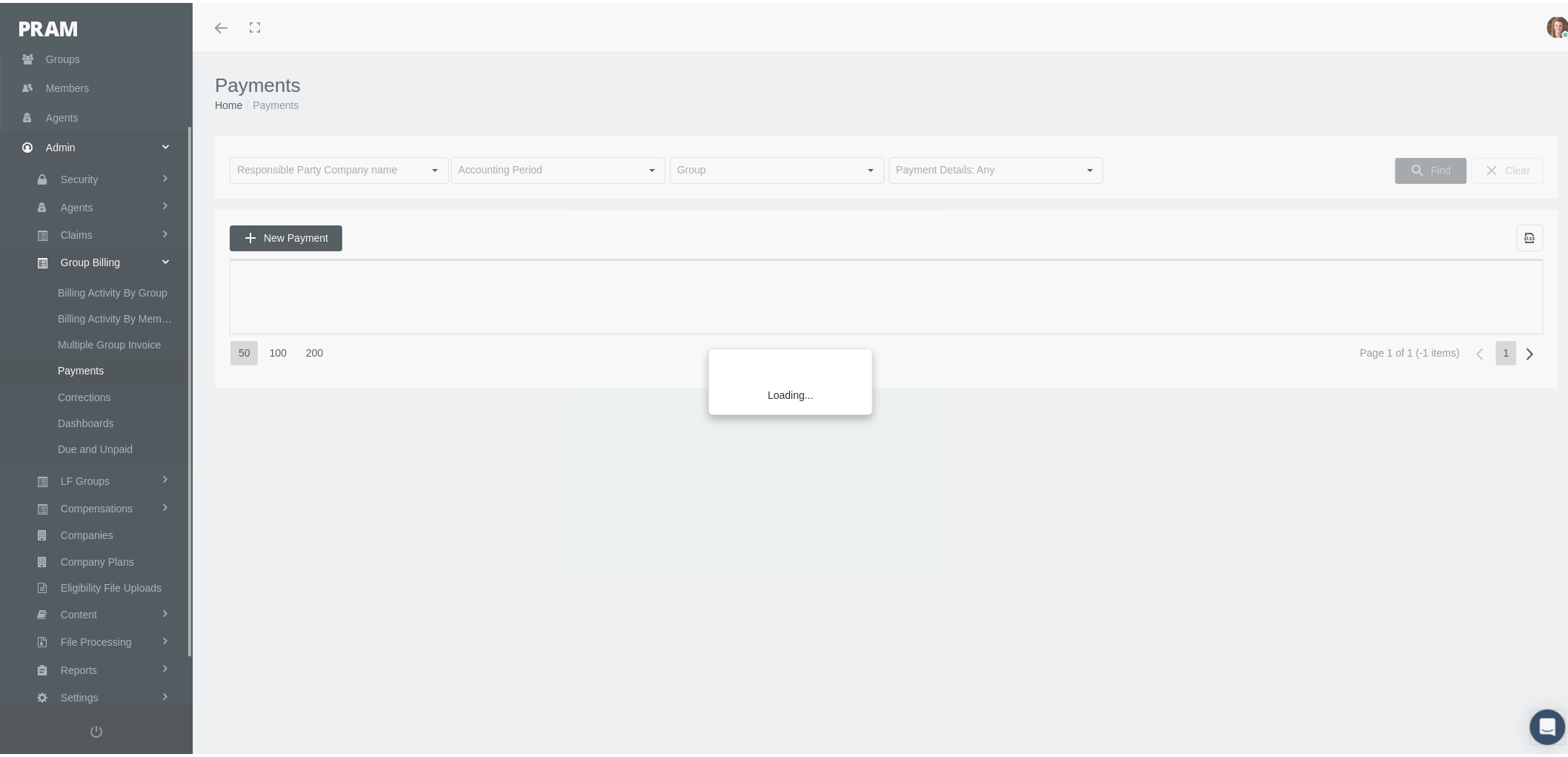
scroll to position [144, 0]
click at [332, 172] on input "text" at bounding box center [327, 168] width 193 height 25
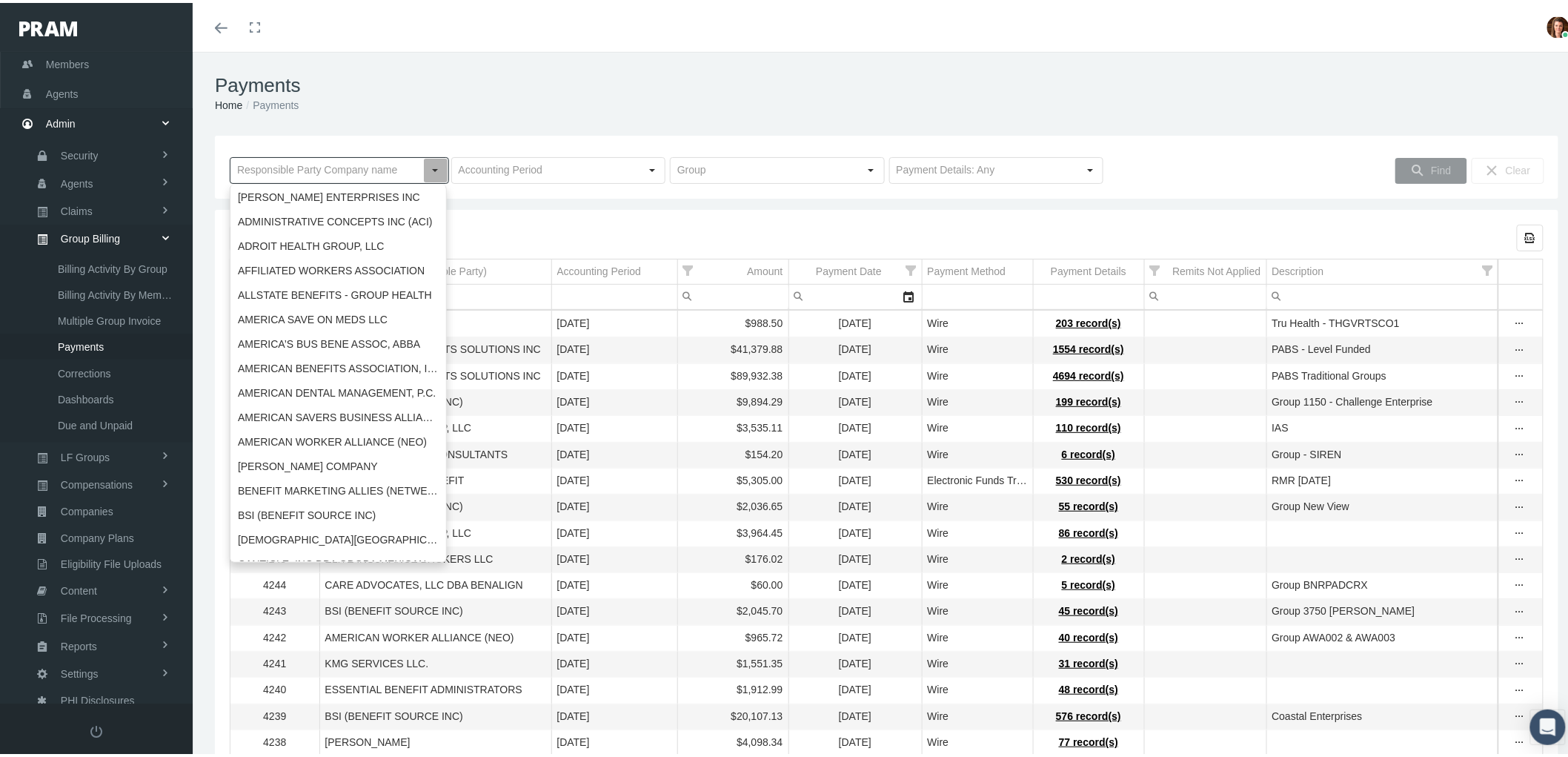
click at [321, 169] on input "text" at bounding box center [327, 168] width 193 height 25
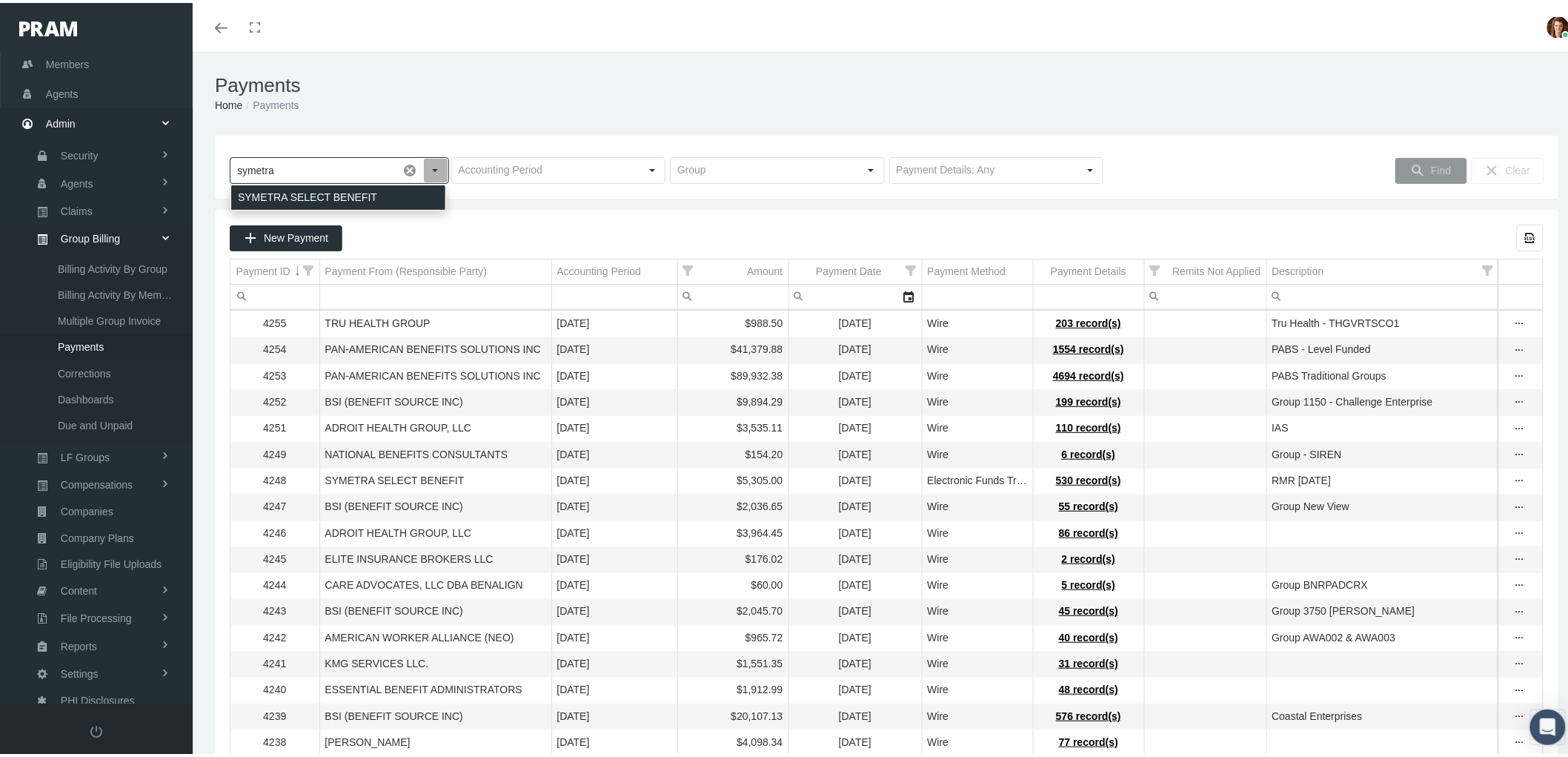
type input "symetra"
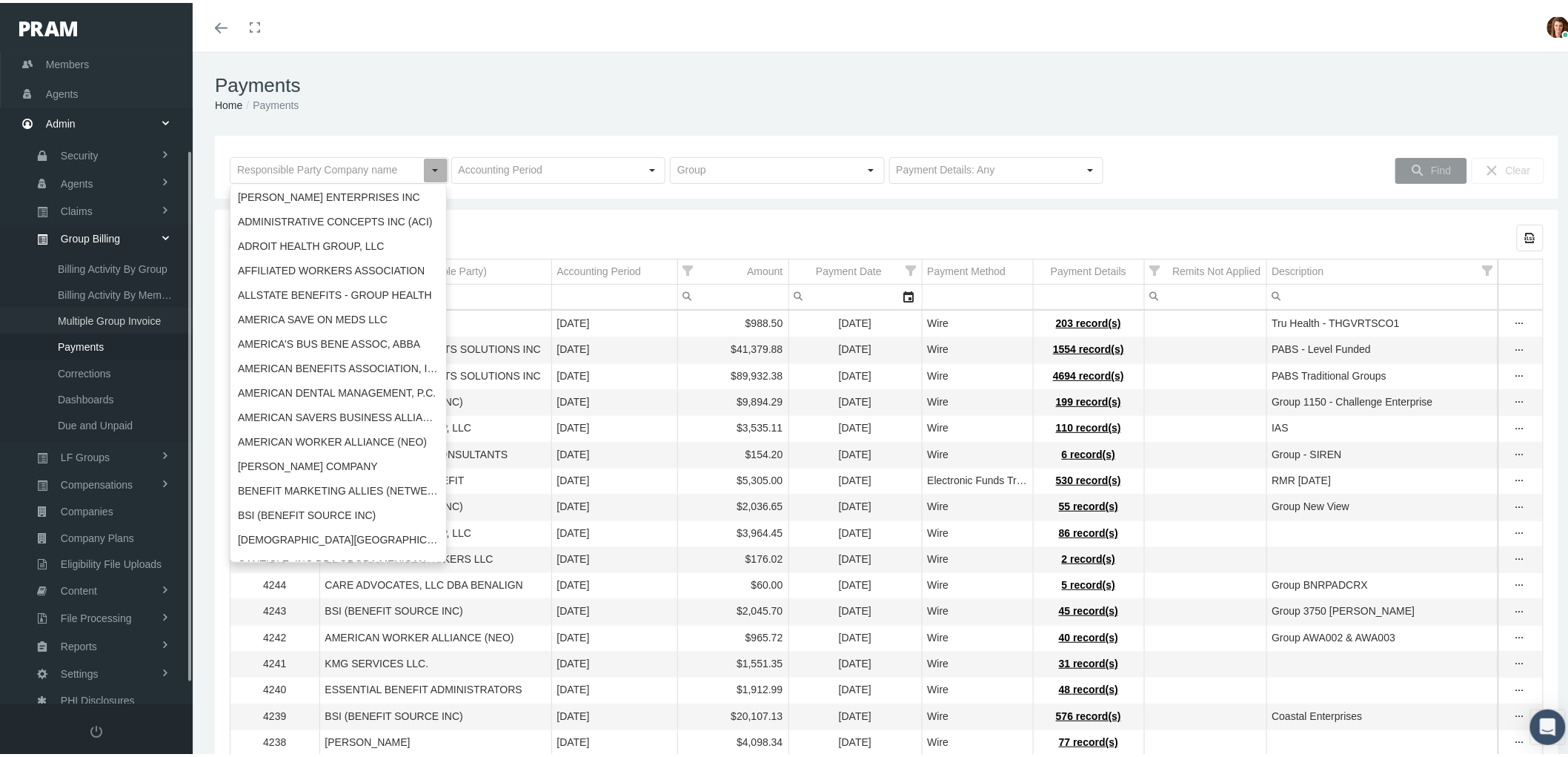
scroll to position [0, 0]
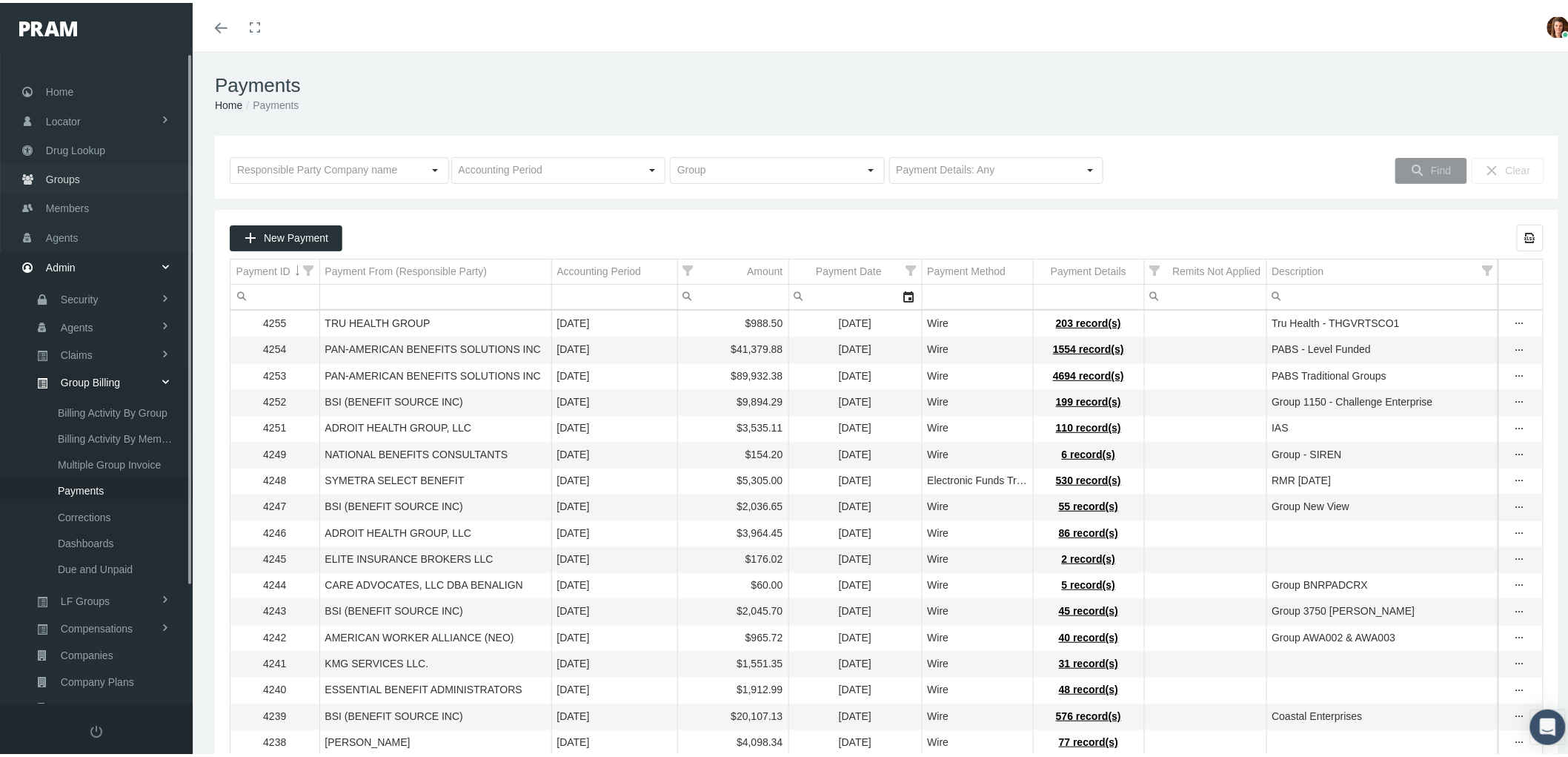
click at [90, 179] on link "Groups" at bounding box center [96, 176] width 193 height 29
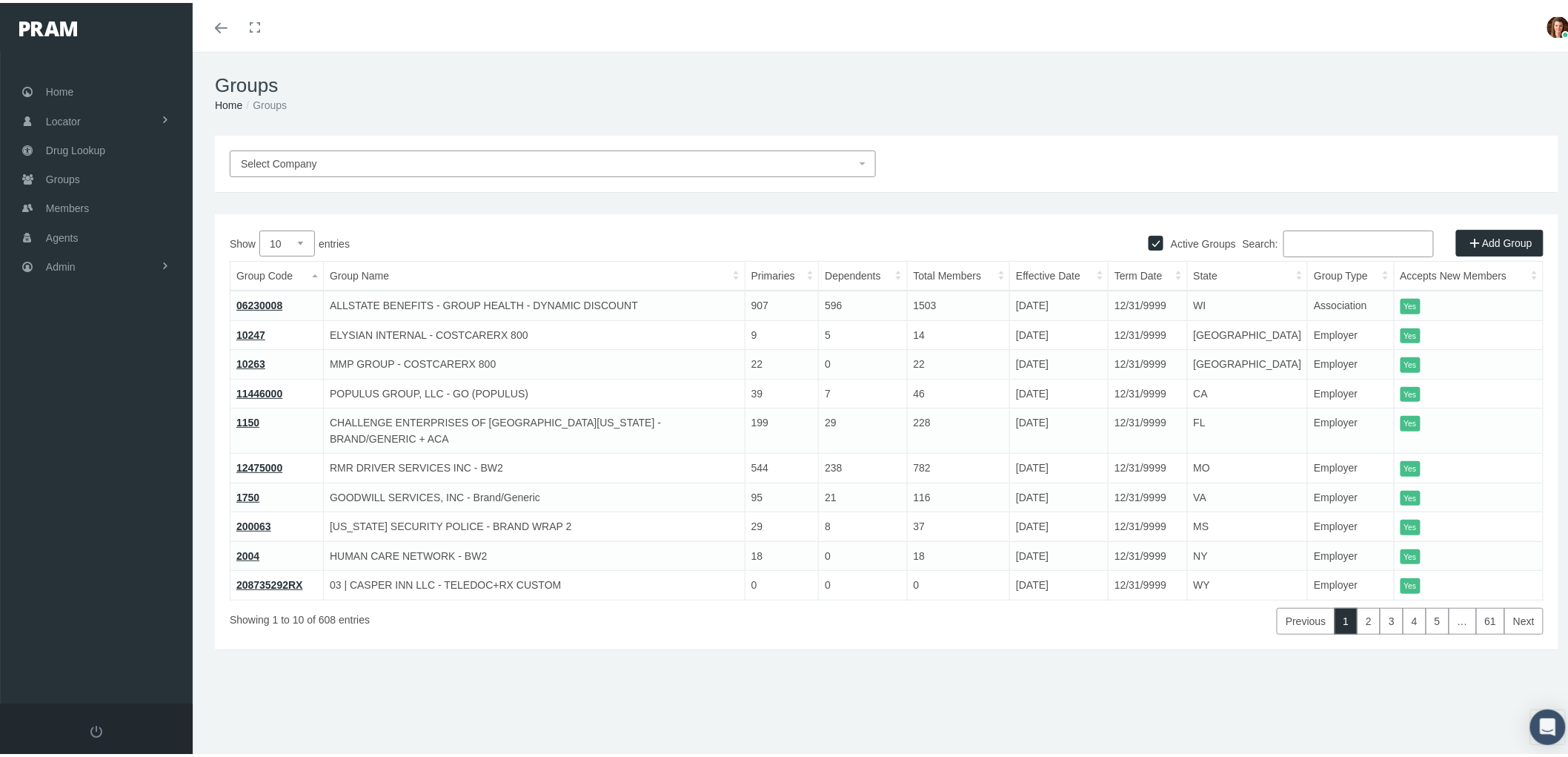
click at [1291, 239] on input "Search:" at bounding box center [1358, 241] width 150 height 27
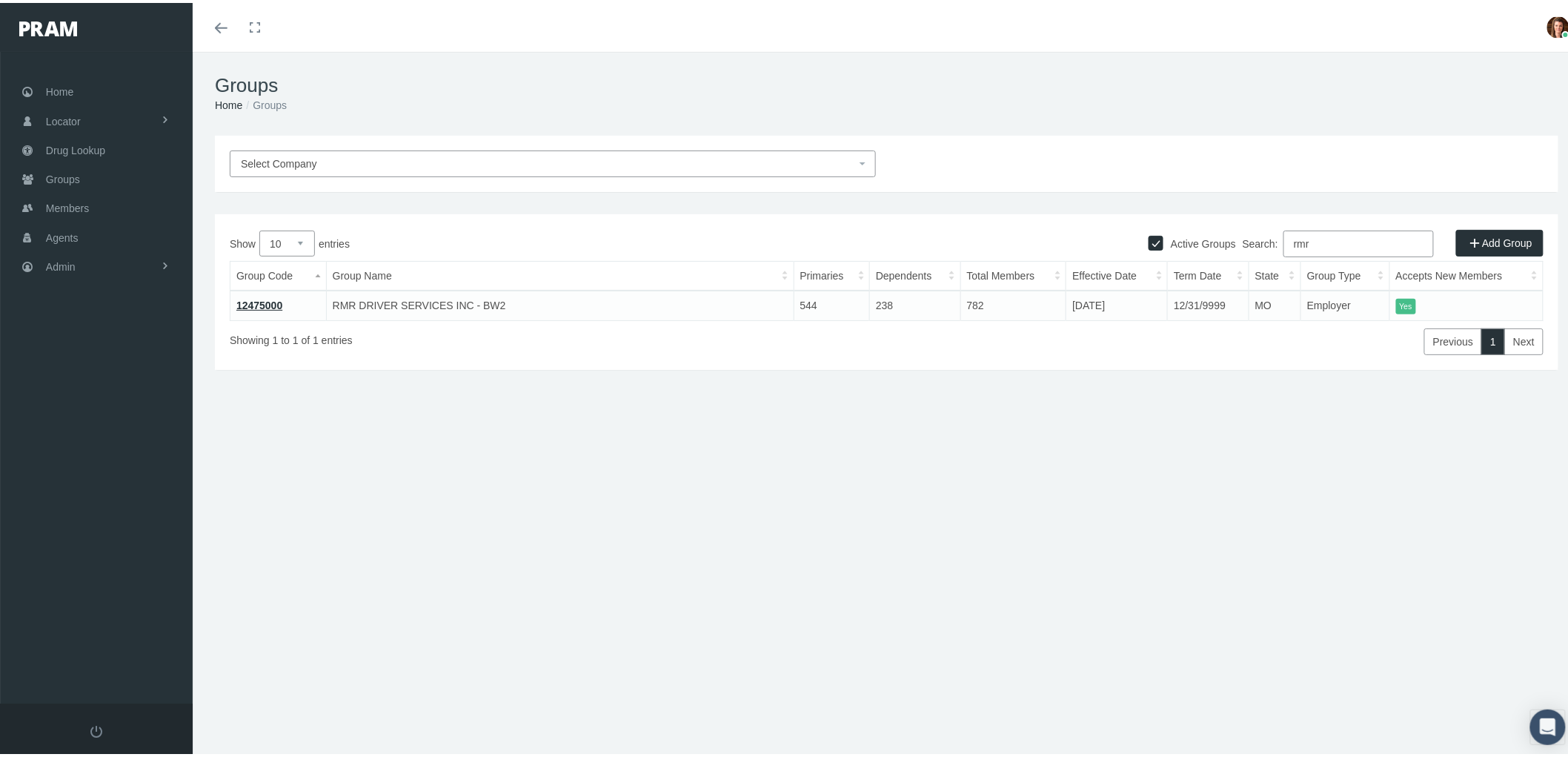
type input "rmr"
click at [264, 299] on link "12475000" at bounding box center [260, 302] width 46 height 11
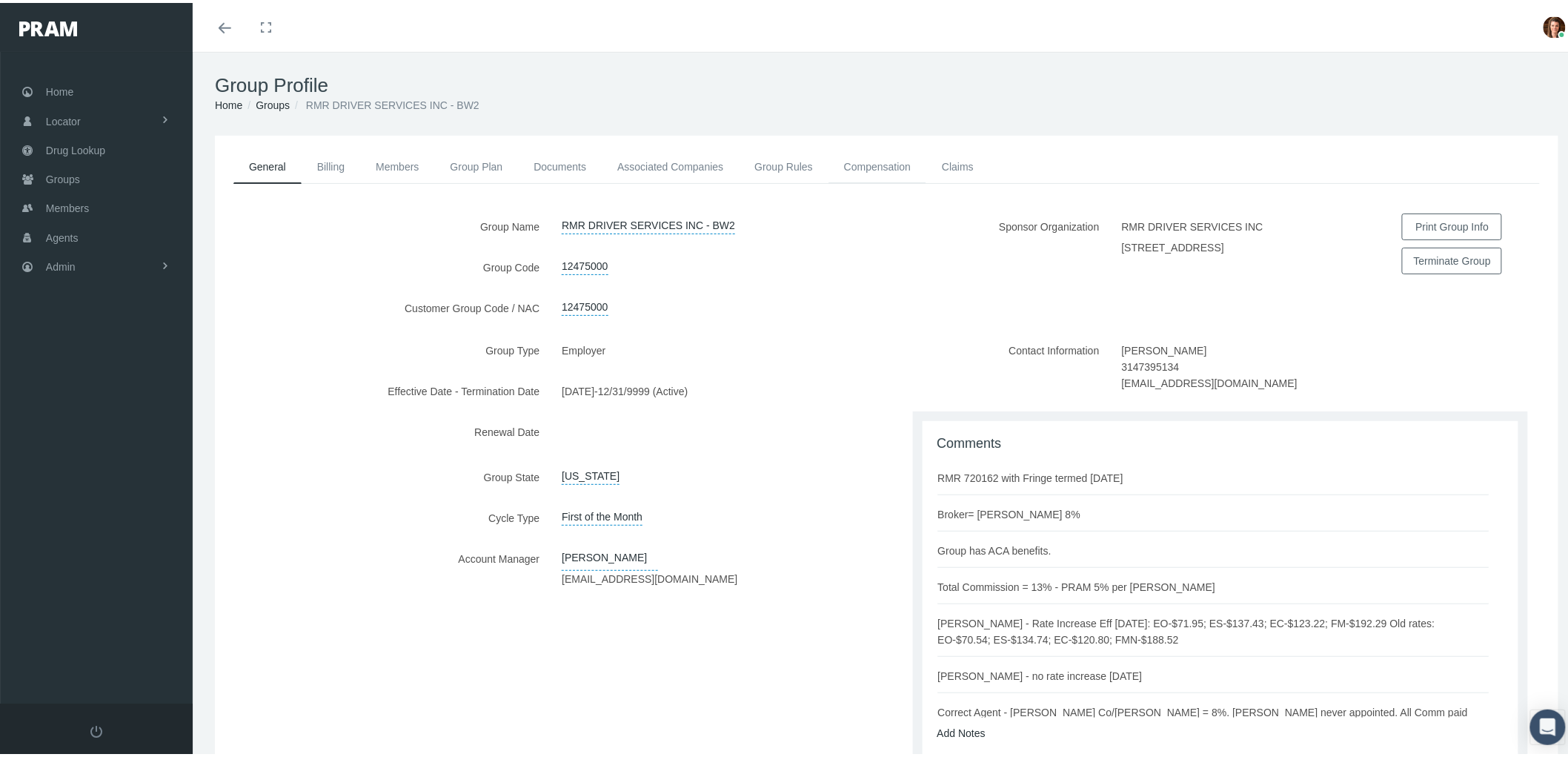
click at [865, 167] on link "Compensation" at bounding box center [878, 164] width 98 height 33
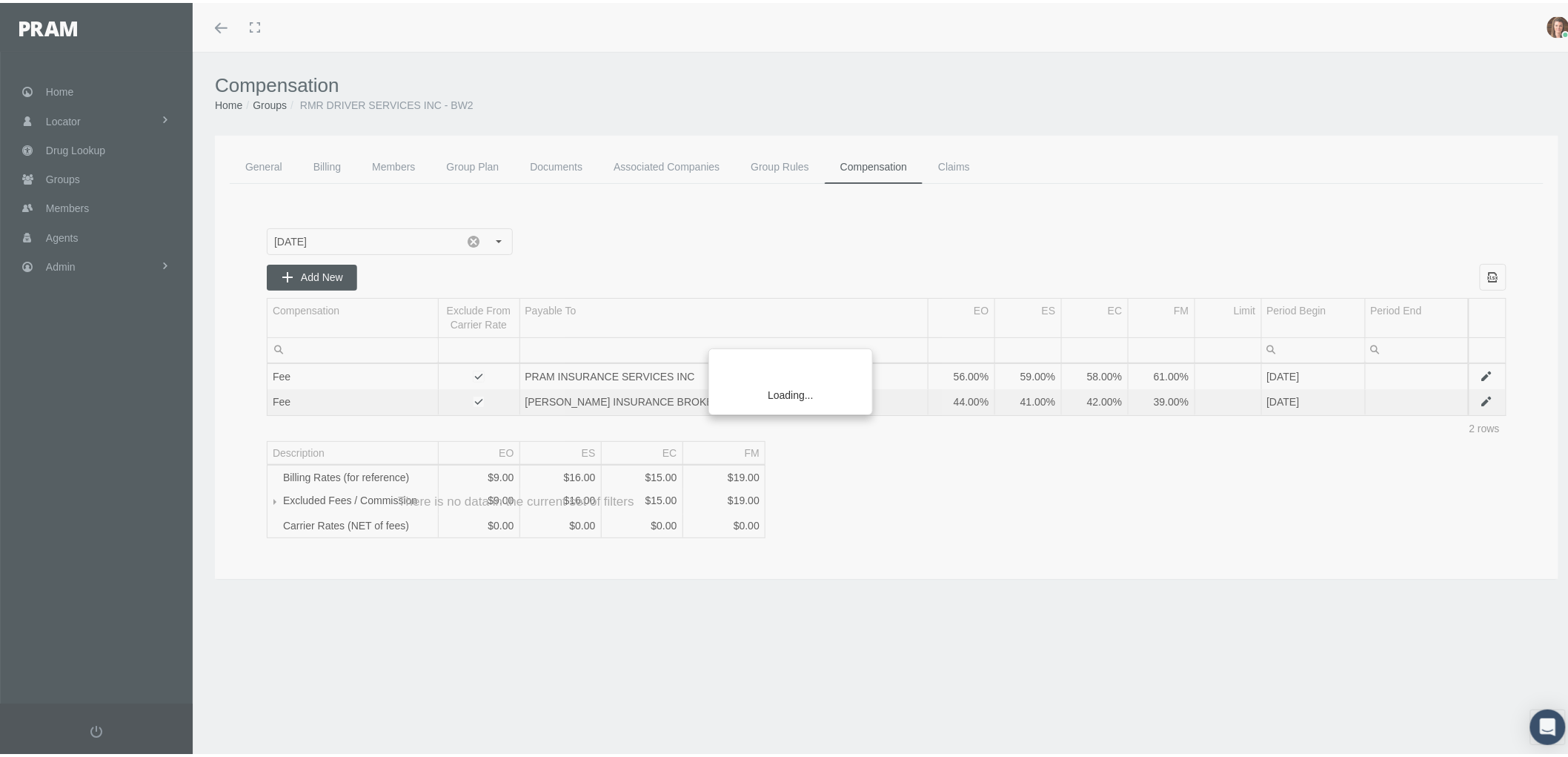
click at [486, 167] on div "Loading..." at bounding box center [784, 378] width 1568 height 757
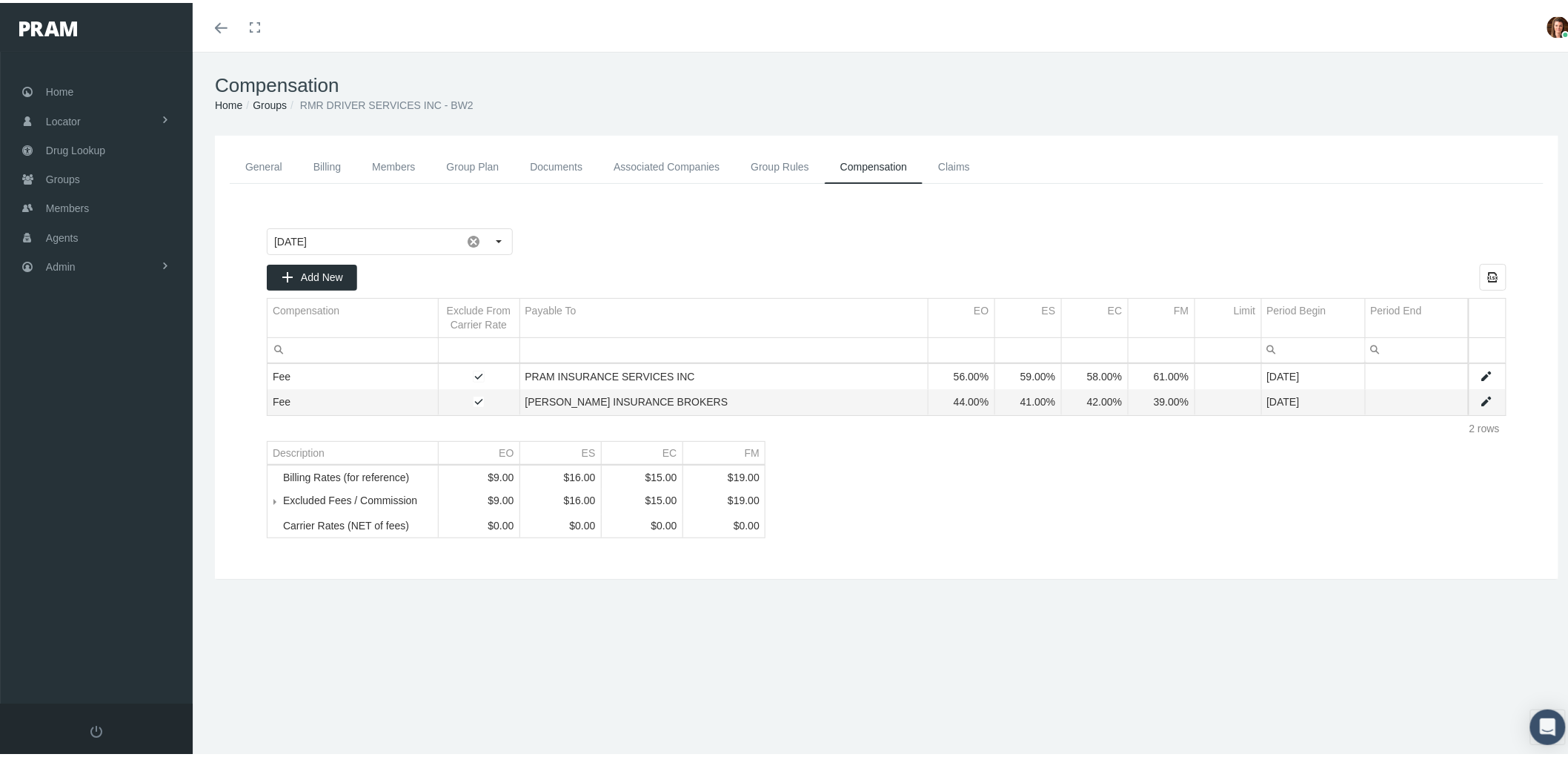
click at [456, 159] on link "Group Plan" at bounding box center [473, 164] width 83 height 34
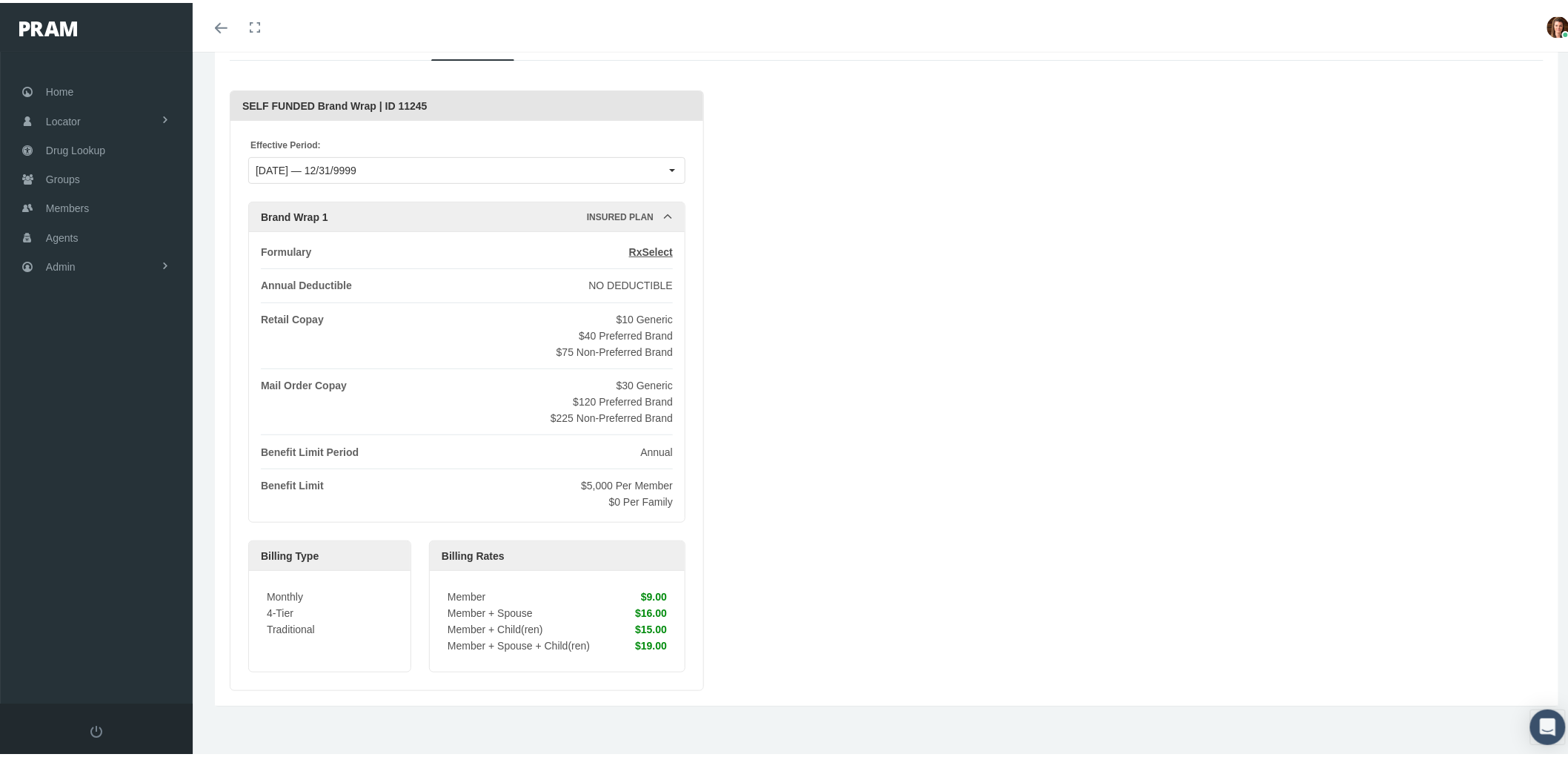
scroll to position [129, 0]
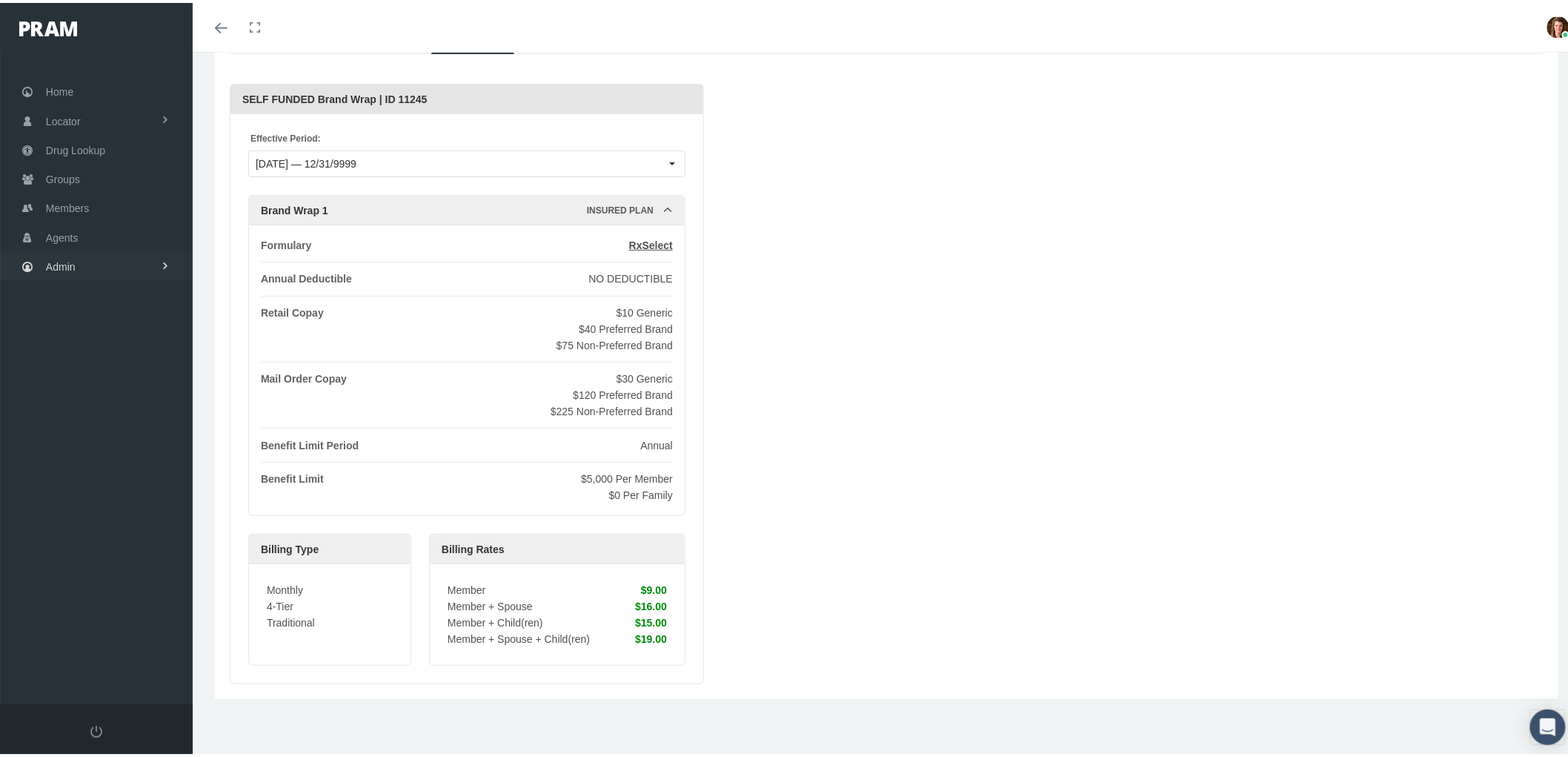
click at [94, 273] on link "Admin" at bounding box center [96, 264] width 193 height 29
click at [119, 423] on span "Compensations" at bounding box center [96, 434] width 72 height 25
